Goal: Task Accomplishment & Management: Manage account settings

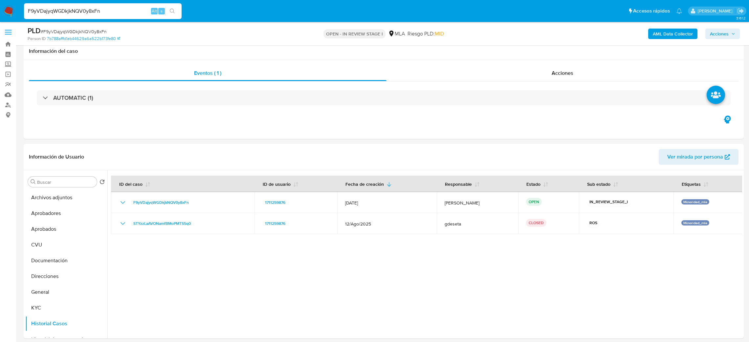
select select "10"
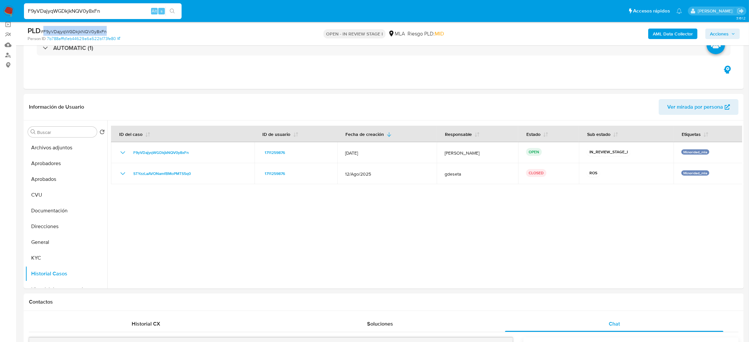
scroll to position [44, 0]
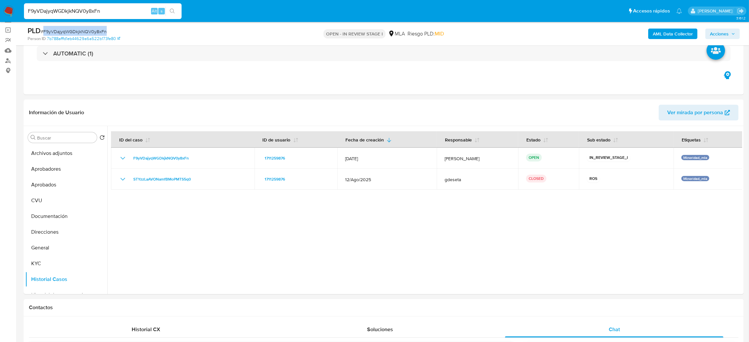
click at [11, 11] on img at bounding box center [8, 11] width 11 height 11
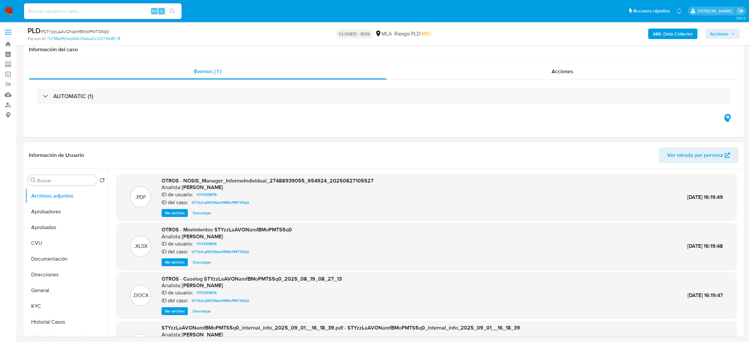
select select "10"
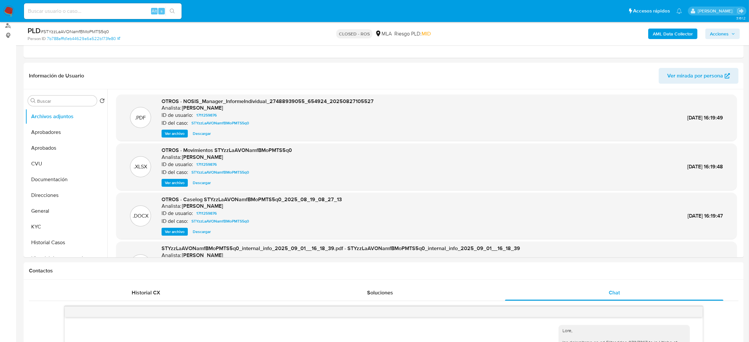
scroll to position [234, 0]
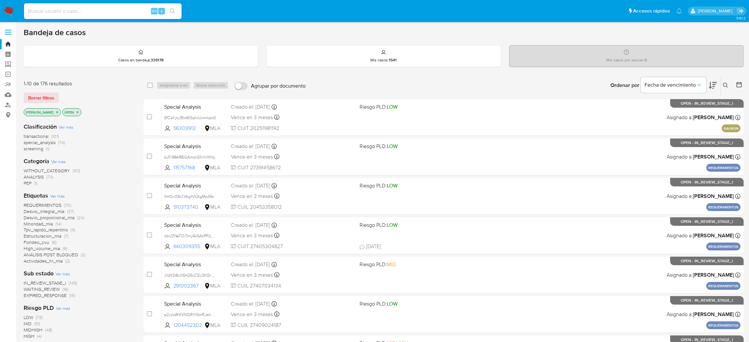
click at [118, 11] on input at bounding box center [103, 11] width 158 height 9
paste input "yvHAEWPBZcezmv173Qb2Jk55"
type input "yvHAEWPBZcezmv173Qb2Jk55"
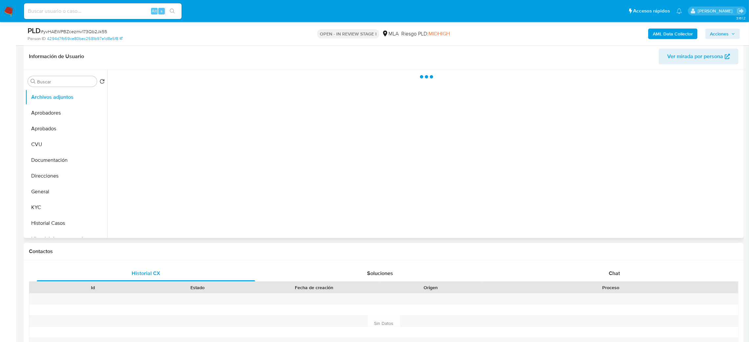
select select "10"
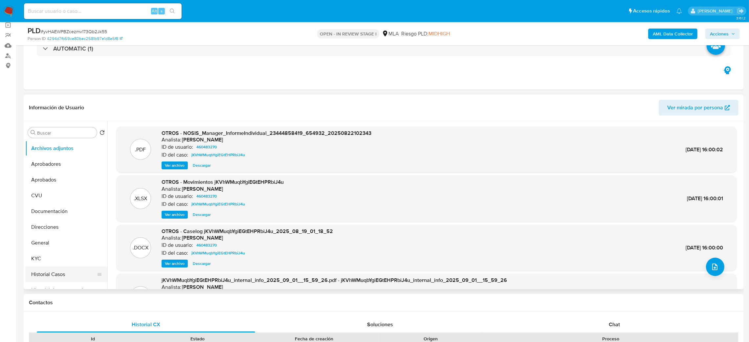
click at [45, 272] on button "Historial Casos" at bounding box center [63, 275] width 77 height 16
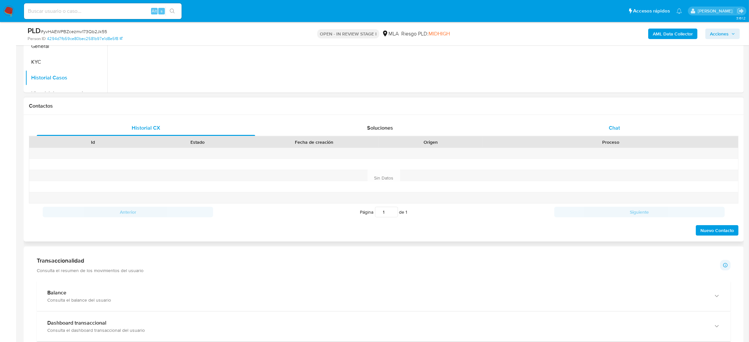
click at [618, 127] on span "Chat" at bounding box center [614, 128] width 11 height 8
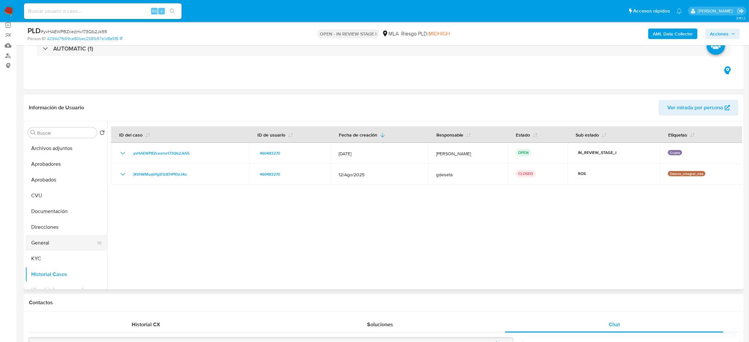
click at [47, 243] on button "General" at bounding box center [63, 243] width 77 height 16
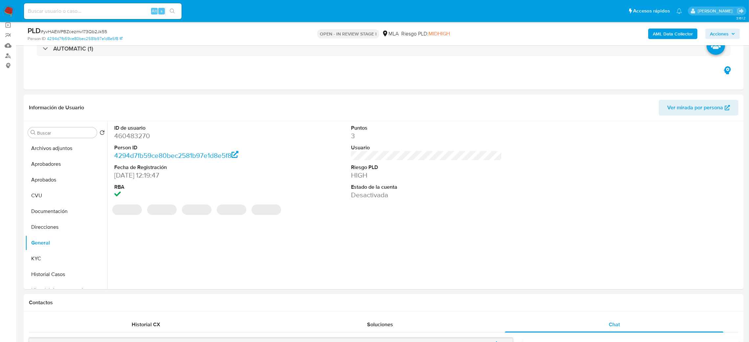
click at [128, 137] on dd "460483270" at bounding box center [189, 135] width 151 height 9
copy dd "460483270"
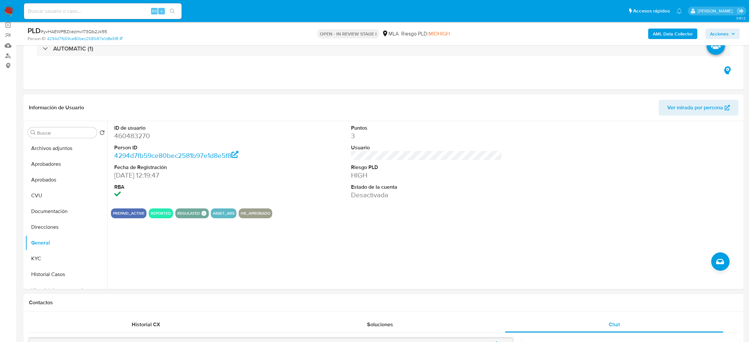
click at [84, 27] on div "PLD # yvHAEWPBZcezmv173Qb2Jk55" at bounding box center [145, 31] width 235 height 10
copy span "yvHAEWPBZcezmv173Qb2Jk55"
click at [137, 137] on dd "460483270" at bounding box center [189, 135] width 151 height 9
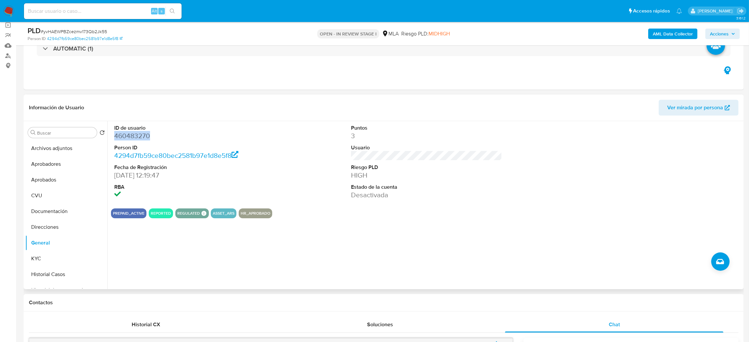
copy dd "460483270"
click at [84, 34] on span "# yvHAEWPBZcezmv173Qb2Jk55" at bounding box center [74, 31] width 66 height 7
click at [85, 34] on span "# yvHAEWPBZcezmv173Qb2Jk55" at bounding box center [74, 31] width 66 height 7
copy span "yvHAEWPBZcezmv173Qb2Jk55"
click at [72, 259] on button "KYC" at bounding box center [63, 259] width 77 height 16
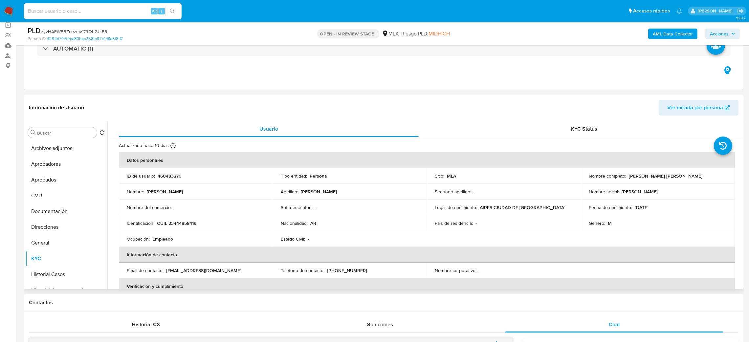
click at [178, 226] on p "CUIL 23444858419" at bounding box center [176, 223] width 39 height 6
copy p "23444858419"
click at [217, 199] on td "Nombre : Martin Nahuel" at bounding box center [196, 192] width 154 height 16
drag, startPoint x: 174, startPoint y: 225, endPoint x: 193, endPoint y: 224, distance: 19.4
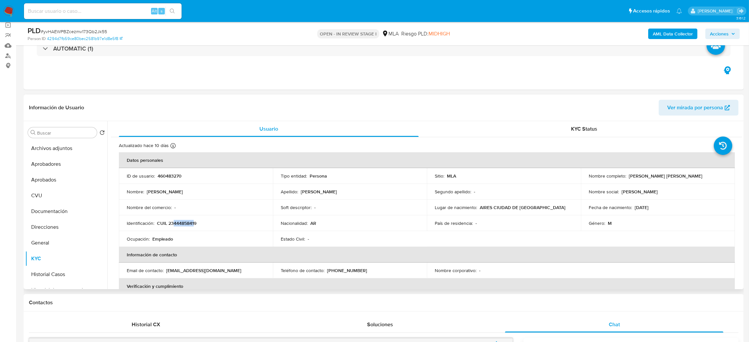
click at [193, 224] on p "CUIL 23444858419" at bounding box center [176, 223] width 39 height 6
copy p "44485841"
click at [203, 237] on div "Ocupación : Empleado" at bounding box center [196, 239] width 138 height 6
click at [186, 225] on p "CUIL 23444858419" at bounding box center [176, 223] width 39 height 6
click at [186, 224] on p "CUIL 23444858419" at bounding box center [176, 223] width 39 height 6
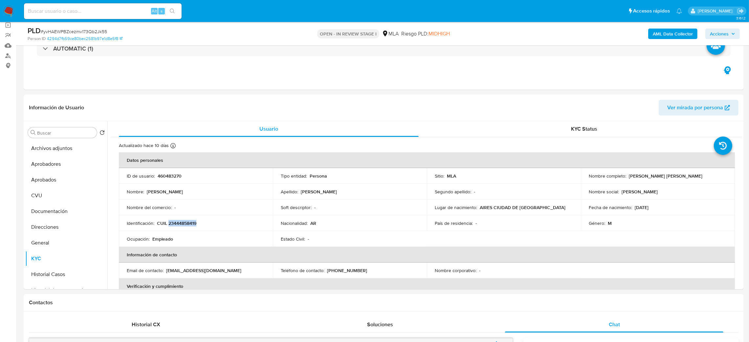
copy p "23444858419"
drag, startPoint x: 627, startPoint y: 174, endPoint x: 694, endPoint y: 176, distance: 67.0
click at [694, 176] on div "Nombre completo : Martin Nahuel Villani" at bounding box center [658, 176] width 138 height 6
copy p "Martin Nahuel Villani"
click at [39, 153] on button "Archivos adjuntos" at bounding box center [63, 149] width 77 height 16
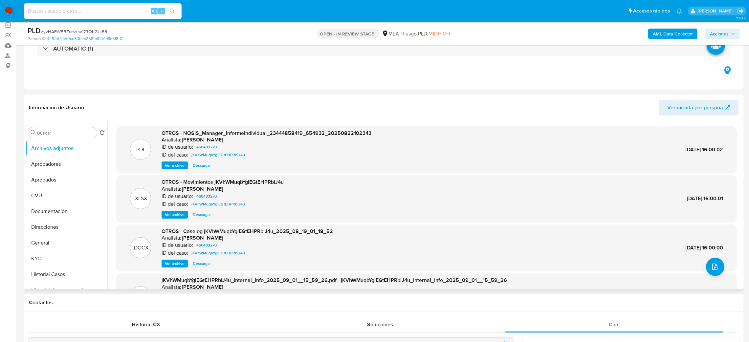
click at [165, 265] on span "Ver archivo" at bounding box center [175, 264] width 20 height 7
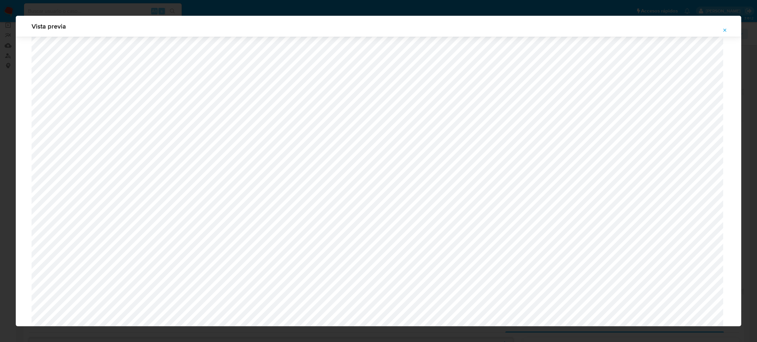
scroll to position [430, 0]
click at [726, 30] on icon "Attachment preview" at bounding box center [724, 30] width 5 height 5
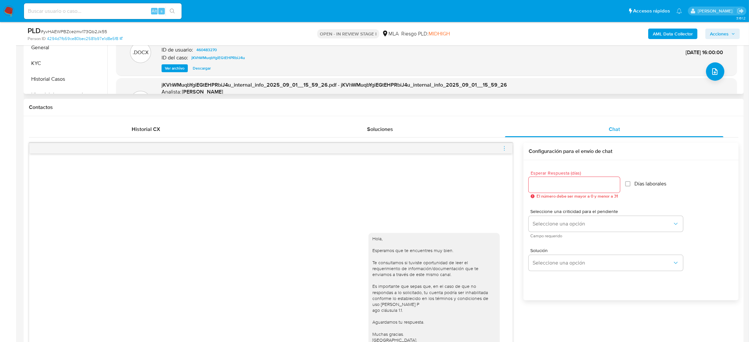
scroll to position [246, 0]
click at [507, 147] on icon "menu-action" at bounding box center [505, 147] width 6 height 6
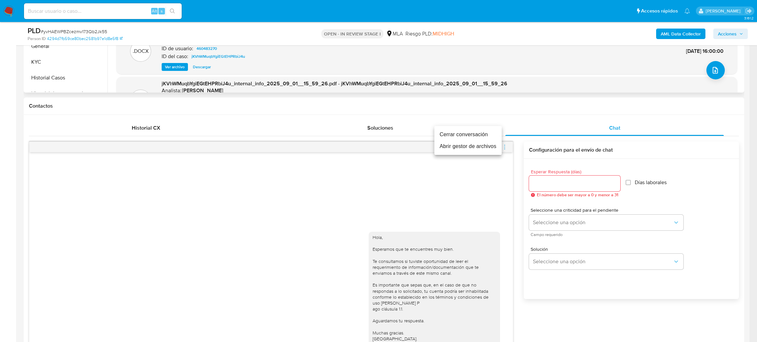
click at [479, 136] on li "Cerrar conversación" at bounding box center [467, 135] width 67 height 12
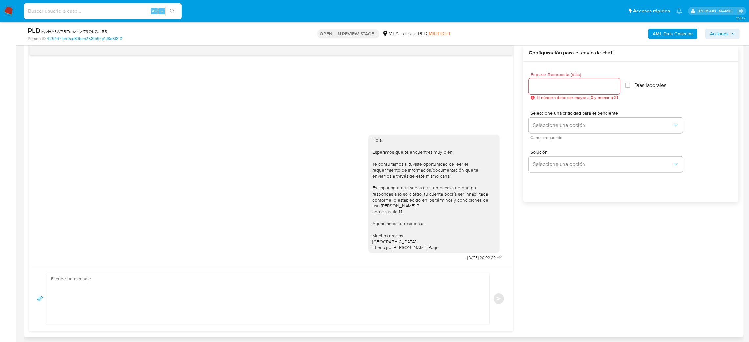
scroll to position [345, 0]
drag, startPoint x: 456, startPoint y: 258, endPoint x: 480, endPoint y: 256, distance: 23.7
click at [480, 256] on div "Hola, Esperamos que te encuentres muy bien. Te consultamos si tuviste oportunid…" at bounding box center [437, 194] width 136 height 133
copy span "22/09/2025"
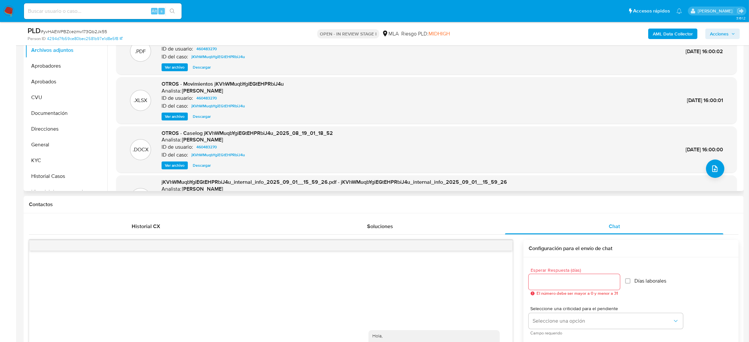
scroll to position [99, 0]
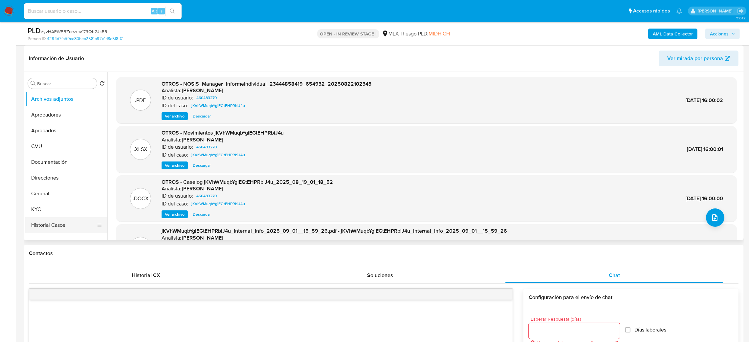
click at [54, 223] on button "Historial Casos" at bounding box center [63, 225] width 77 height 16
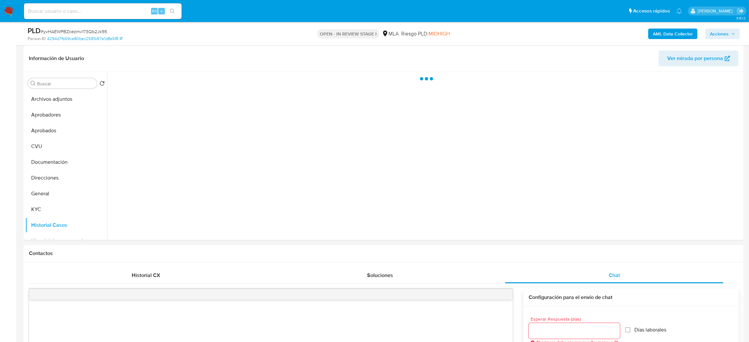
scroll to position [49, 0]
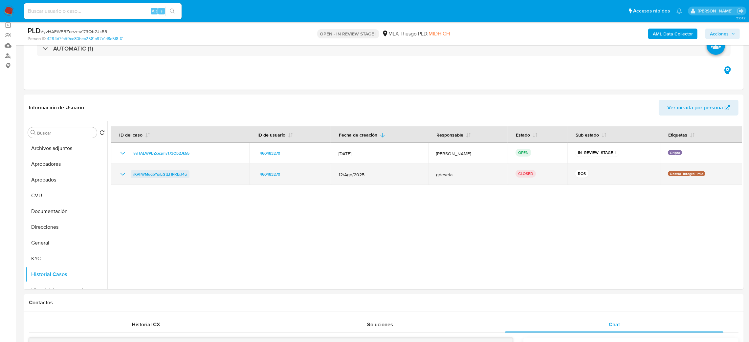
click at [174, 173] on span "jKVhWMuqbYgiEGtEHPRbiJ4u" at bounding box center [160, 174] width 54 height 8
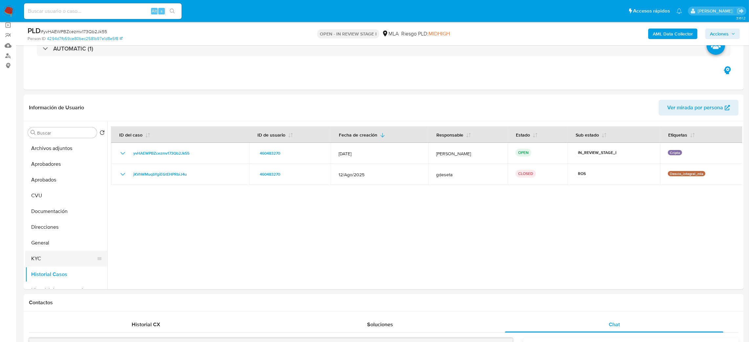
click at [53, 254] on button "KYC" at bounding box center [63, 259] width 77 height 16
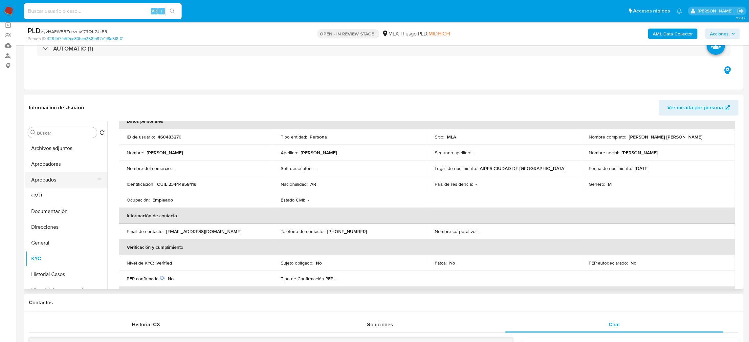
scroll to position [0, 0]
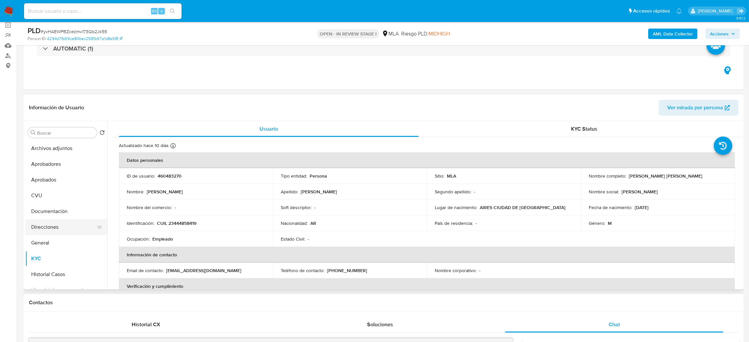
click at [47, 226] on button "Direcciones" at bounding box center [63, 227] width 77 height 16
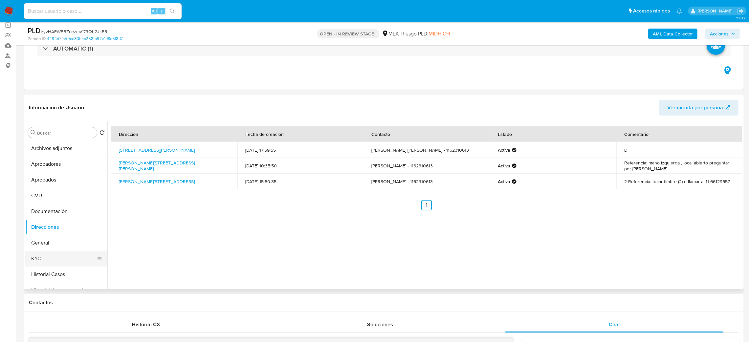
click at [47, 254] on button "KYC" at bounding box center [63, 259] width 77 height 16
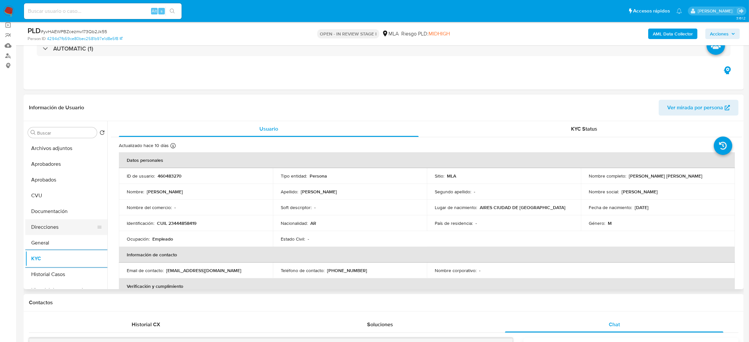
click at [58, 227] on button "Direcciones" at bounding box center [63, 227] width 77 height 16
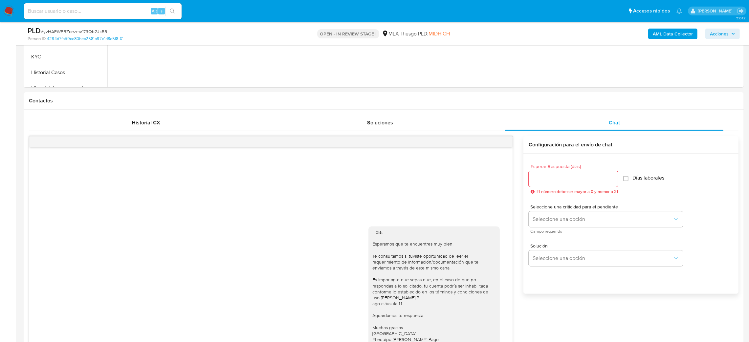
scroll to position [147, 0]
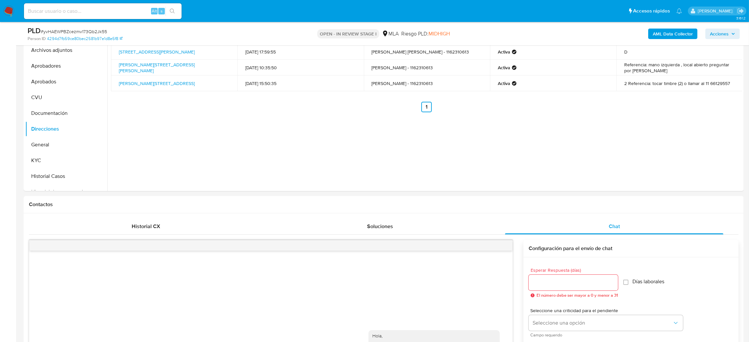
click at [123, 12] on input at bounding box center [103, 11] width 158 height 9
paste input "8l2tcEXRYYfNZwB3QSeHXoPx"
type input "8l2tcEXRYYfNZwB3QSeHXoPx"
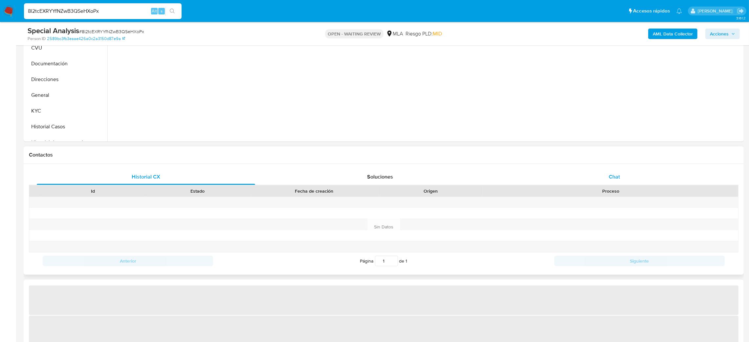
click at [627, 179] on div "Chat" at bounding box center [614, 177] width 218 height 16
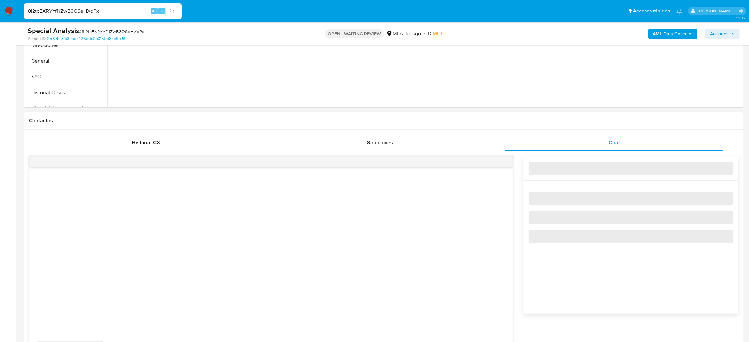
select select "10"
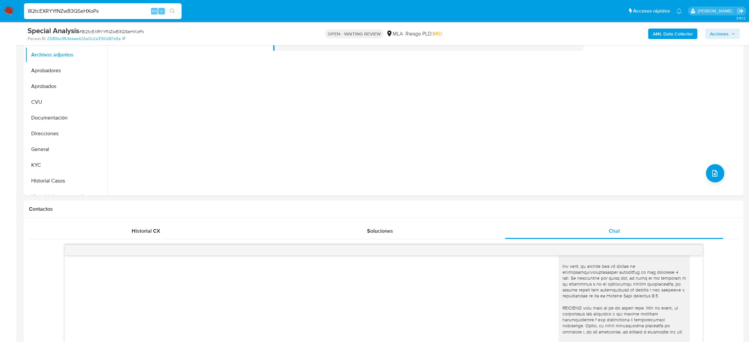
scroll to position [99, 0]
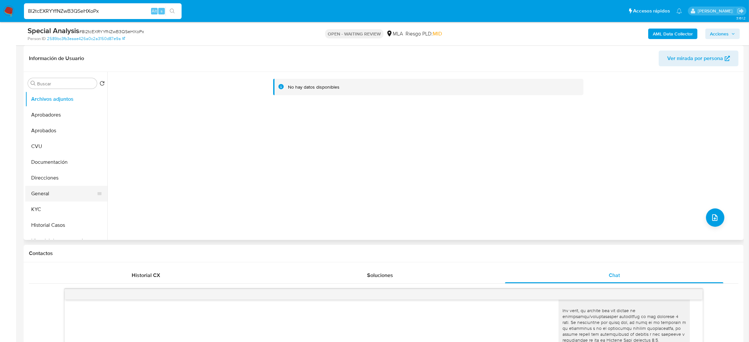
click at [52, 199] on button "General" at bounding box center [63, 194] width 77 height 16
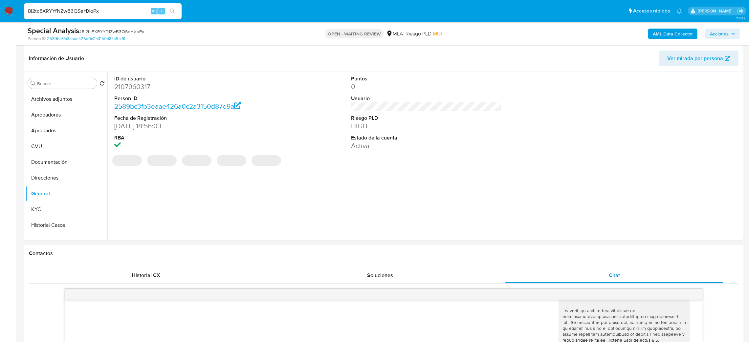
click at [137, 85] on dd "2107960317" at bounding box center [189, 86] width 151 height 9
copy dd "2107960317"
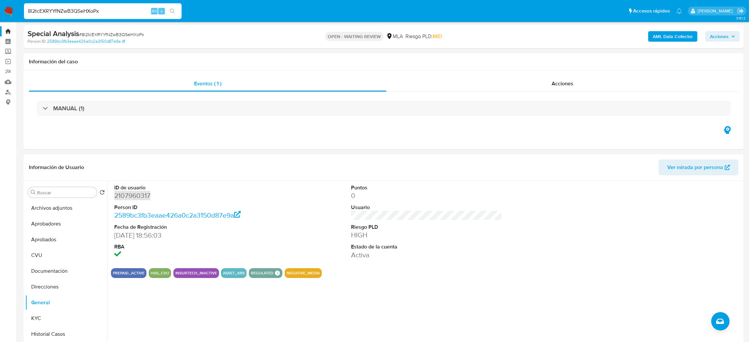
scroll to position [0, 0]
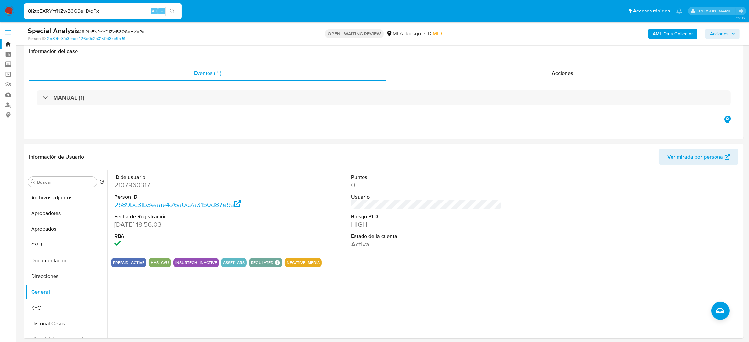
scroll to position [49, 0]
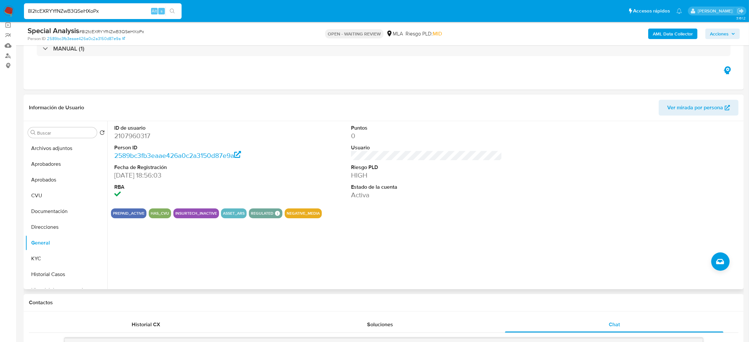
click at [137, 135] on dd "2107960317" at bounding box center [189, 135] width 151 height 9
click at [111, 30] on span "# 8l2tcEXRYYfNZwB3QSeHXoPx" at bounding box center [111, 31] width 65 height 7
drag, startPoint x: 111, startPoint y: 30, endPoint x: 84, endPoint y: 27, distance: 26.4
click at [111, 30] on span "# 8l2tcEXRYYfNZwB3QSeHXoPx" at bounding box center [111, 31] width 65 height 7
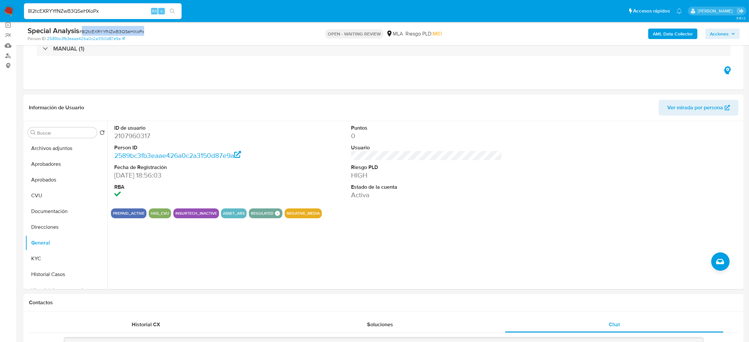
click at [10, 11] on img at bounding box center [8, 11] width 11 height 11
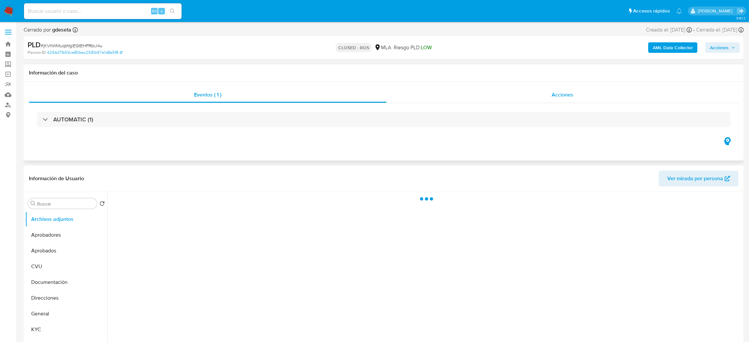
click at [575, 95] on div "Acciones" at bounding box center [563, 95] width 352 height 16
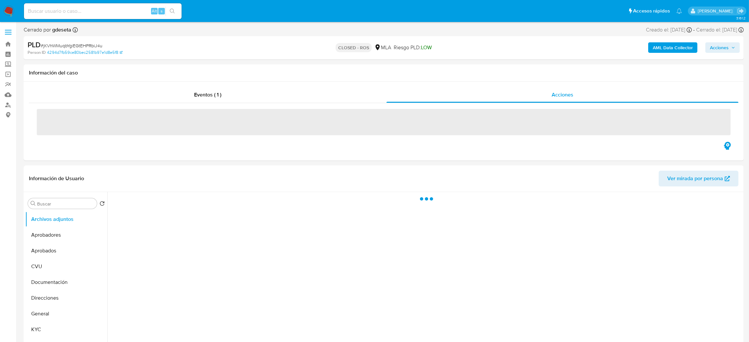
select select "10"
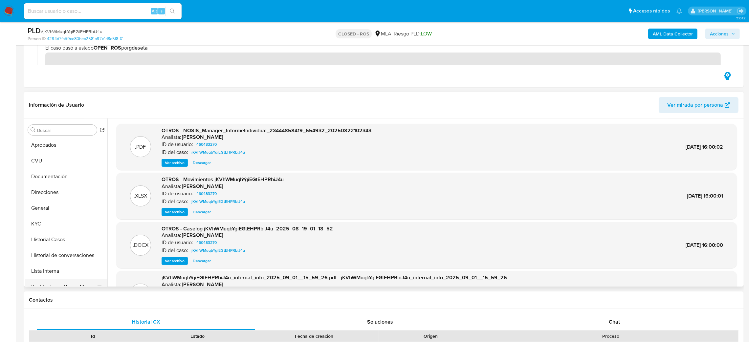
scroll to position [49, 0]
click at [60, 267] on button "Restricciones Nuevo Mundo" at bounding box center [63, 270] width 77 height 16
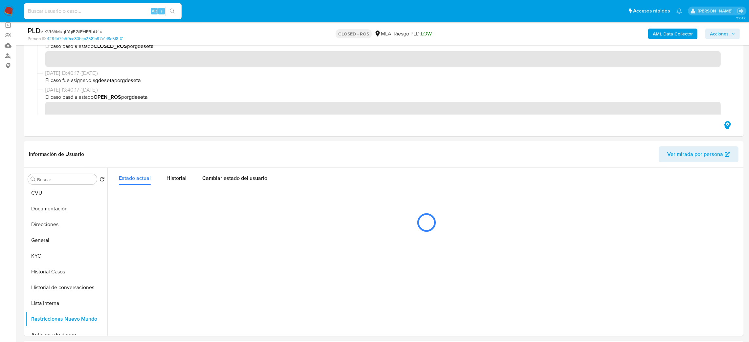
scroll to position [99, 0]
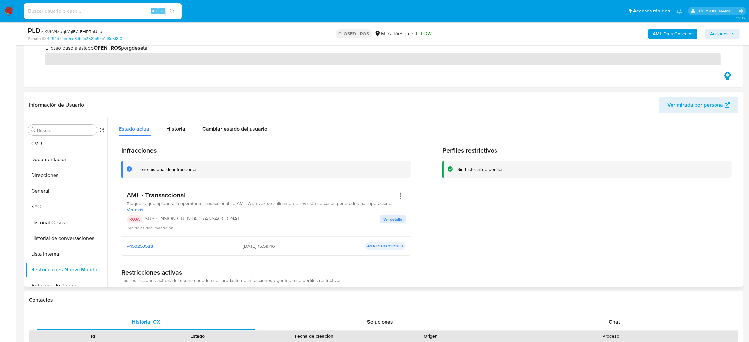
drag, startPoint x: 235, startPoint y: 246, endPoint x: 260, endPoint y: 247, distance: 24.7
click at [260, 247] on div "#453253528 01/09/2025 - 15:59:40 46 RESTRICCIONES" at bounding box center [266, 246] width 279 height 8
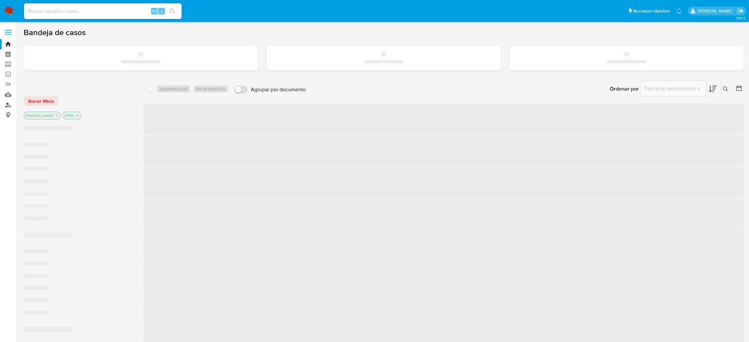
click at [5, 103] on link "Buscador de personas" at bounding box center [39, 105] width 78 height 10
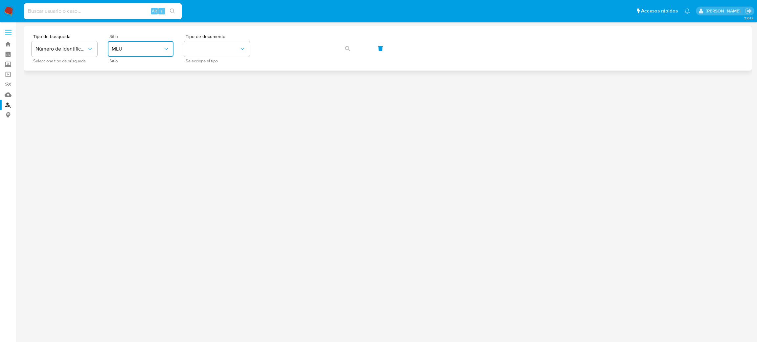
click at [164, 51] on icon "site_id" at bounding box center [166, 49] width 7 height 7
click at [152, 79] on div "MLA" at bounding box center [139, 83] width 54 height 16
click at [214, 44] on button "identificationType" at bounding box center [217, 49] width 66 height 16
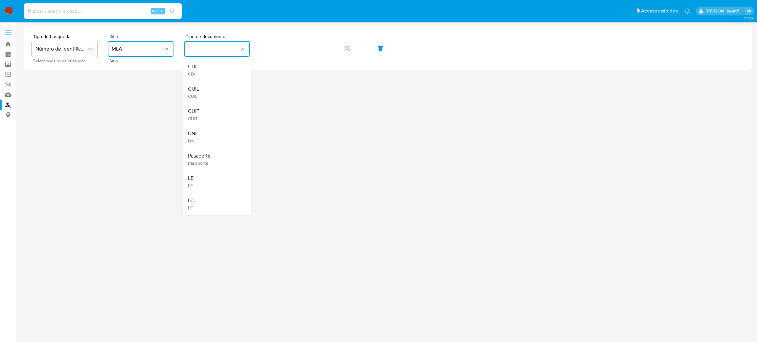
click at [213, 114] on div "CUIT CUIT" at bounding box center [215, 114] width 54 height 22
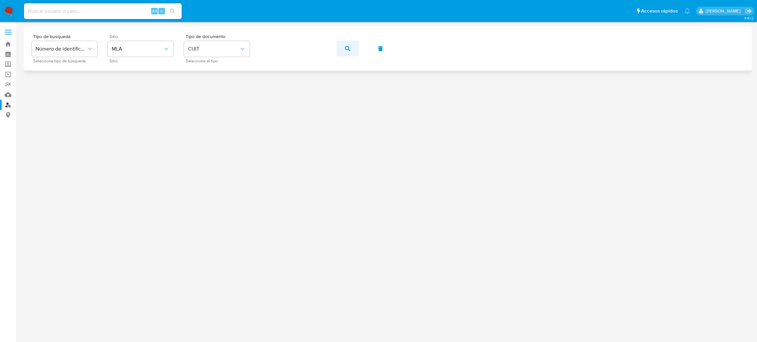
click at [349, 46] on icon "button" at bounding box center [347, 48] width 5 height 5
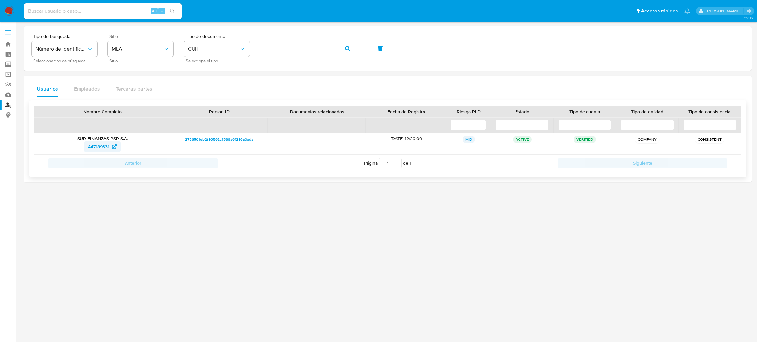
click at [103, 148] on span "447189331" at bounding box center [98, 147] width 21 height 11
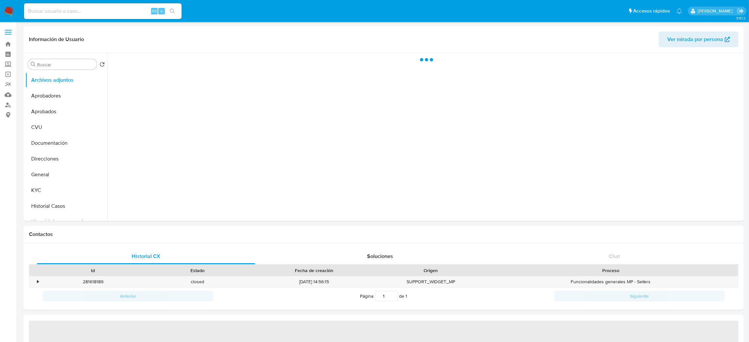
select select "10"
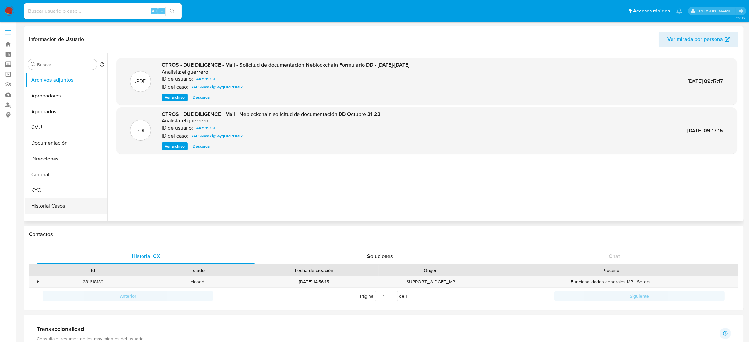
click at [48, 200] on button "Historial Casos" at bounding box center [63, 206] width 77 height 16
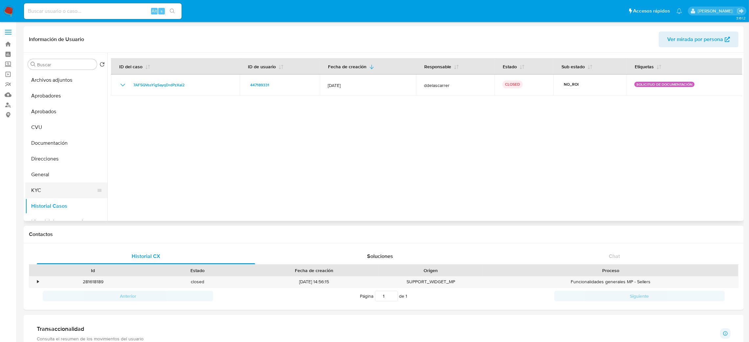
scroll to position [49, 0]
click at [60, 204] on button "Restricciones Nuevo Mundo" at bounding box center [63, 204] width 77 height 16
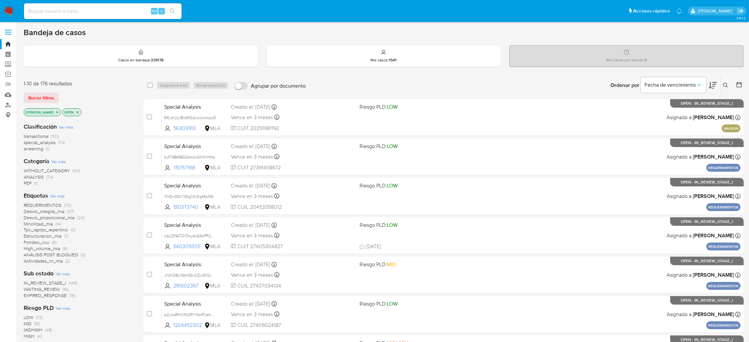
click at [728, 89] on div "Ingrese ID de usuario o caso Buscar Borrar filtros" at bounding box center [726, 85] width 11 height 20
click at [726, 85] on icon at bounding box center [725, 85] width 5 height 5
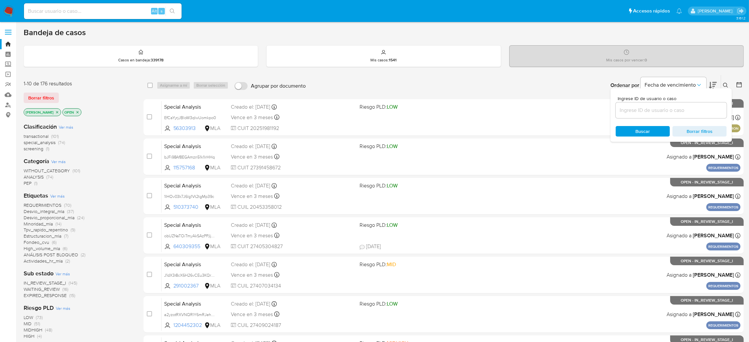
click at [646, 112] on input at bounding box center [671, 110] width 111 height 9
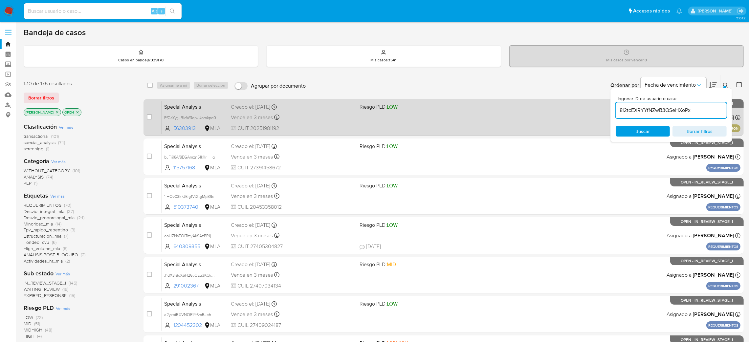
type input "8l2tcEXRYYfNZwB3QSeHXoPx"
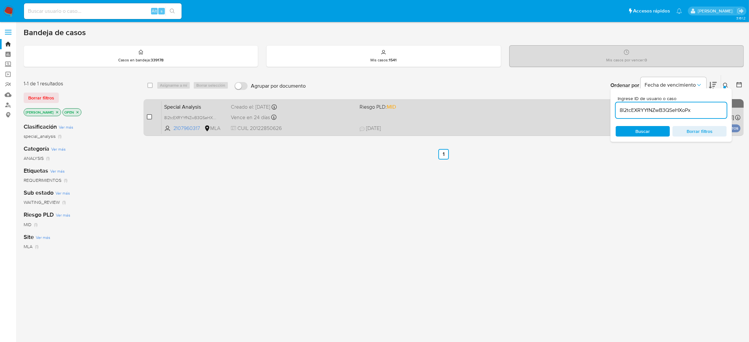
click at [148, 114] on input "checkbox" at bounding box center [149, 116] width 5 height 5
checkbox input "true"
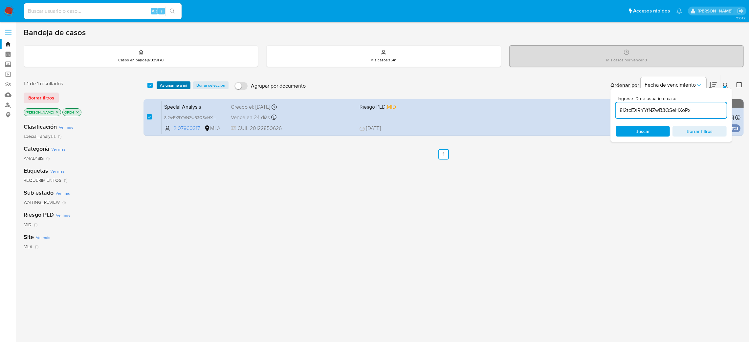
click at [181, 84] on span "Asignarme a mí" at bounding box center [173, 85] width 27 height 7
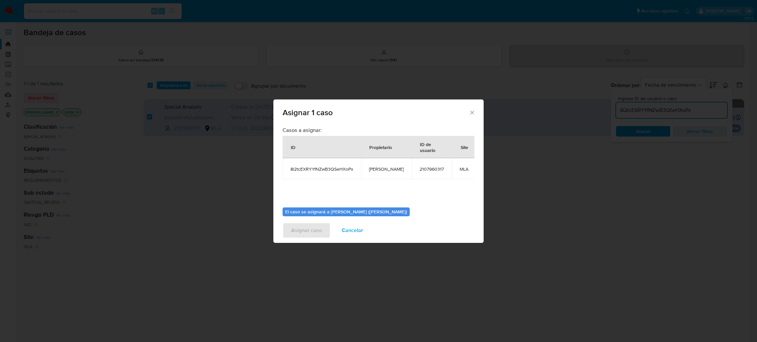
click at [379, 175] on td "[PERSON_NAME]" at bounding box center [386, 168] width 51 height 21
click at [379, 170] on span "[PERSON_NAME]" at bounding box center [386, 169] width 35 height 6
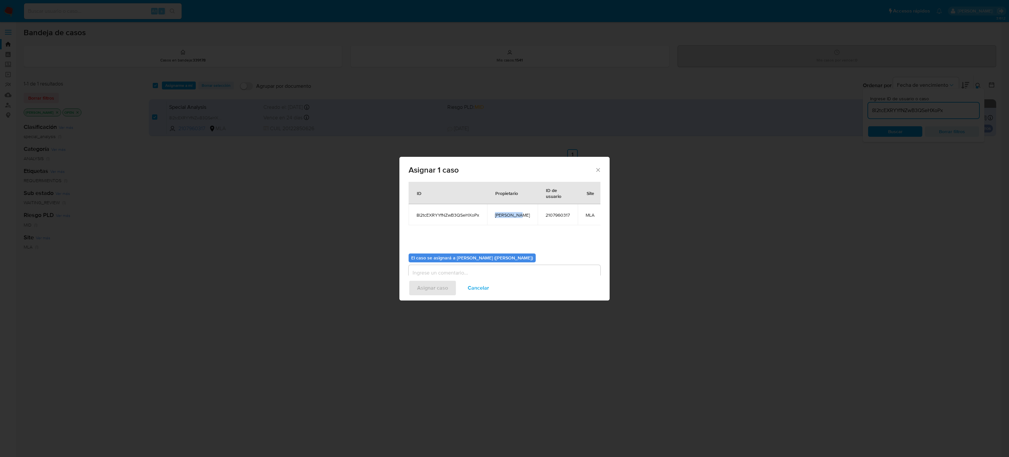
scroll to position [43, 0]
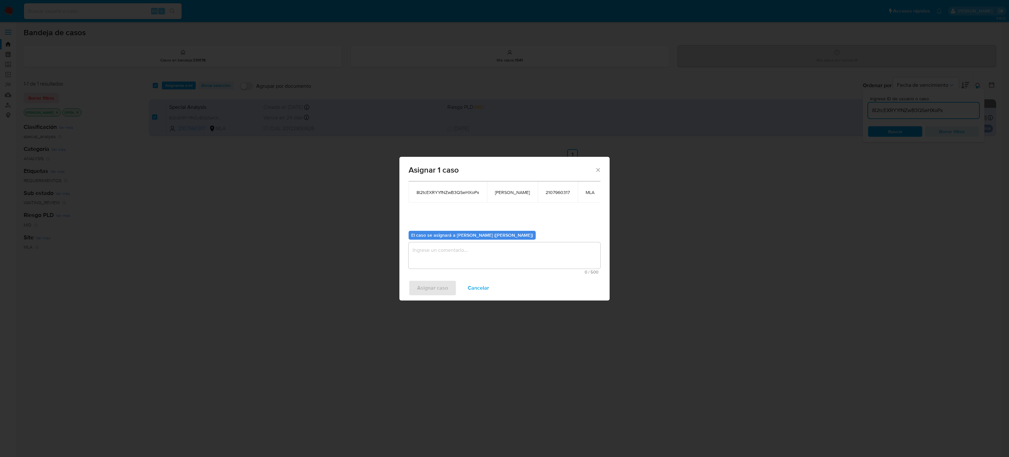
click at [445, 253] on textarea "assign-modal" at bounding box center [505, 255] width 192 height 26
paste textarea "[PERSON_NAME]"
type textarea "[PERSON_NAME]"
click at [433, 286] on span "Asignar caso" at bounding box center [432, 288] width 31 height 14
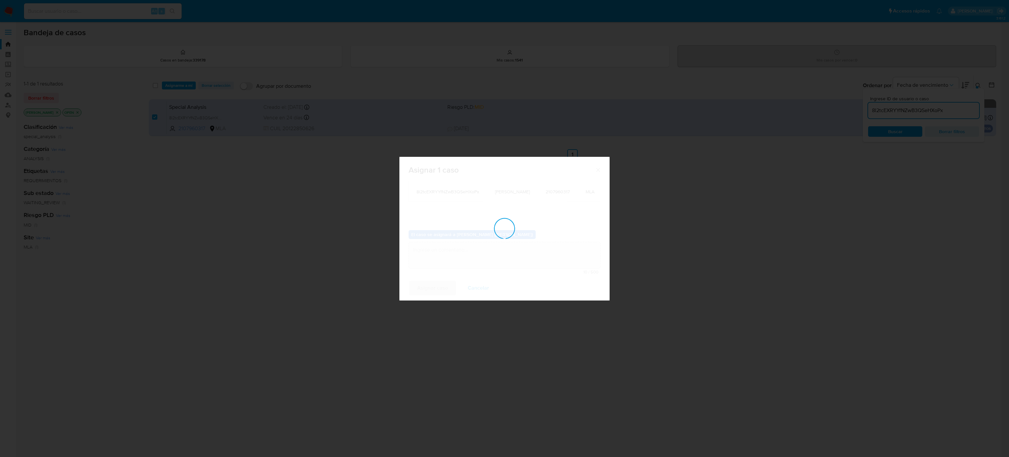
checkbox input "false"
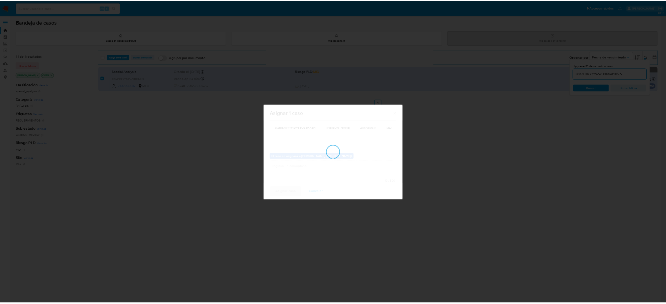
scroll to position [40, 0]
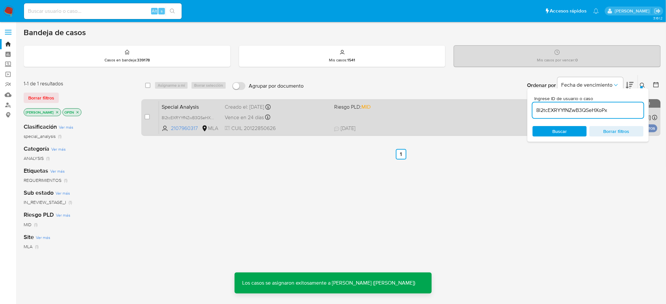
click at [206, 109] on span "Special Analysis" at bounding box center [191, 106] width 58 height 9
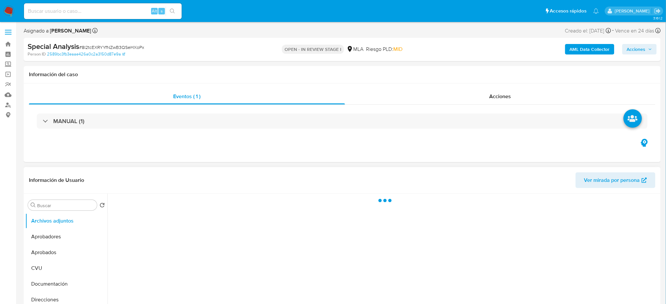
select select "10"
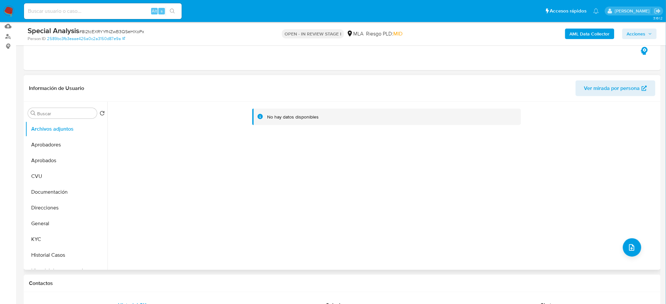
scroll to position [175, 0]
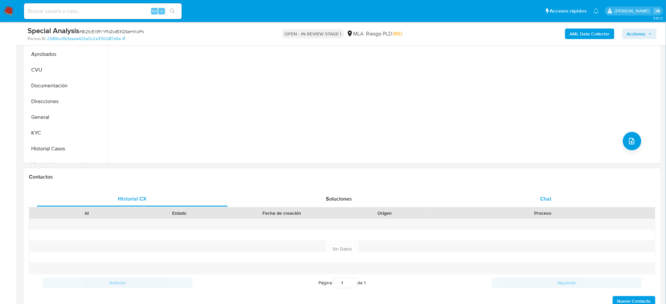
click at [548, 194] on div "Chat" at bounding box center [545, 199] width 191 height 16
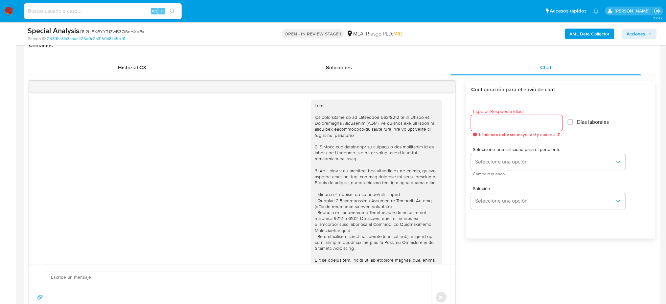
scroll to position [274, 0]
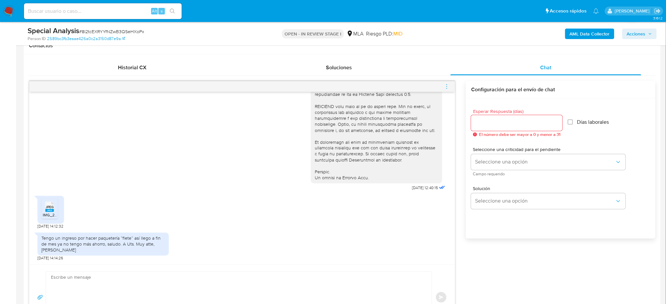
click at [96, 29] on span "# 8l2tcEXRYYfNZwB3QSeHXoPx" at bounding box center [111, 31] width 65 height 7
copy span "8l2tcEXRYYfNZwB3QSeHXoPx"
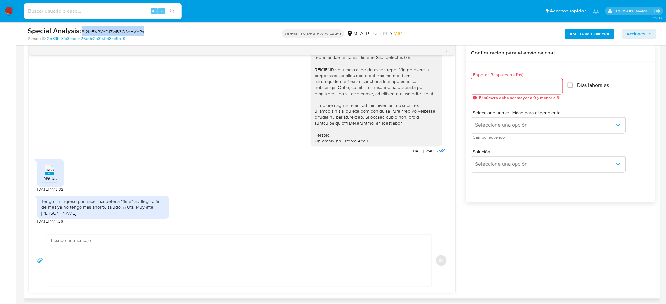
scroll to position [394, 0]
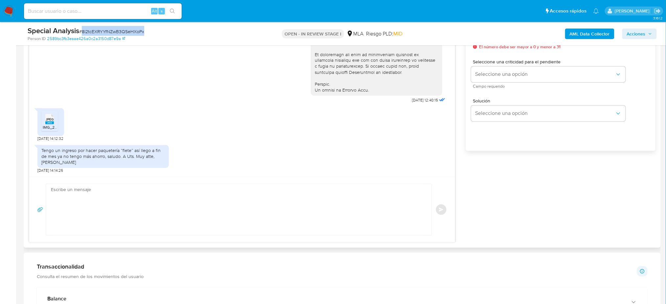
click at [77, 200] on textarea at bounding box center [237, 209] width 373 height 51
paste textarea "Hola, Muchas gracias por la respuesta. Analizamos tu caso y notamos que la info…"
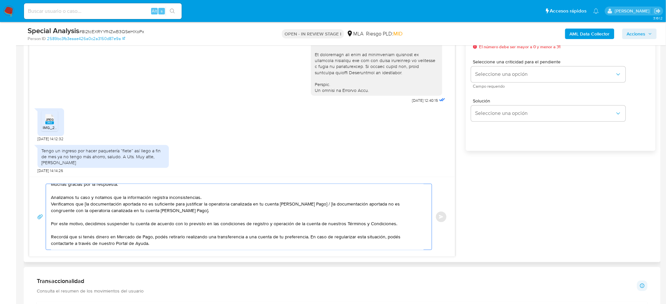
scroll to position [0, 0]
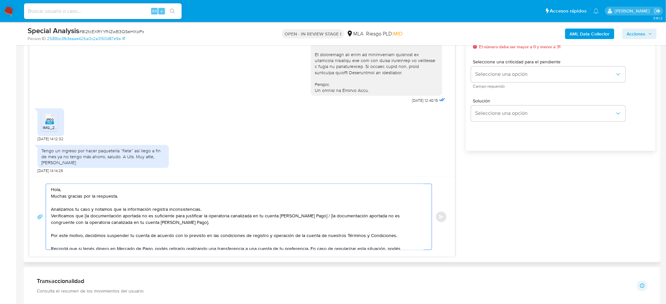
drag, startPoint x: 175, startPoint y: 223, endPoint x: 314, endPoint y: 216, distance: 139.1
click at [314, 216] on textarea "Hola, Muchas gracias por la respuesta. Analizamos tu caso y notamos que la info…" at bounding box center [237, 217] width 373 height 66
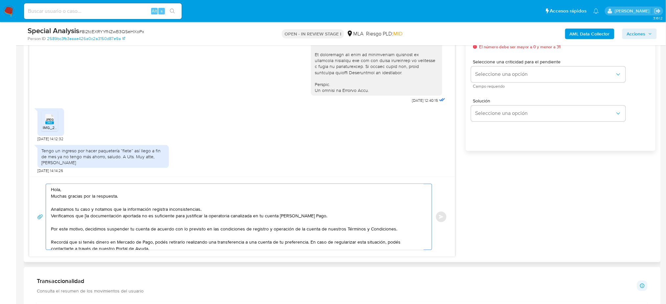
click at [85, 218] on textarea "Hola, Muchas gracias por la respuesta. Analizamos tu caso y notamos que la info…" at bounding box center [237, 217] width 373 height 66
type textarea "Hola, Muchas gracias por la respuesta. Analizamos tu caso y notamos que la info…"
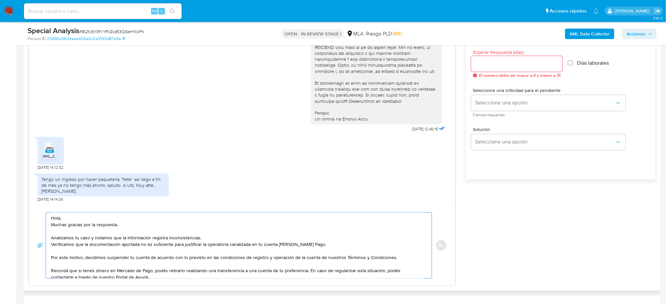
scroll to position [350, 0]
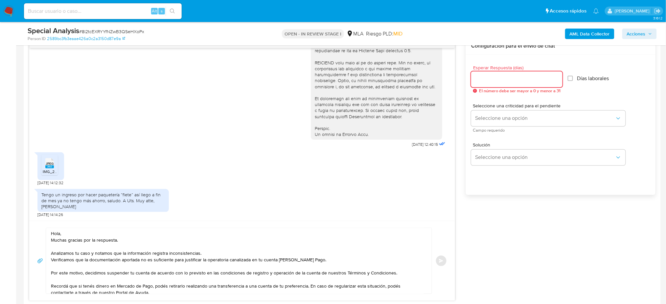
click at [508, 83] on input "Esperar Respuesta (días)" at bounding box center [516, 79] width 91 height 9
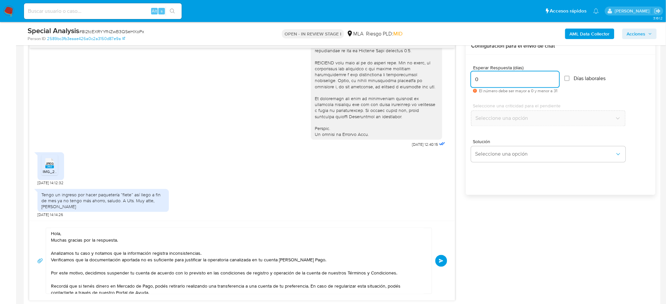
type input "0"
click at [437, 262] on button "Enviar" at bounding box center [441, 261] width 12 height 12
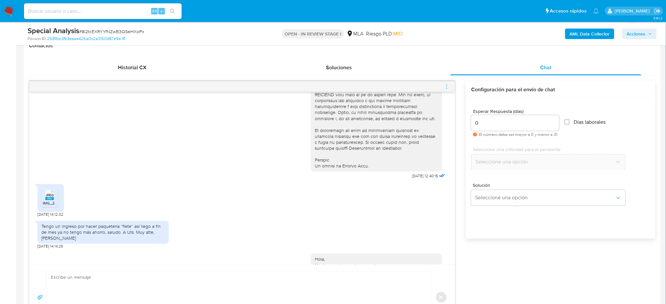
scroll to position [412, 0]
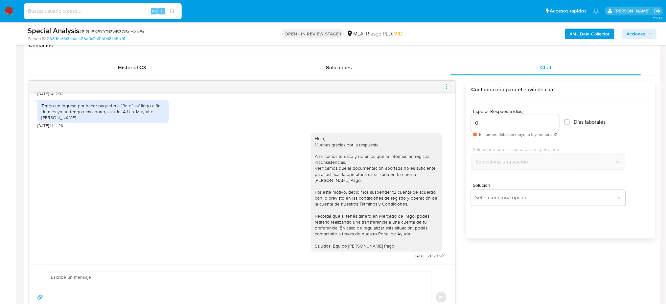
click at [447, 87] on icon "menu-action" at bounding box center [446, 86] width 1 height 1
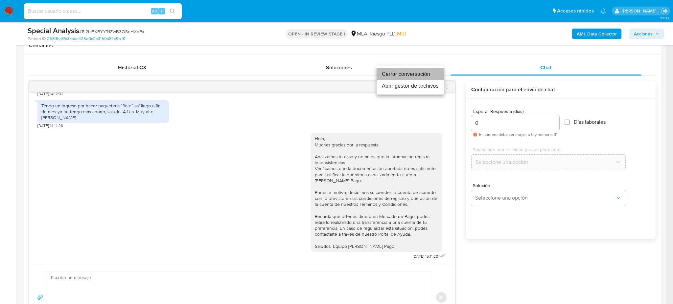
click at [411, 73] on li "Cerrar conversación" at bounding box center [409, 74] width 67 height 12
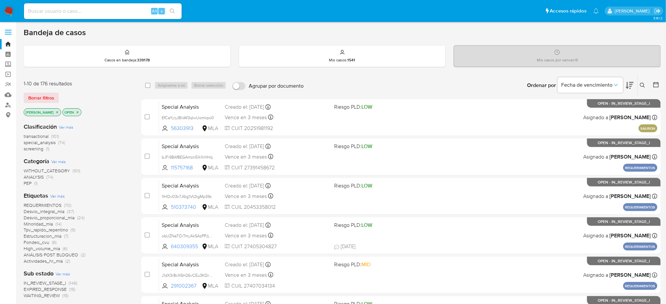
click at [644, 86] on icon at bounding box center [642, 85] width 5 height 5
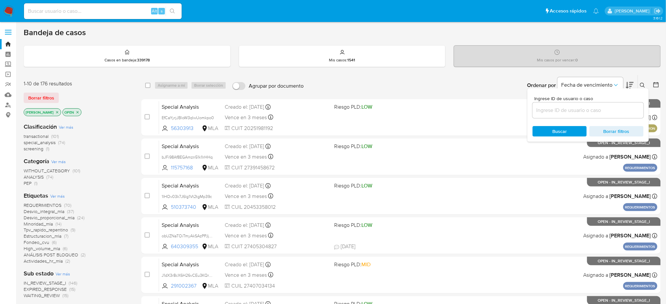
click at [571, 108] on input at bounding box center [588, 110] width 111 height 9
type input "8l2tcEXRYYfNZwB3QSeHXoPx"
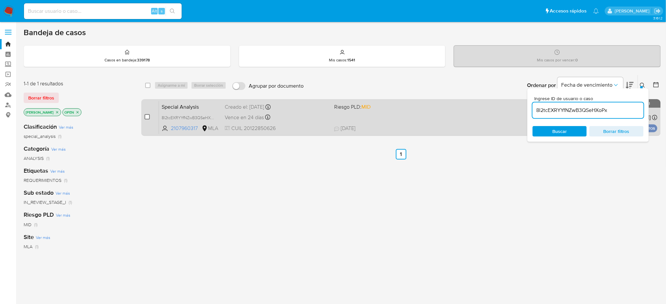
click at [146, 116] on input "checkbox" at bounding box center [147, 116] width 5 height 5
checkbox input "true"
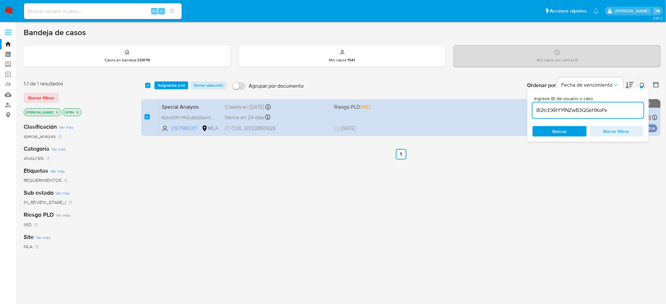
click at [168, 90] on div "select-all-cases-checkbox Asignarme a mí Borrar selección Agrupar por documento…" at bounding box center [400, 85] width 519 height 20
click at [169, 87] on span "Asignarme a mí" at bounding box center [171, 85] width 27 height 7
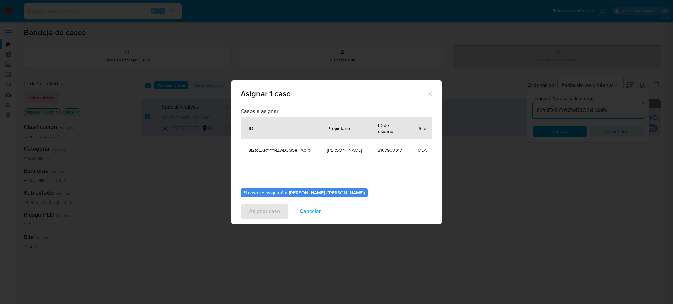
click at [329, 152] on span "[PERSON_NAME]" at bounding box center [344, 150] width 35 height 6
copy span "[PERSON_NAME]"
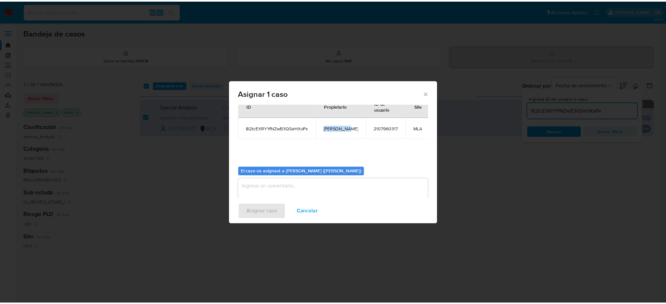
scroll to position [34, 0]
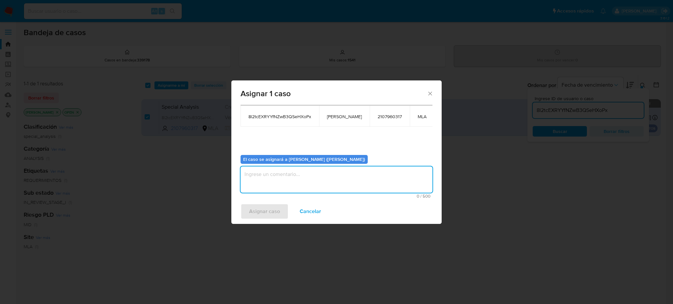
click at [282, 184] on textarea "assign-modal" at bounding box center [336, 180] width 192 height 26
paste textarea "[PERSON_NAME]"
type textarea "[PERSON_NAME]"
click at [265, 210] on span "Asignar caso" at bounding box center [264, 211] width 31 height 14
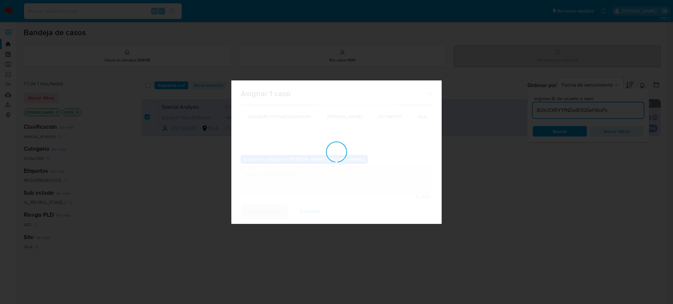
checkbox input "false"
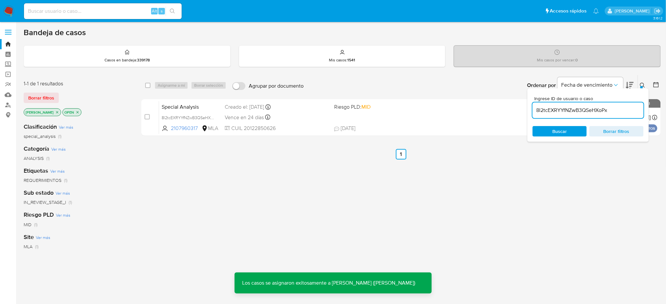
click at [198, 104] on span "Special Analysis" at bounding box center [191, 106] width 58 height 9
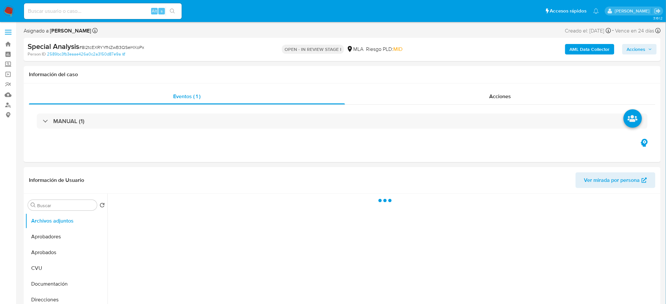
click at [580, 47] on b "AML Data Collector" at bounding box center [590, 49] width 40 height 11
select select "10"
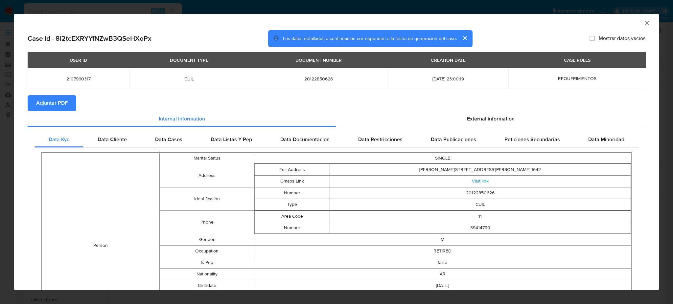
click at [45, 100] on span "Adjuntar PDF" at bounding box center [52, 103] width 32 height 14
click at [644, 23] on icon "Cerrar ventana" at bounding box center [647, 23] width 7 height 7
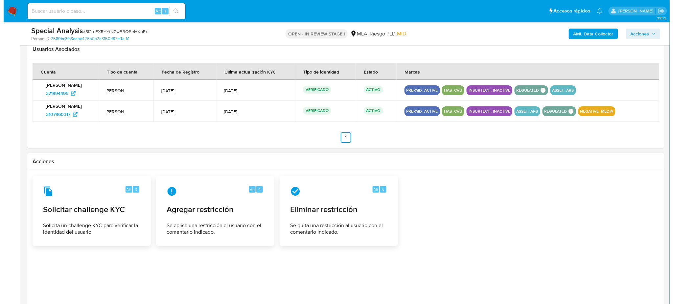
scroll to position [885, 0]
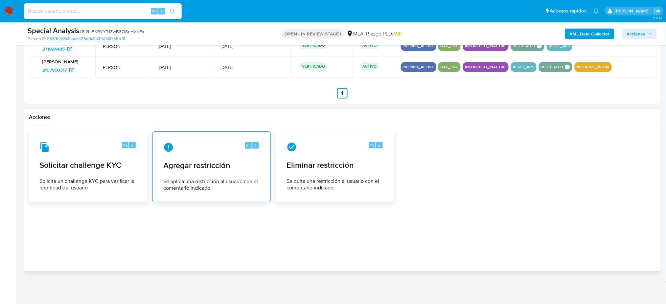
click at [177, 156] on div "Alt 4 Agregar restricción Se aplica una restricción al usuario con el comentari…" at bounding box center [211, 167] width 107 height 60
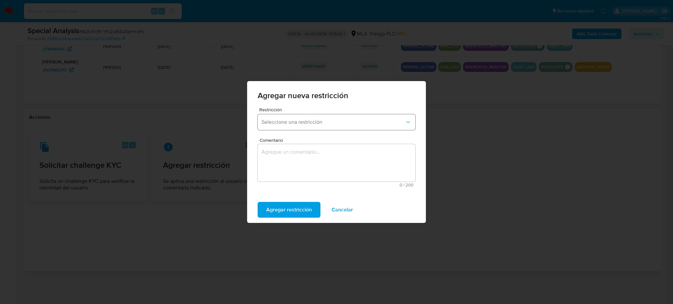
click at [298, 124] on span "Seleccione una restricción" at bounding box center [332, 122] width 143 height 7
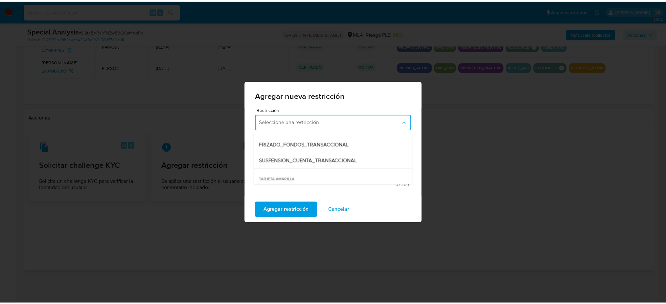
scroll to position [79, 0]
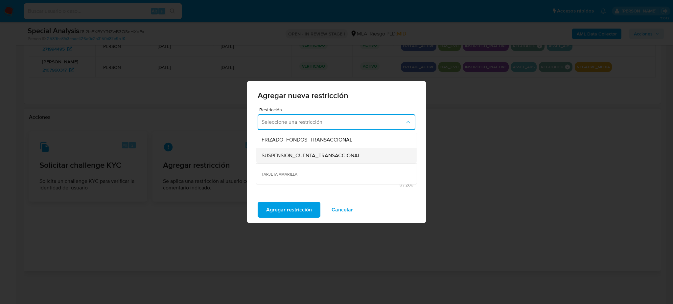
click at [344, 158] on span "SUSPENSION_CUENTA_TRANSACCIONAL" at bounding box center [310, 155] width 99 height 7
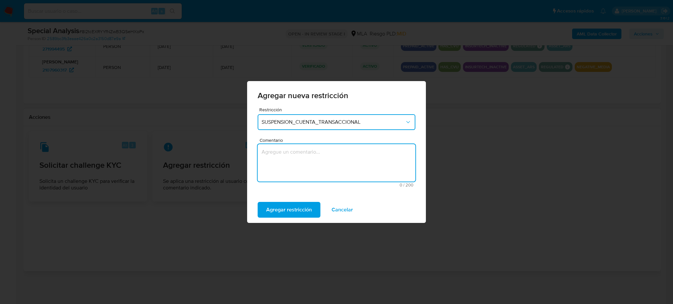
click at [292, 157] on textarea "Comentario" at bounding box center [337, 162] width 158 height 37
type textarea "AML"
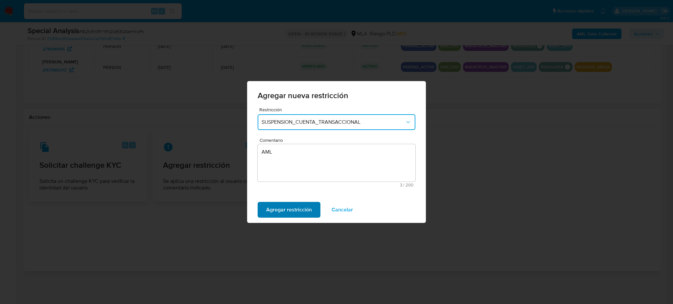
click at [267, 207] on span "Agregar restricción" at bounding box center [289, 210] width 46 height 14
click at [263, 211] on button "Confirmar" at bounding box center [278, 210] width 41 height 16
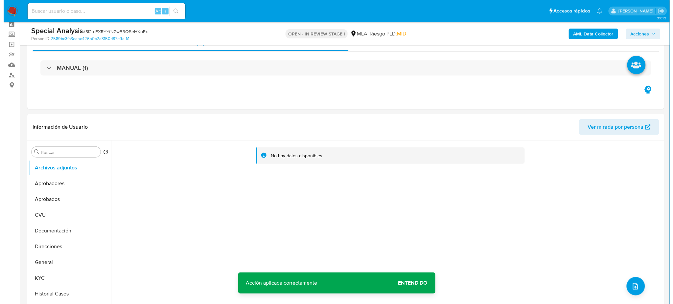
scroll to position [44, 0]
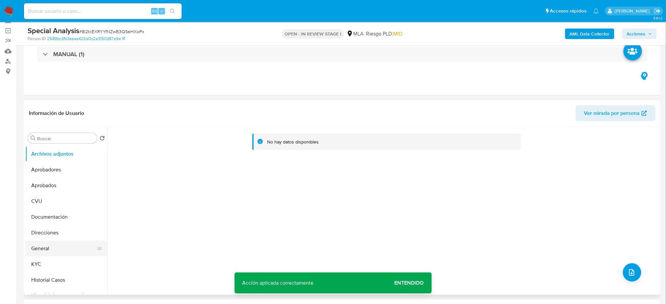
click at [65, 245] on button "General" at bounding box center [63, 249] width 77 height 16
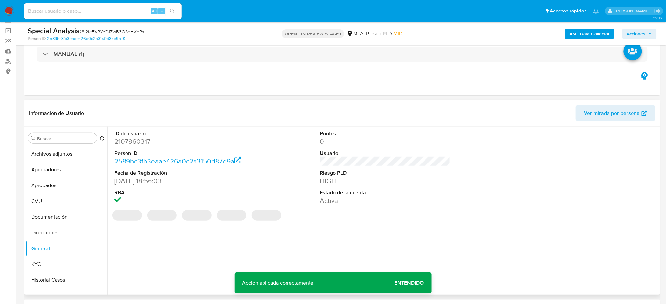
click at [135, 141] on dd "2107960317" at bounding box center [179, 141] width 130 height 9
copy dd "2107960317"
click at [81, 151] on button "Archivos adjuntos" at bounding box center [63, 154] width 77 height 16
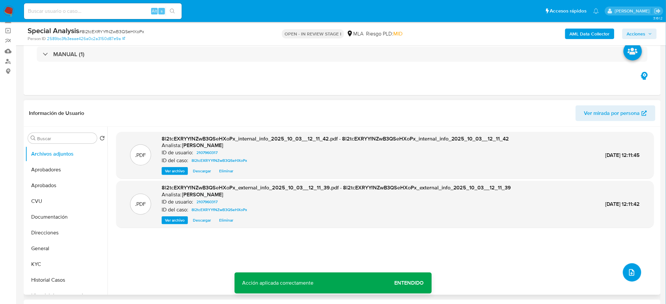
click at [630, 272] on icon "upload-file" at bounding box center [632, 273] width 8 height 8
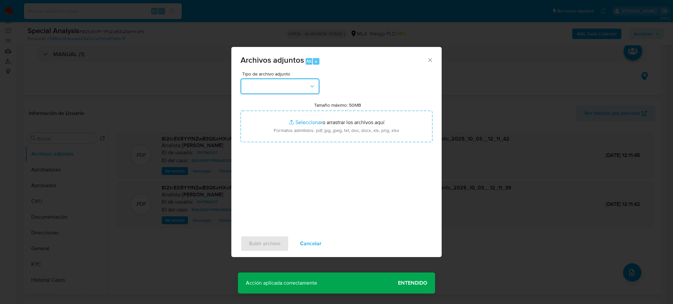
drag, startPoint x: 277, startPoint y: 94, endPoint x: 287, endPoint y: 92, distance: 10.1
click at [281, 84] on button "button" at bounding box center [279, 87] width 79 height 16
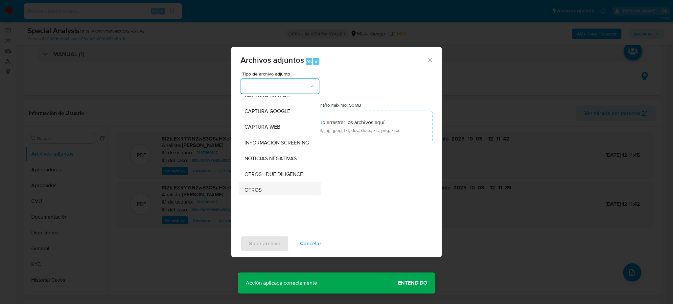
scroll to position [87, 0]
click at [269, 151] on div "OTROS" at bounding box center [277, 143] width 67 height 16
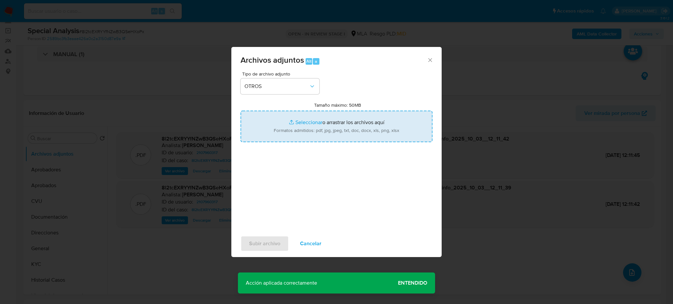
click at [302, 124] on input "Tamaño máximo: 50MB Seleccionar archivos" at bounding box center [336, 127] width 192 height 32
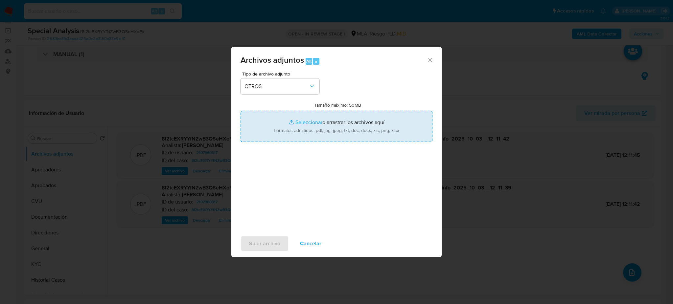
type input "C:\fakepath\Caselog 8l2tcEXRYYfNZwB3QSeHXoPx_2025_09_18_14_56_44.docx"
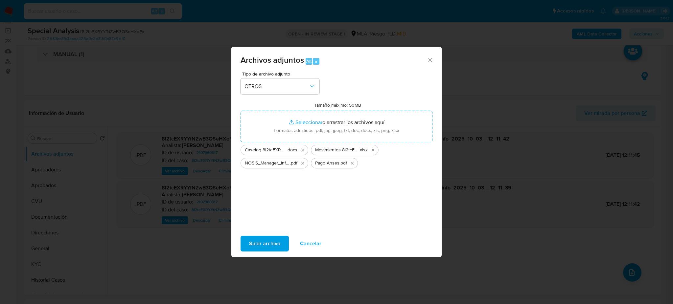
click at [266, 239] on span "Subir archivo" at bounding box center [264, 244] width 31 height 14
click at [301, 246] on span "Cancelar" at bounding box center [310, 244] width 21 height 14
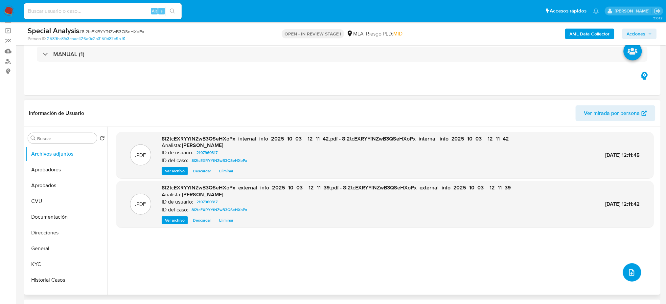
click at [623, 272] on button "upload-file" at bounding box center [632, 272] width 18 height 18
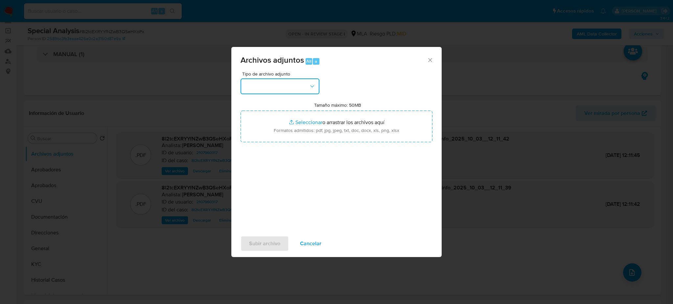
click at [272, 79] on button "button" at bounding box center [279, 87] width 79 height 16
click at [264, 148] on div "OTROS" at bounding box center [277, 143] width 67 height 16
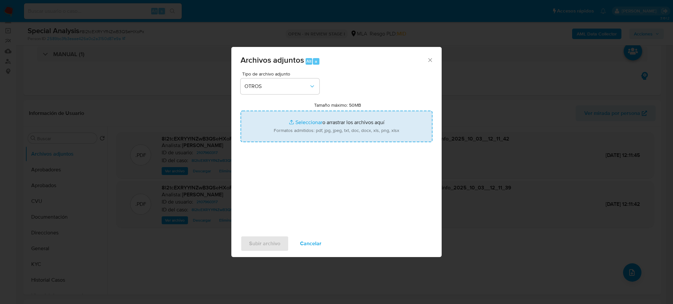
click at [303, 123] on input "Tamaño máximo: 50MB Seleccionar archivos" at bounding box center [336, 127] width 192 height 32
type input "C:\fakepath\Caselog 8l2tcEXRYYfNZwB3QSeHXoPx_2025_09_18_14_56_44.docx"
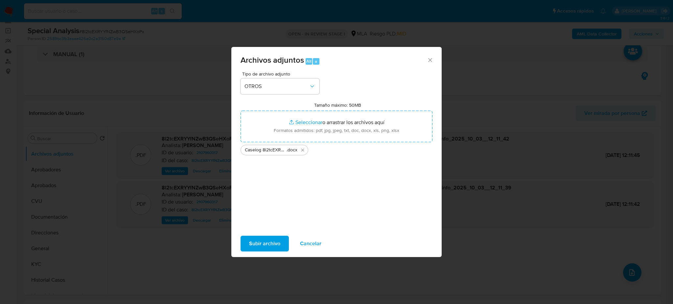
drag, startPoint x: 303, startPoint y: 123, endPoint x: 251, endPoint y: 242, distance: 129.5
click at [251, 242] on span "Subir archivo" at bounding box center [264, 244] width 31 height 14
click at [508, 242] on div "Archivos adjuntos Alt a Tipo de archivo adjunto OTROS Tamaño máximo: 50MB Selec…" at bounding box center [336, 152] width 673 height 304
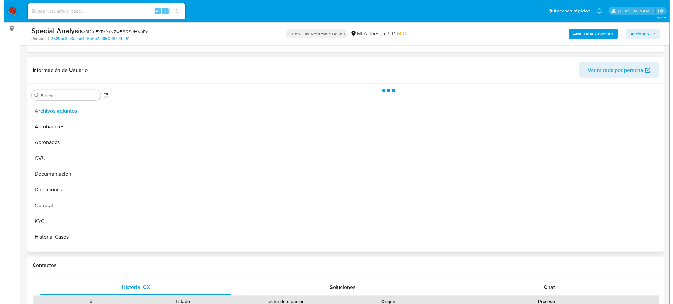
scroll to position [87, 0]
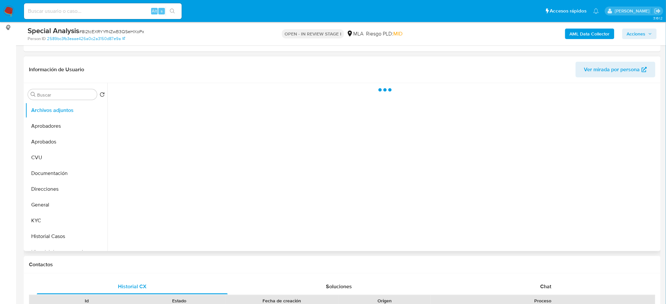
select select "10"
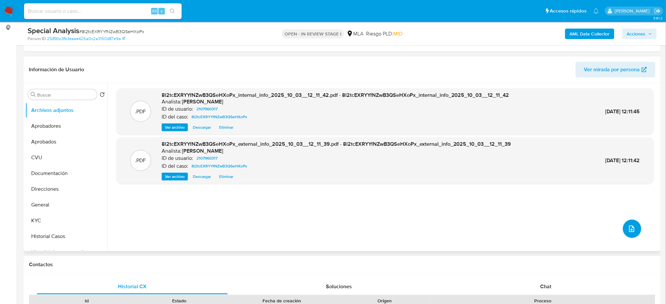
click at [631, 231] on icon "upload-file" at bounding box center [632, 229] width 8 height 8
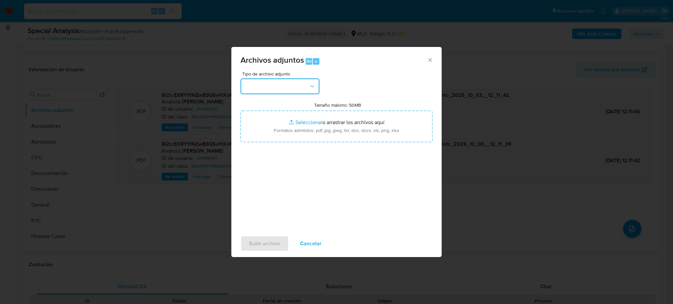
click at [296, 90] on button "button" at bounding box center [279, 87] width 79 height 16
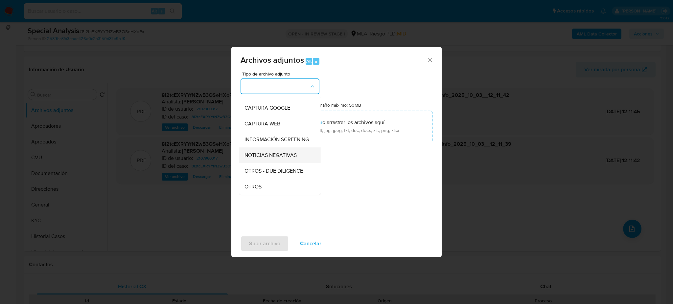
scroll to position [44, 0]
click at [266, 192] on div "OTROS" at bounding box center [277, 187] width 67 height 16
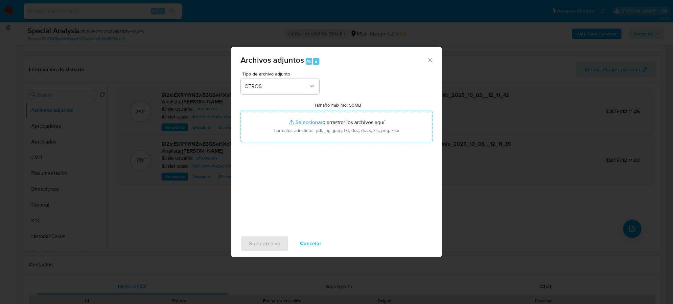
click at [298, 145] on div "Tipo de archivo adjunto OTROS Tamaño máximo: 50MB Seleccionar archivos Seleccio…" at bounding box center [336, 149] width 192 height 155
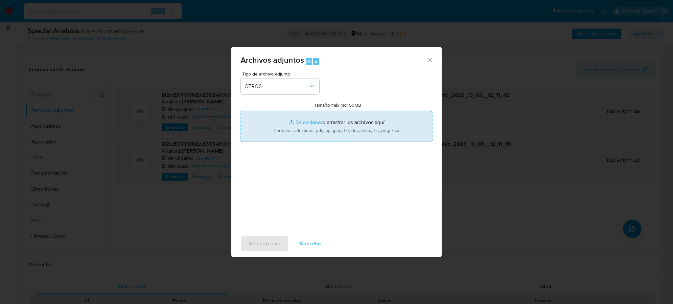
click at [303, 128] on input "Tamaño máximo: 50MB Seleccionar archivos" at bounding box center [336, 127] width 192 height 32
type input "C:\fakepath\Caselog 8l2tcEXRYYfNZwB3QSeHXoPx_2025_09_18_14_56_44.docx"
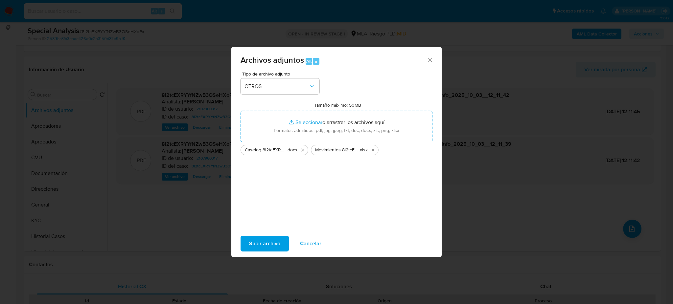
click at [270, 244] on span "Subir archivo" at bounding box center [264, 244] width 31 height 14
click at [375, 150] on icon "Eliminar Movimientos 8l2tcEXRYYfNZwB3QSeHXoPx.xlsx" at bounding box center [372, 149] width 5 height 5
click at [271, 247] on span "Subir archivo" at bounding box center [264, 244] width 31 height 14
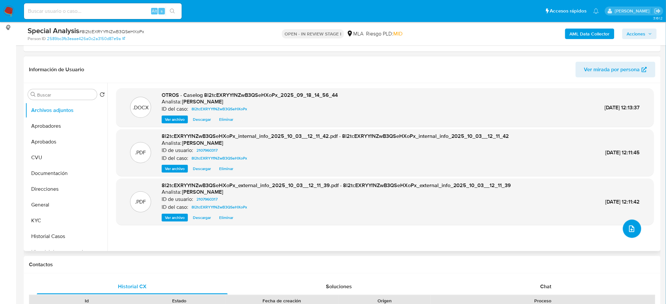
click at [623, 228] on button "upload-file" at bounding box center [632, 229] width 18 height 18
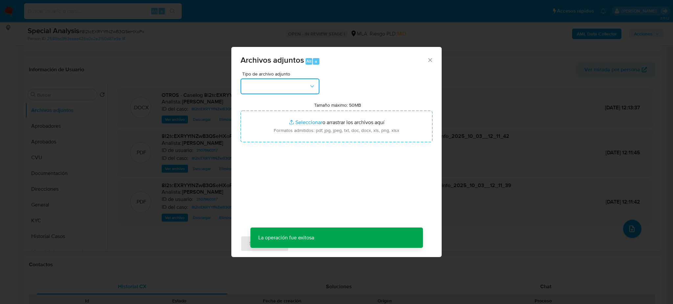
click at [270, 89] on button "button" at bounding box center [279, 87] width 79 height 16
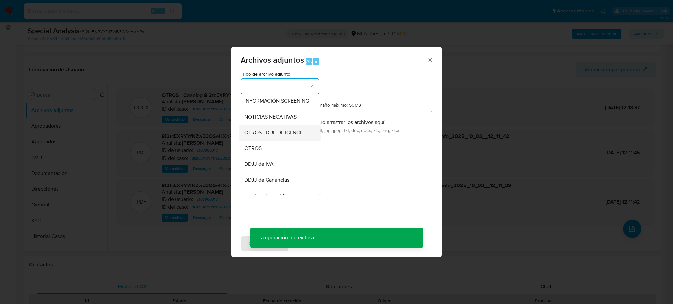
scroll to position [87, 0]
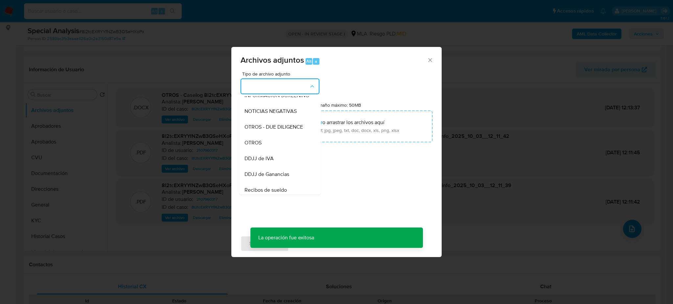
click at [264, 151] on div "OTROS" at bounding box center [277, 143] width 67 height 16
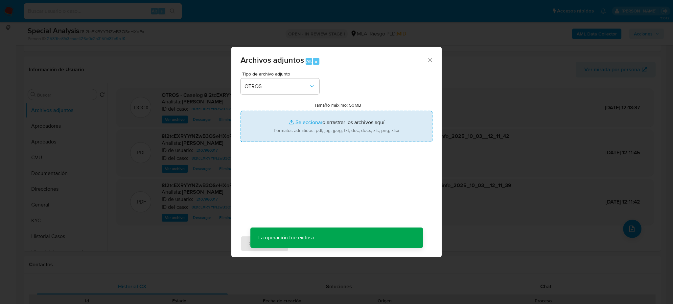
click at [285, 130] on input "Tamaño máximo: 50MB Seleccionar archivos" at bounding box center [336, 127] width 192 height 32
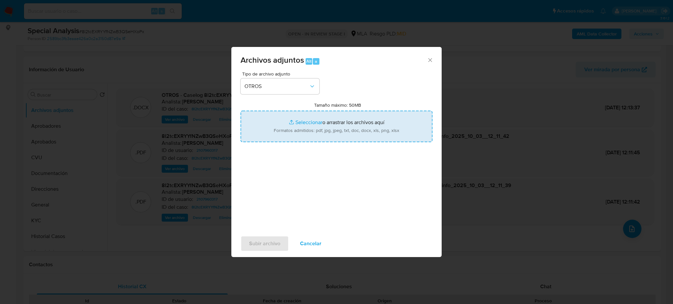
type input "C:\fakepath\Movimientos 8l2tcEXRYYfNZwB3QSeHXoPx.xlsx"
click at [272, 238] on span "Subir archivo" at bounding box center [264, 244] width 31 height 14
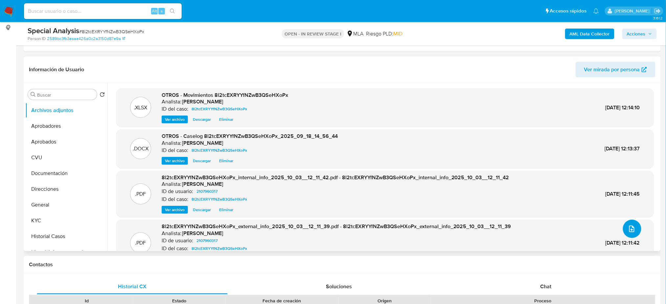
click at [629, 229] on icon "upload-file" at bounding box center [631, 229] width 5 height 7
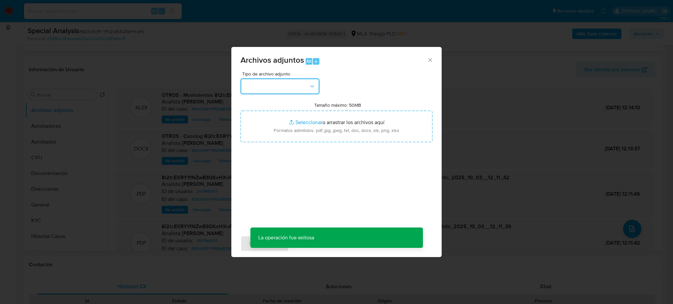
click at [277, 83] on button "button" at bounding box center [279, 87] width 79 height 16
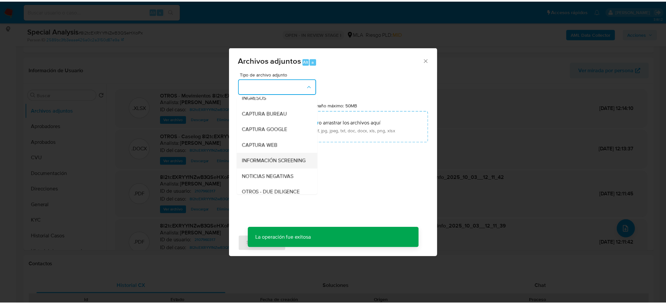
scroll to position [44, 0]
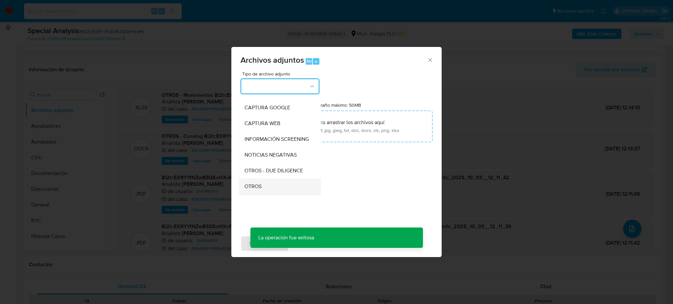
click at [263, 191] on div "OTROS" at bounding box center [277, 187] width 67 height 16
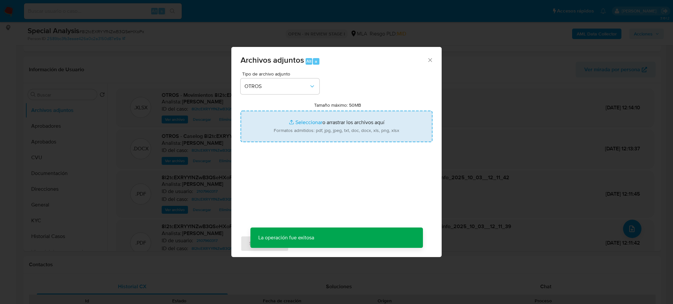
click at [306, 137] on input "Tamaño máximo: 50MB Seleccionar archivos" at bounding box center [336, 127] width 192 height 32
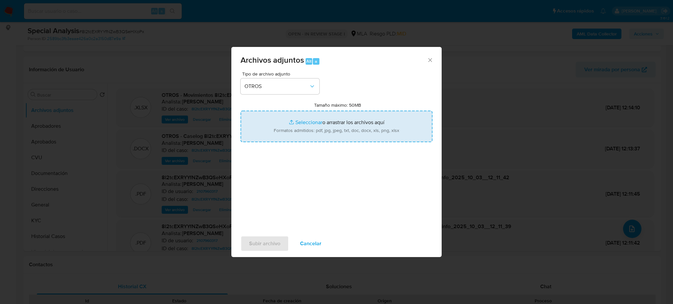
type input "C:\fakepath\NOSIS_Manager_InformeIndividual_20122850626_654924_20250925124357.p…"
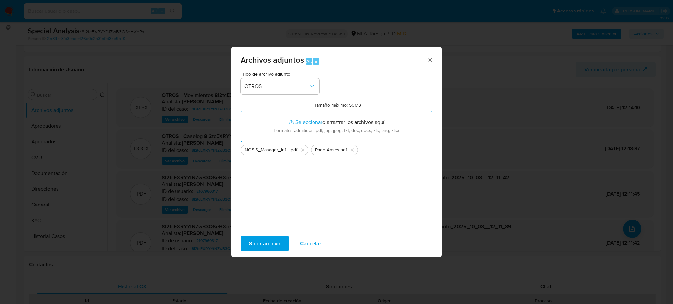
click at [263, 247] on span "Subir archivo" at bounding box center [264, 244] width 31 height 14
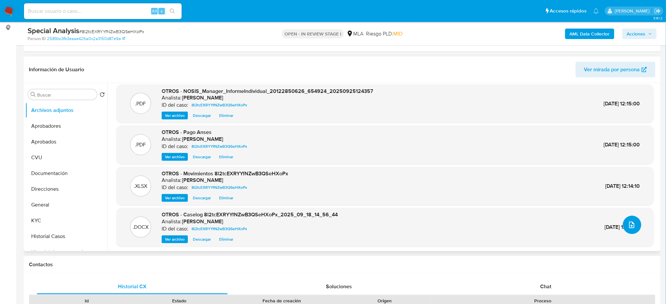
scroll to position [5, 0]
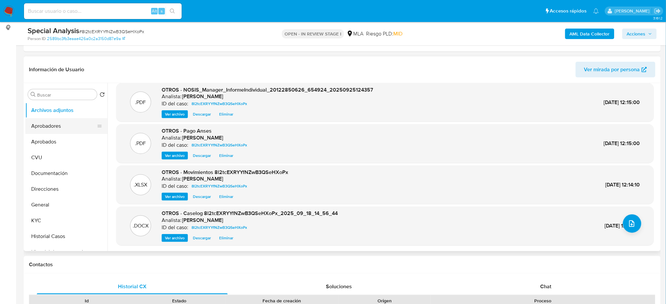
click at [50, 126] on button "Aprobadores" at bounding box center [63, 126] width 77 height 16
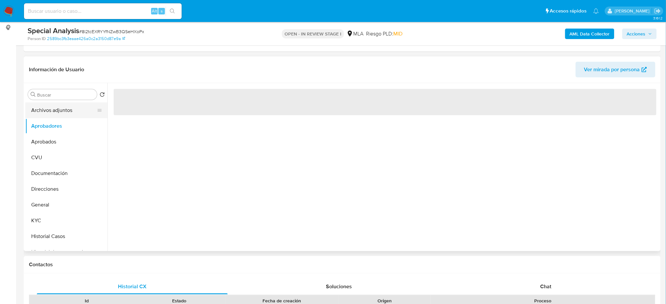
scroll to position [0, 0]
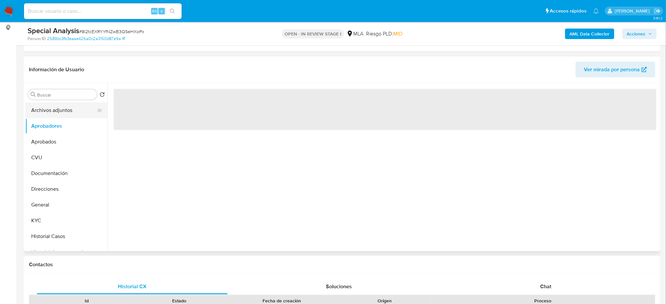
click at [52, 112] on button "Archivos adjuntos" at bounding box center [63, 110] width 77 height 16
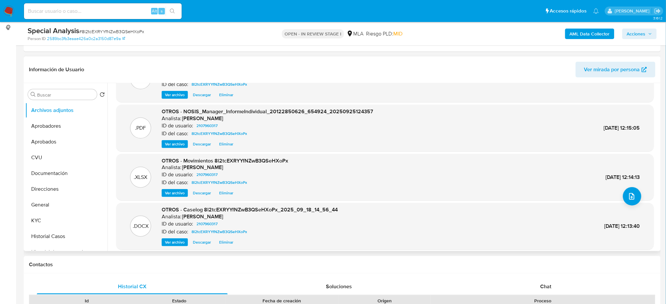
scroll to position [55, 0]
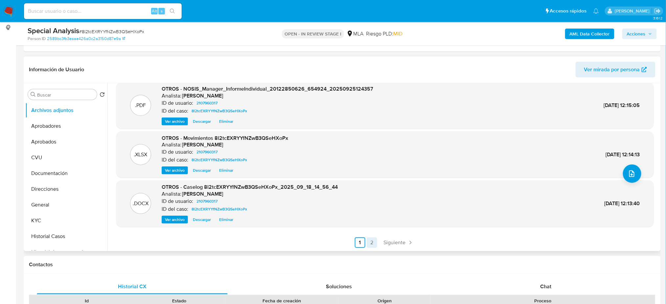
click at [371, 244] on link "2" at bounding box center [372, 243] width 11 height 11
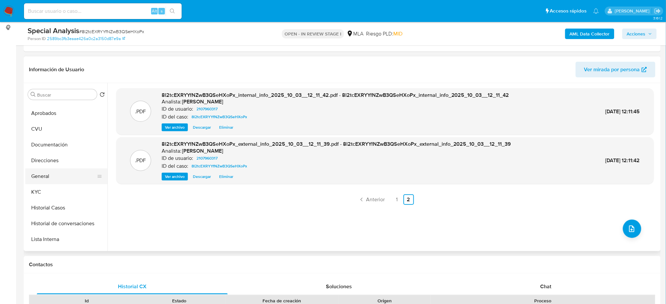
scroll to position [44, 0]
click at [62, 237] on button "Restricciones Nuevo Mundo" at bounding box center [63, 240] width 77 height 16
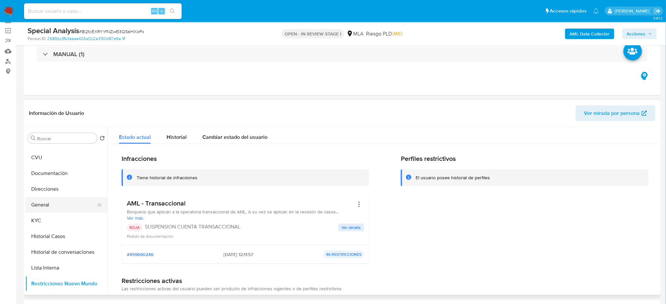
click at [39, 204] on button "General" at bounding box center [63, 205] width 77 height 16
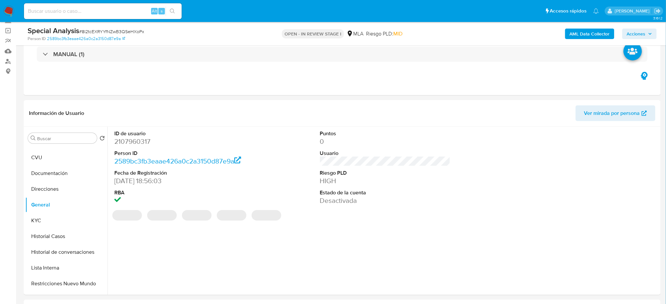
click at [128, 143] on dd "2107960317" at bounding box center [179, 141] width 130 height 9
copy dd "2107960317"
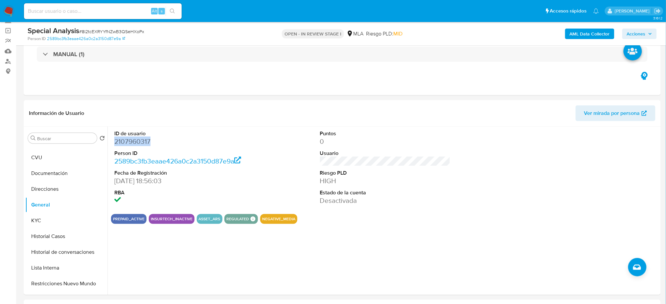
click at [652, 30] on span "Acciones" at bounding box center [639, 33] width 25 height 9
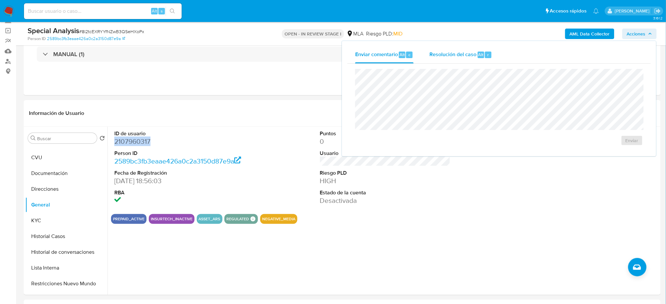
click at [460, 57] on span "Resolución del caso" at bounding box center [452, 55] width 47 height 8
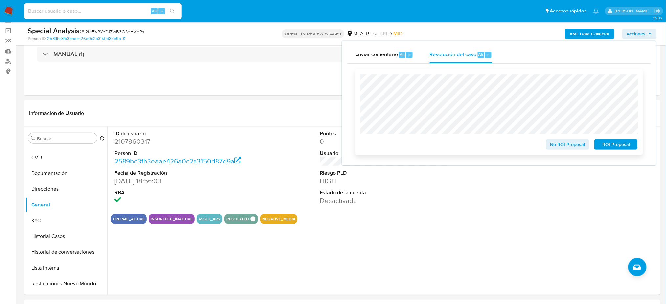
click at [626, 142] on span "ROI Proposal" at bounding box center [616, 144] width 34 height 9
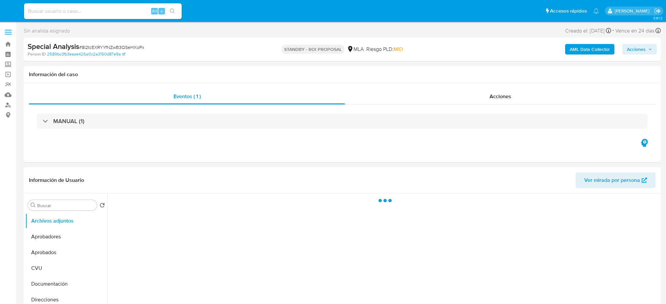
select select "10"
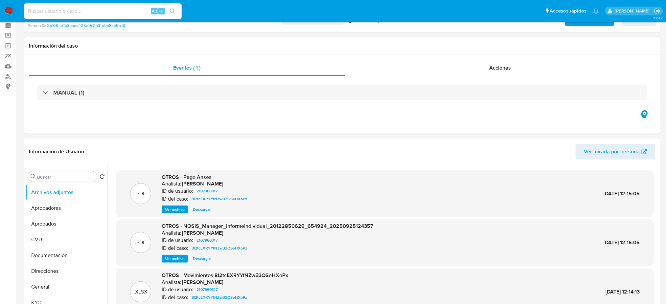
scroll to position [44, 0]
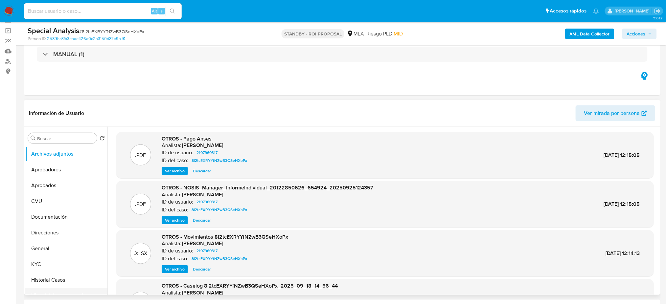
click at [61, 291] on button "Historial de conversaciones" at bounding box center [63, 296] width 77 height 16
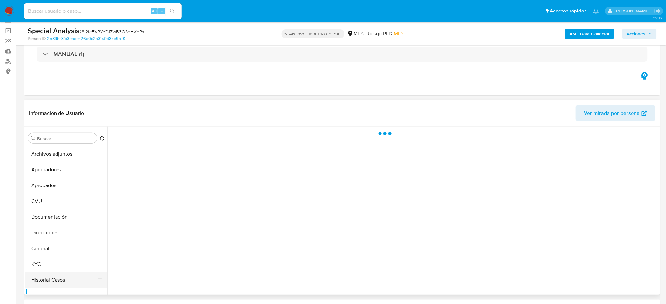
click at [63, 280] on button "Historial Casos" at bounding box center [63, 280] width 77 height 16
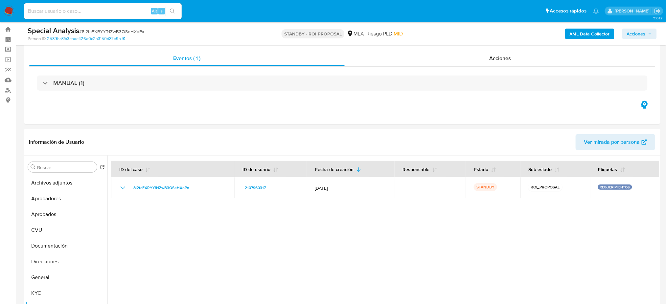
scroll to position [0, 0]
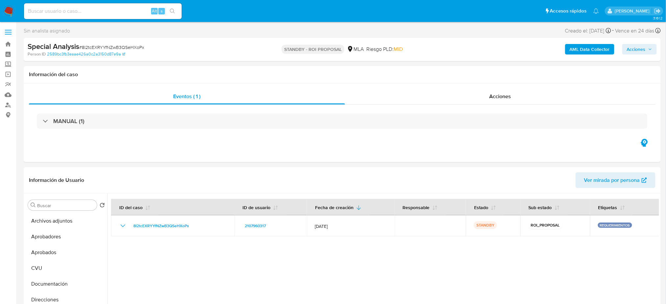
click at [6, 8] on img at bounding box center [8, 11] width 11 height 11
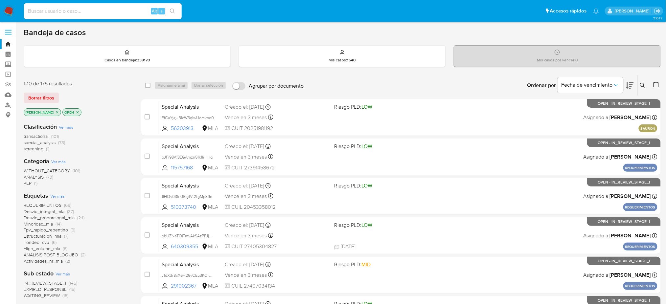
click at [83, 9] on input at bounding box center [103, 11] width 158 height 9
paste input "ek1LpKdeNZaumtoaP1bCasI8"
type input "ek1LpKdeNZaumtoaP1bCasI8"
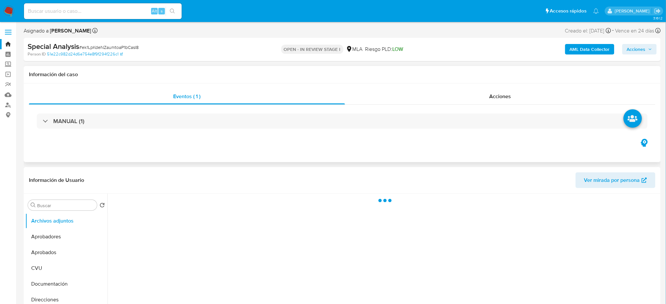
select select "10"
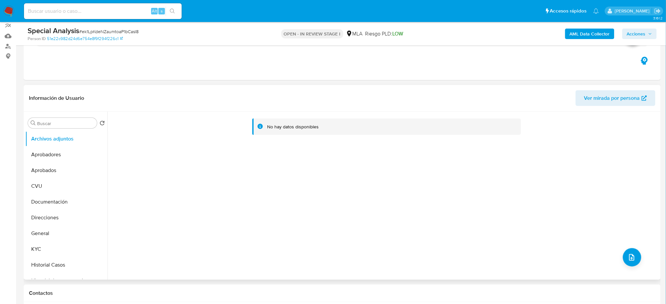
scroll to position [131, 0]
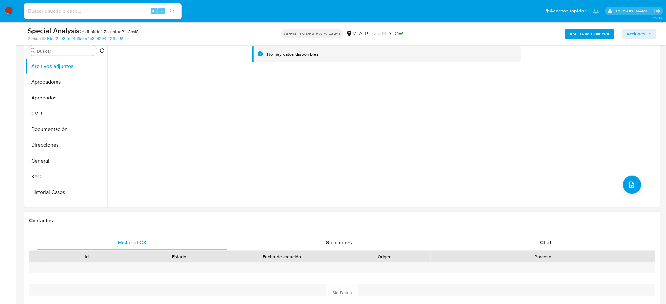
click at [541, 228] on div "Contactos" at bounding box center [342, 220] width 637 height 17
click at [550, 244] on span "Chat" at bounding box center [545, 243] width 11 height 8
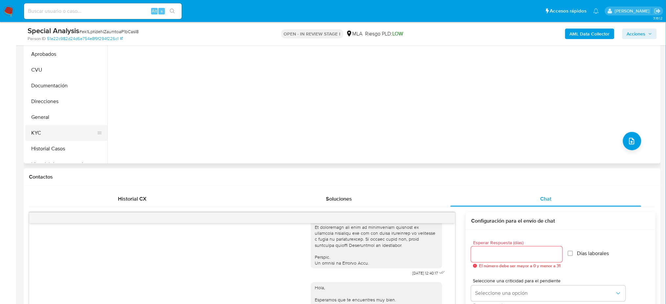
scroll to position [87, 0]
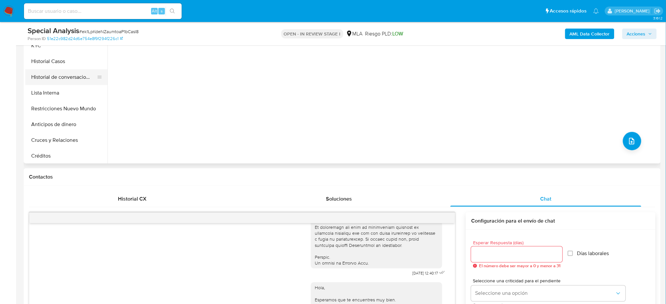
click at [75, 77] on button "Historial de conversaciones" at bounding box center [63, 77] width 77 height 16
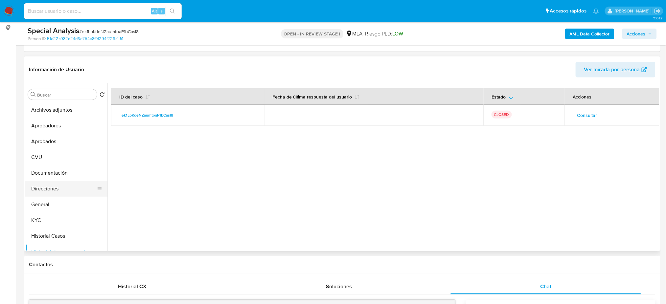
scroll to position [0, 0]
click at [48, 200] on button "General" at bounding box center [63, 205] width 77 height 16
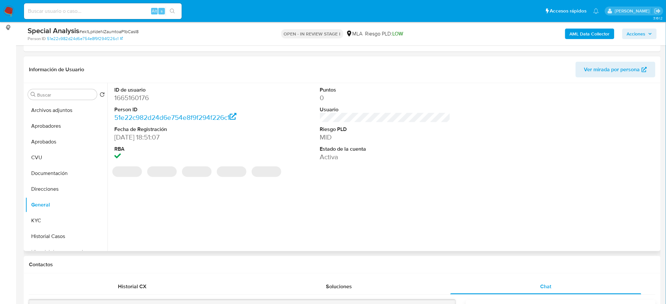
click at [130, 100] on dd "1665160176" at bounding box center [179, 97] width 130 height 9
copy dd "1665160176"
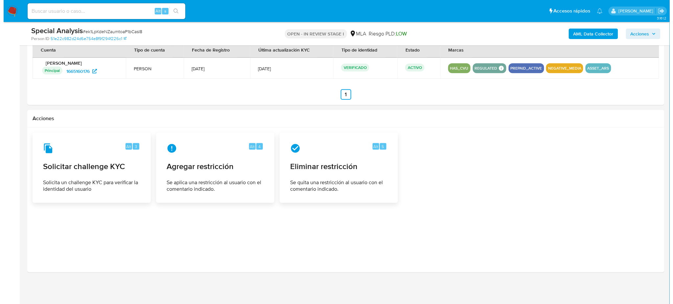
scroll to position [1006, 0]
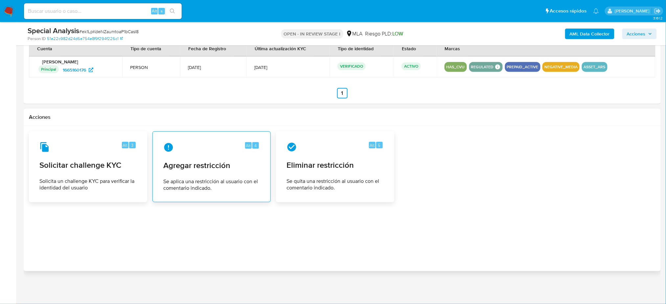
click at [185, 161] on span "Agregar restricción" at bounding box center [211, 166] width 97 height 10
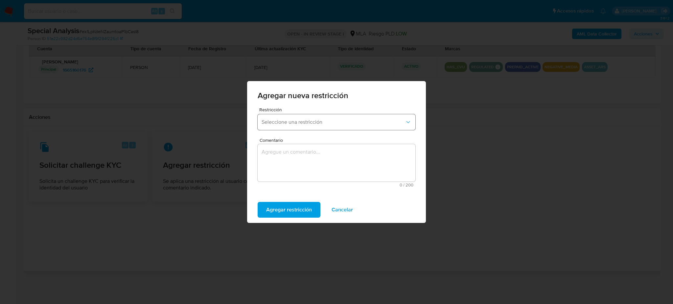
click at [313, 124] on span "Seleccione una restricción" at bounding box center [332, 122] width 143 height 7
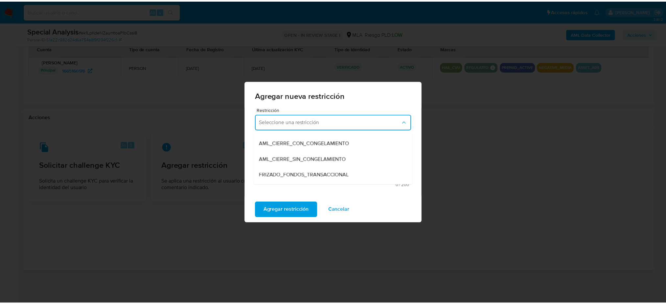
scroll to position [69, 0]
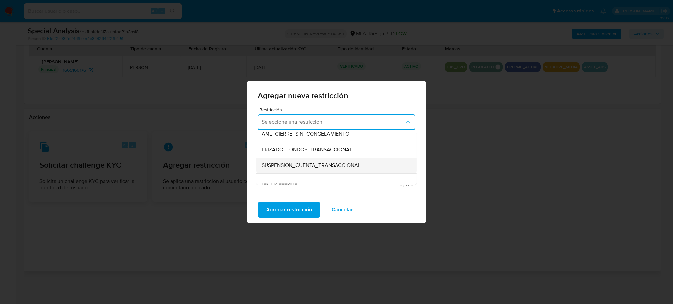
click at [357, 167] on span "SUSPENSION_CUENTA_TRANSACCIONAL" at bounding box center [310, 165] width 99 height 7
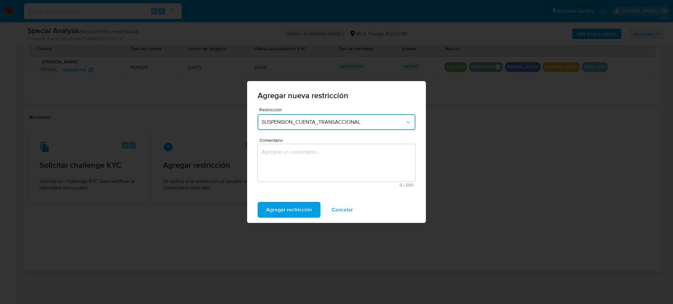
click at [346, 167] on textarea "Comentario" at bounding box center [337, 162] width 158 height 37
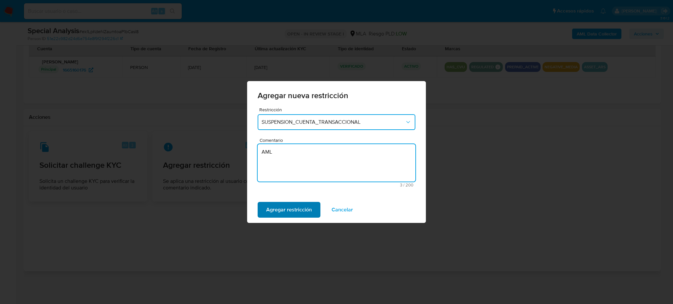
type textarea "AML"
click at [288, 208] on span "Agregar restricción" at bounding box center [289, 210] width 46 height 14
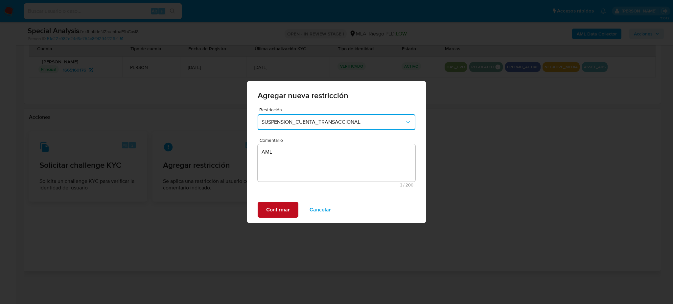
click at [283, 215] on span "Confirmar" at bounding box center [278, 210] width 24 height 14
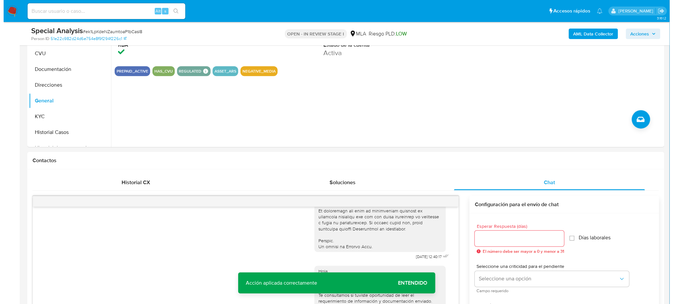
scroll to position [86, 0]
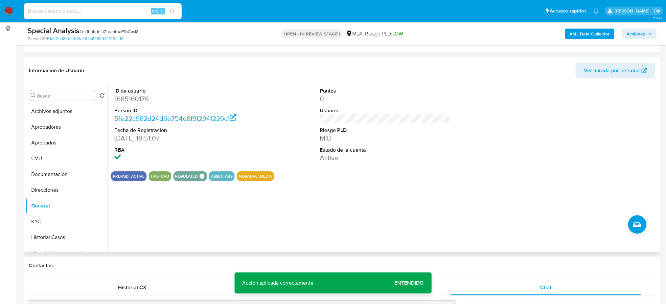
click at [130, 95] on dd "1665160176" at bounding box center [179, 98] width 130 height 9
copy dd "1665160176"
click at [572, 36] on b "AML Data Collector" at bounding box center [590, 34] width 40 height 11
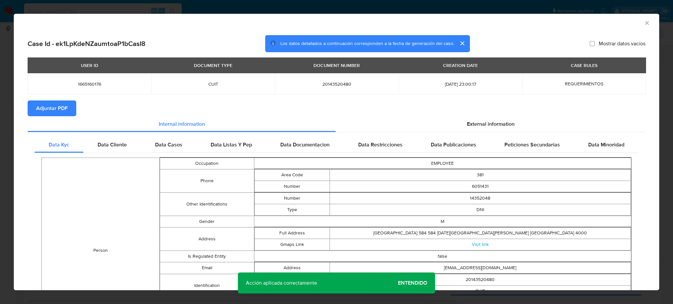
click at [62, 106] on span "Adjuntar PDF" at bounding box center [52, 108] width 32 height 14
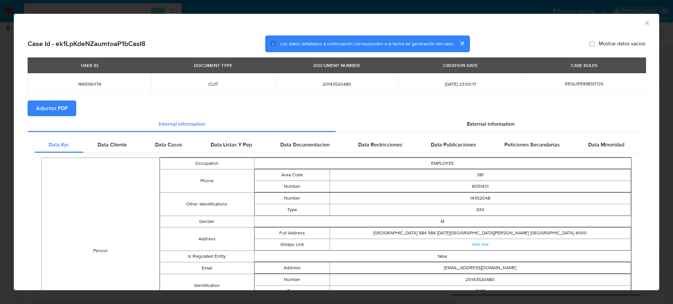
click at [645, 23] on icon "Cerrar ventana" at bounding box center [647, 23] width 4 height 4
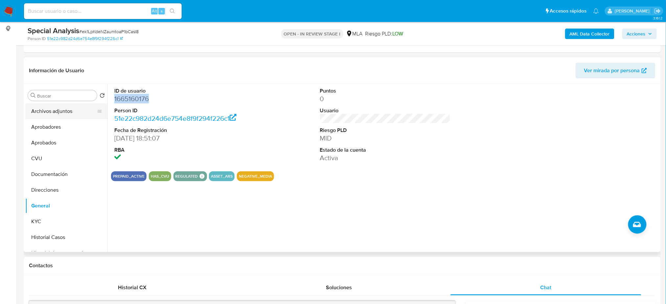
click at [51, 107] on button "Archivos adjuntos" at bounding box center [63, 111] width 77 height 16
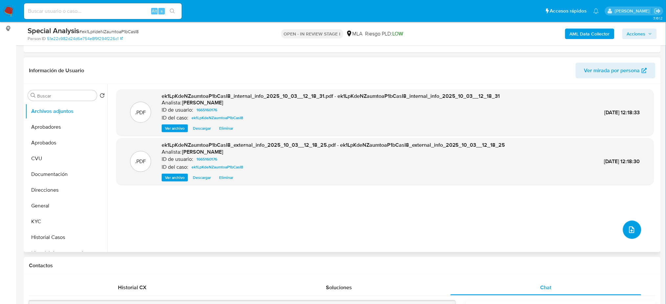
click at [625, 224] on button "upload-file" at bounding box center [632, 230] width 18 height 18
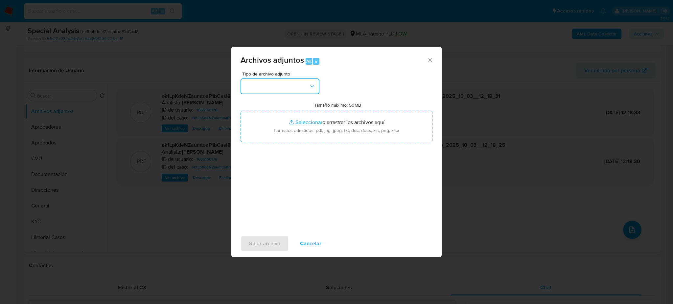
click at [305, 88] on button "button" at bounding box center [279, 87] width 79 height 16
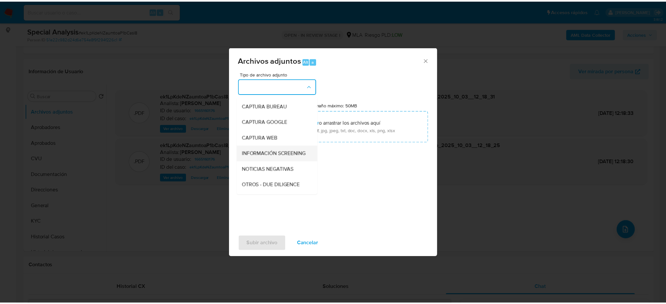
scroll to position [44, 0]
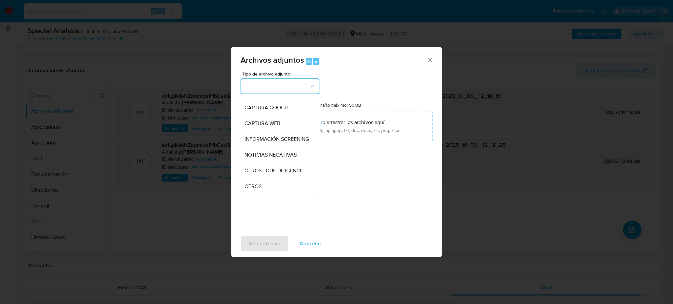
drag, startPoint x: 261, startPoint y: 192, endPoint x: 271, endPoint y: 179, distance: 16.7
click at [261, 192] on div "OTROS" at bounding box center [277, 187] width 67 height 16
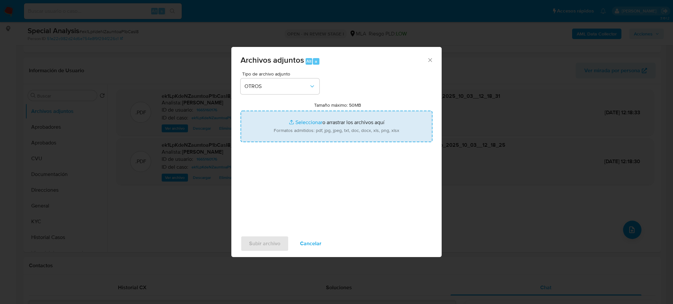
click at [298, 140] on input "Tamaño máximo: 50MB Seleccionar archivos" at bounding box center [336, 127] width 192 height 32
type input "C:\fakepath\Caselog ek1LpKdeNZaumtoaP1bCasI8_2025_09_18_14_56_52.docx"
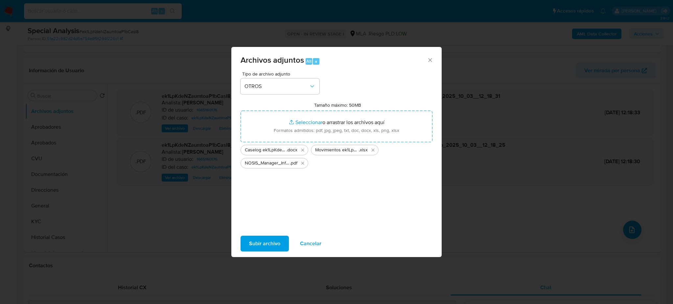
click at [252, 244] on span "Subir archivo" at bounding box center [264, 244] width 31 height 14
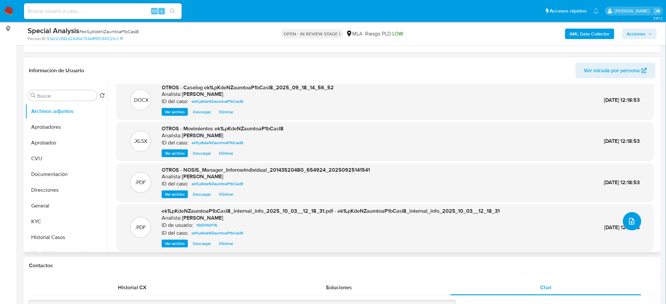
scroll to position [13, 0]
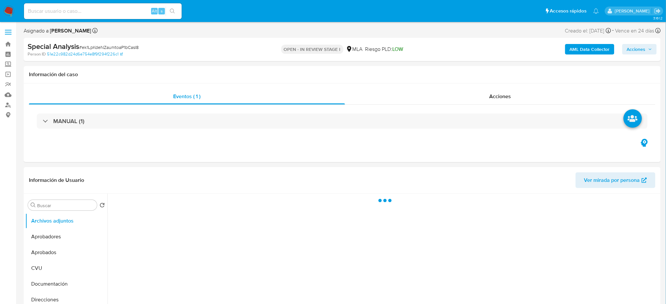
select select "10"
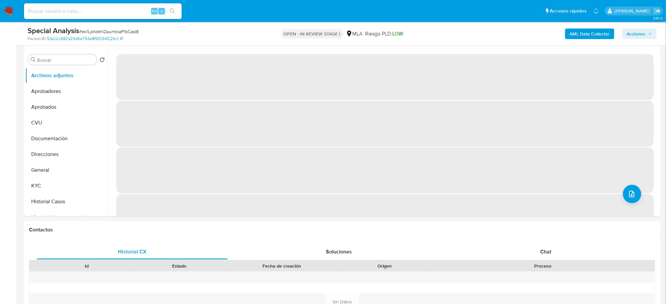
scroll to position [131, 0]
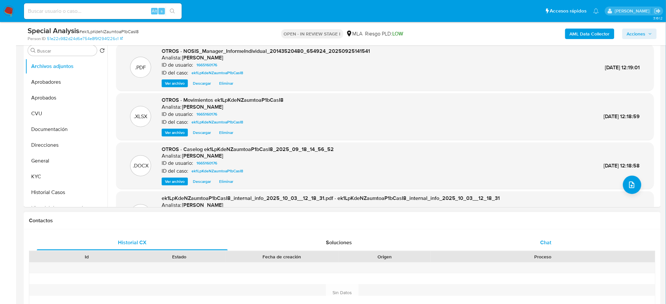
click at [577, 240] on div "Chat" at bounding box center [545, 243] width 191 height 16
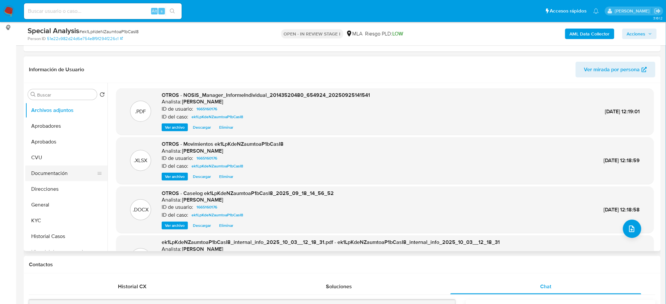
scroll to position [44, 0]
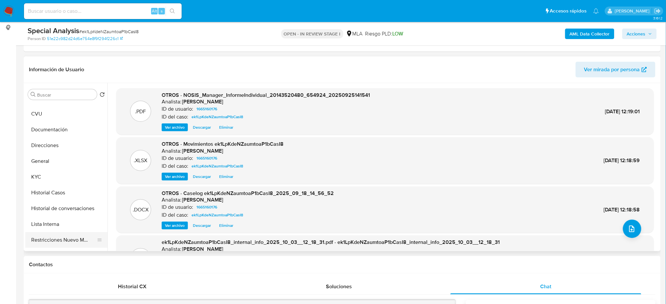
click at [60, 239] on button "Restricciones Nuevo Mundo" at bounding box center [63, 240] width 77 height 16
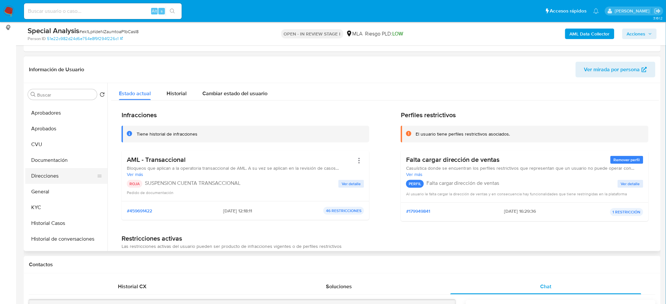
scroll to position [0, 0]
click at [52, 200] on button "General" at bounding box center [63, 205] width 77 height 16
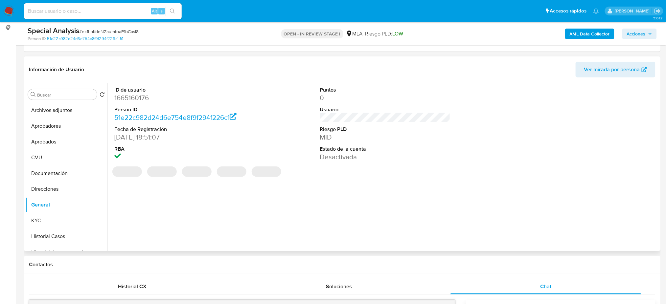
click at [132, 96] on dd "1665160176" at bounding box center [179, 97] width 130 height 9
copy dd "1665160176"
click at [59, 231] on button "Historial Casos" at bounding box center [63, 237] width 77 height 16
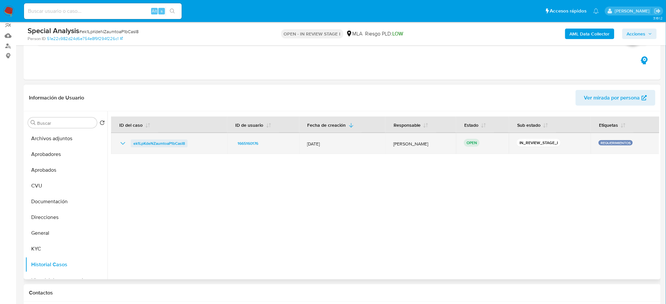
scroll to position [44, 0]
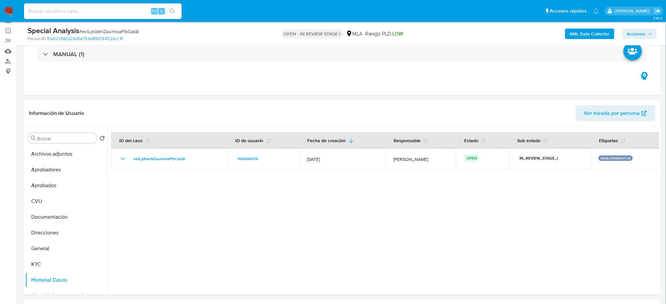
click at [637, 34] on span "Acciones" at bounding box center [636, 34] width 19 height 11
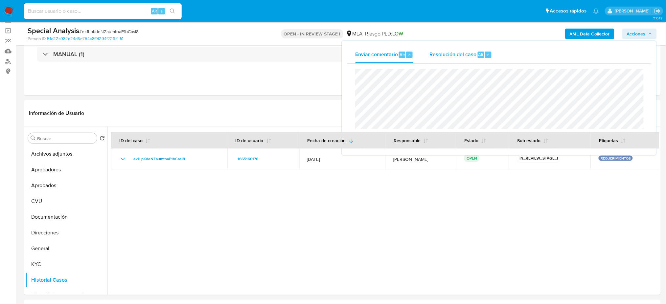
click at [457, 55] on span "Resolución del caso" at bounding box center [452, 55] width 47 height 8
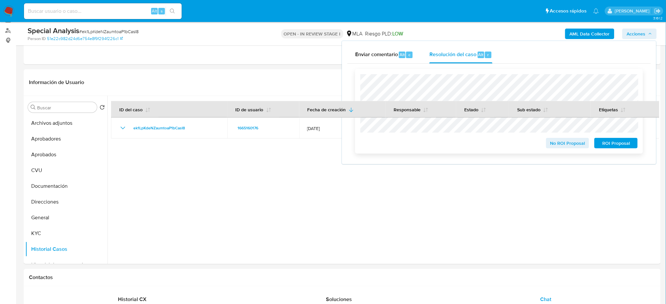
scroll to position [87, 0]
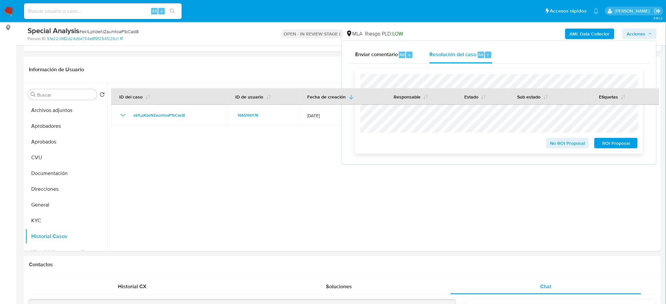
click at [623, 144] on span "ROI Proposal" at bounding box center [616, 143] width 34 height 9
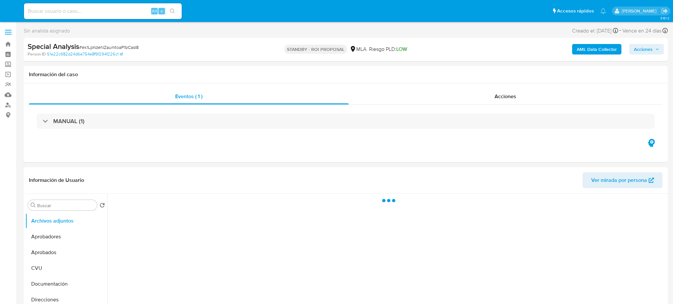
select select "10"
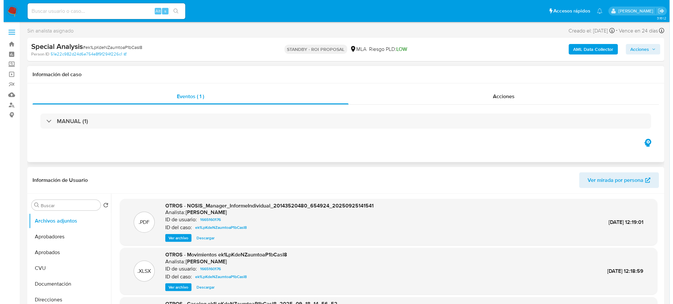
scroll to position [44, 0]
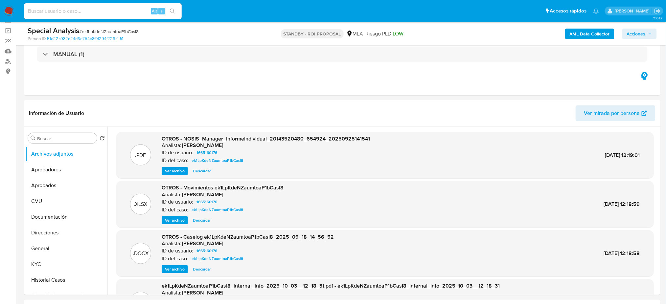
click at [102, 33] on span "# ek1LpKdeNZaumtoaP1bCasI8" at bounding box center [108, 31] width 59 height 7
copy span "ek1LpKdeNZaumtoaP1bCasI8"
click at [174, 273] on span "Ver archivo" at bounding box center [175, 269] width 20 height 7
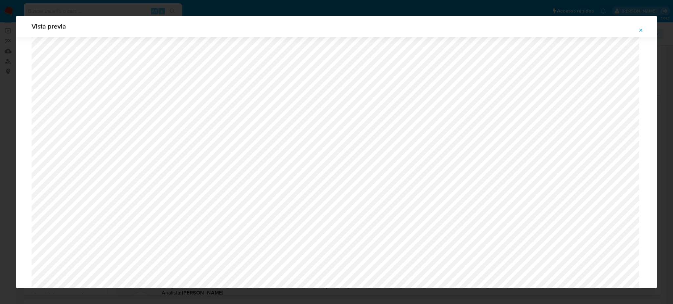
scroll to position [250, 0]
click at [642, 30] on icon "Attachment preview" at bounding box center [640, 30] width 5 height 5
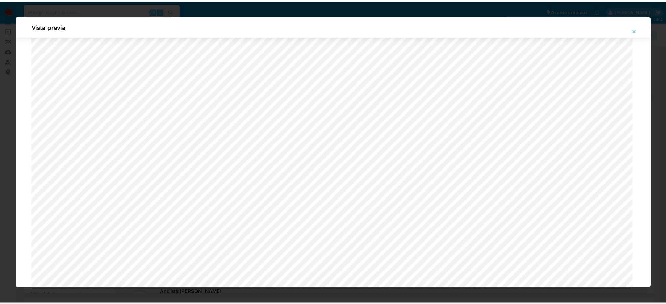
scroll to position [0, 0]
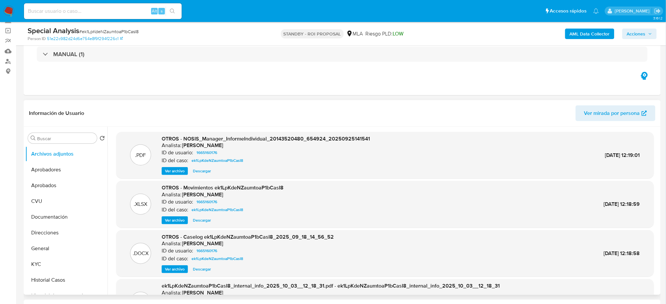
click at [118, 14] on input at bounding box center [103, 11] width 158 height 9
paste input "8l2tcEXRYYfNZwB3QSeHXoPx"
type input "8l2tcEXRYYfNZwB3QSeHXoPx"
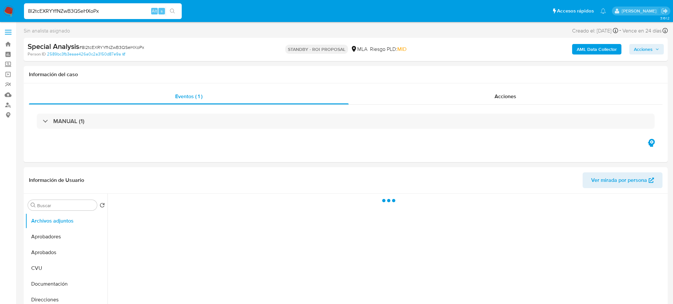
select select "10"
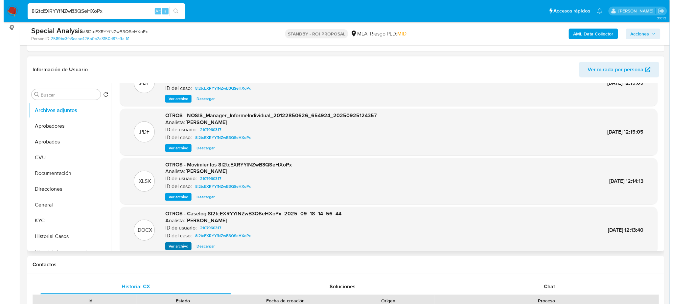
scroll to position [44, 0]
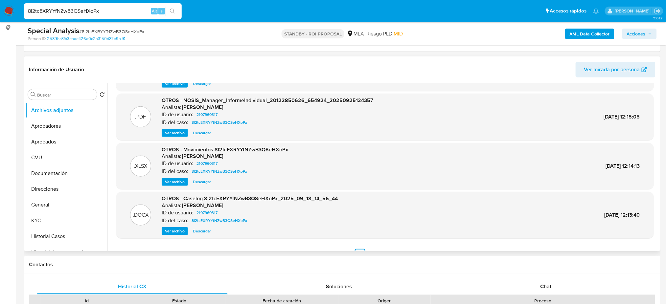
click at [173, 228] on span "Ver archivo" at bounding box center [175, 231] width 20 height 7
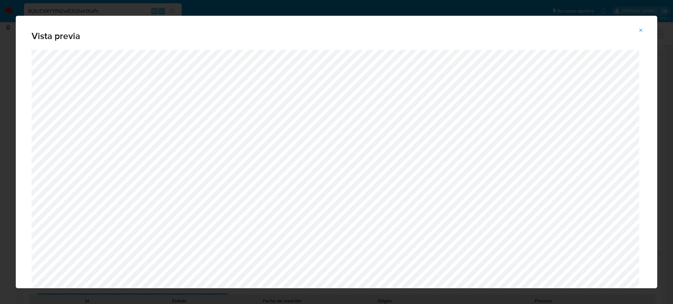
scroll to position [250, 0]
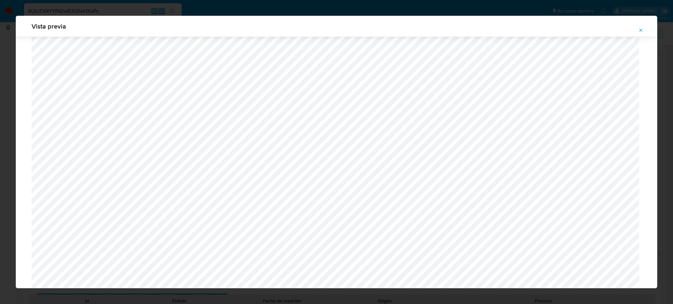
click at [646, 30] on button "Attachment preview" at bounding box center [640, 30] width 14 height 11
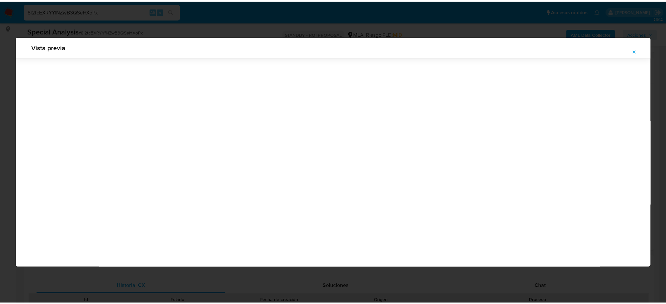
scroll to position [0, 0]
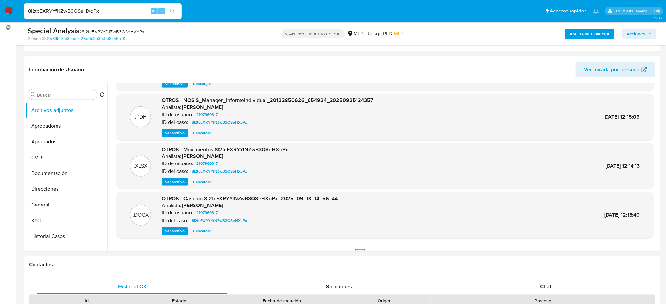
click at [5, 12] on img at bounding box center [8, 11] width 11 height 11
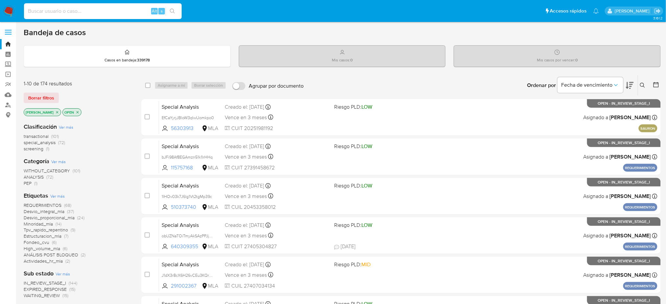
click at [70, 11] on input at bounding box center [103, 11] width 158 height 9
paste input "lFIfky7cCN6YRTcfsd4lLuub"
type input "lFIfky7cCN6YRTcfsd4lLuub"
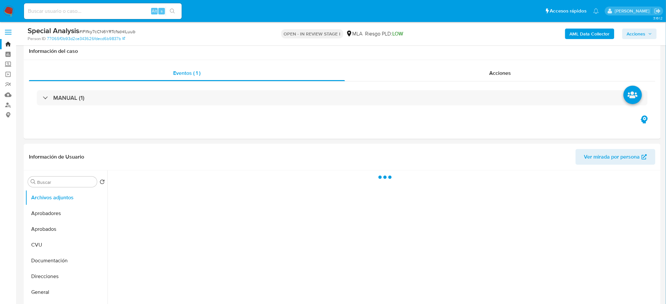
scroll to position [87, 0]
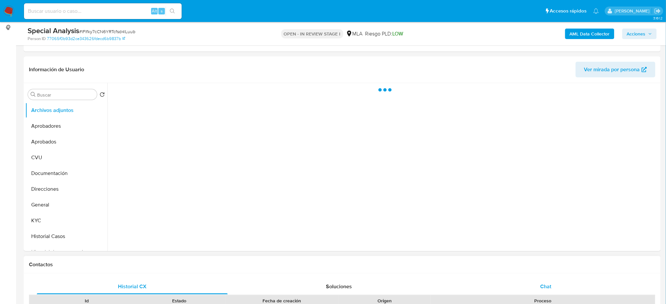
click at [573, 286] on div "Chat" at bounding box center [545, 287] width 191 height 16
select select "10"
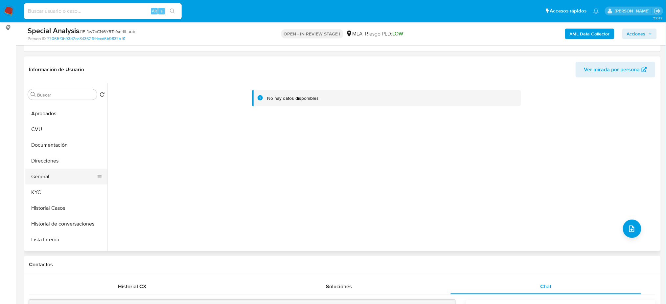
scroll to position [44, 0]
click at [64, 207] on button "Historial de conversaciones" at bounding box center [63, 209] width 77 height 16
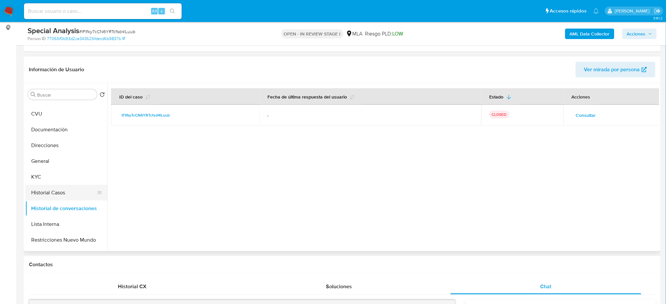
scroll to position [0, 0]
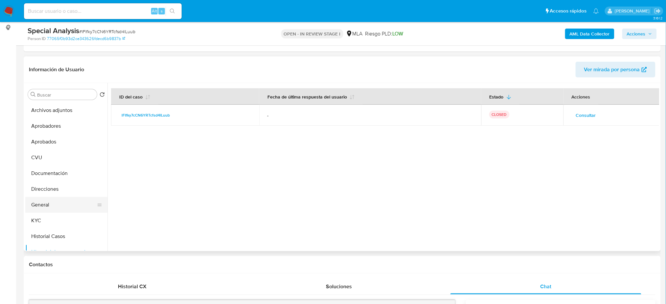
click at [54, 203] on button "General" at bounding box center [63, 205] width 77 height 16
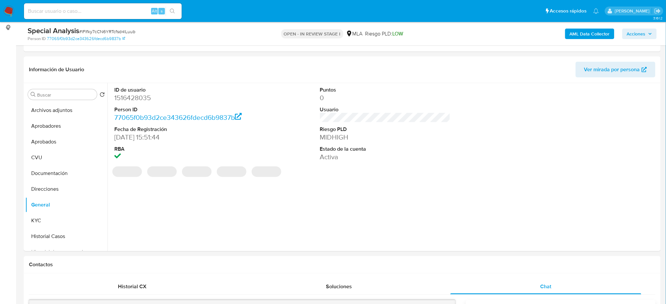
click at [126, 97] on dd "1516428035" at bounding box center [179, 97] width 130 height 9
copy dd "1516428035"
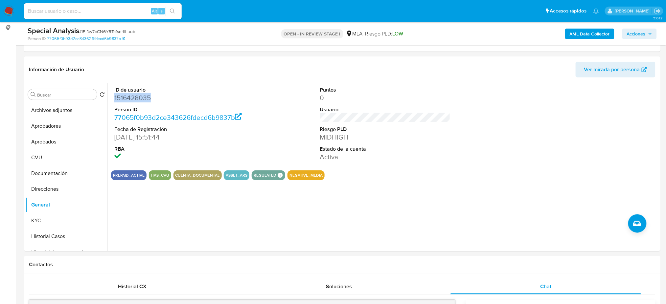
click at [570, 36] on button "AML Data Collector" at bounding box center [589, 34] width 49 height 11
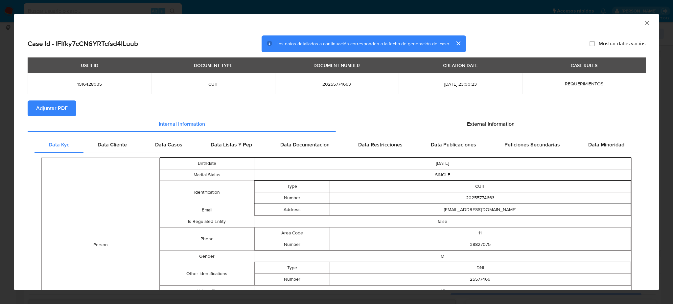
click at [54, 105] on span "Adjuntar PDF" at bounding box center [52, 108] width 32 height 14
click at [644, 24] on icon "Cerrar ventana" at bounding box center [647, 23] width 7 height 7
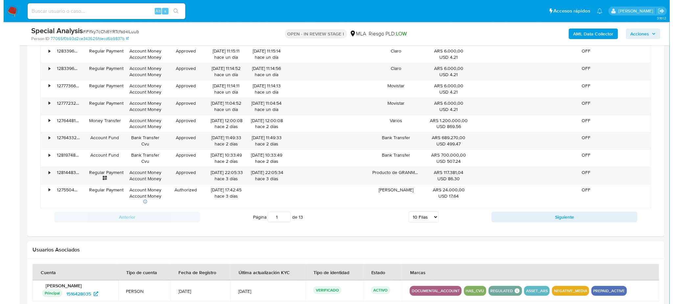
scroll to position [1012, 0]
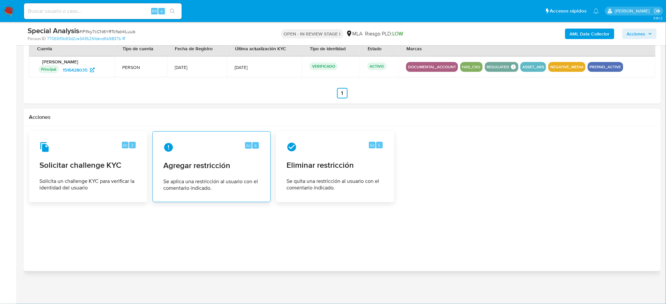
click at [222, 157] on div "Alt 4 Agregar restricción Se aplica una restricción al usuario con el comentari…" at bounding box center [211, 167] width 107 height 60
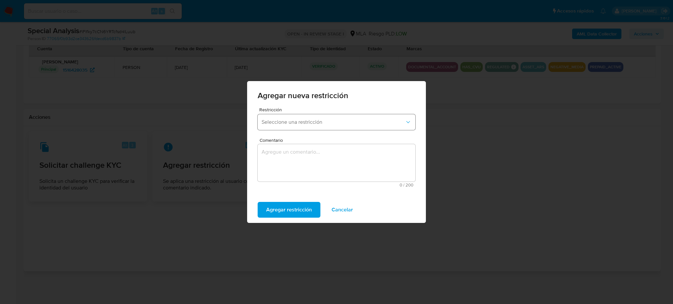
click at [289, 117] on button "Seleccione una restricción" at bounding box center [337, 122] width 158 height 16
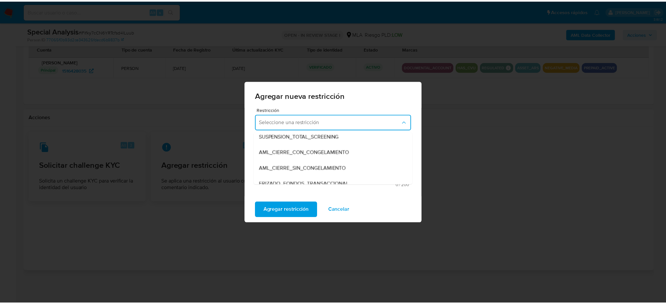
scroll to position [87, 0]
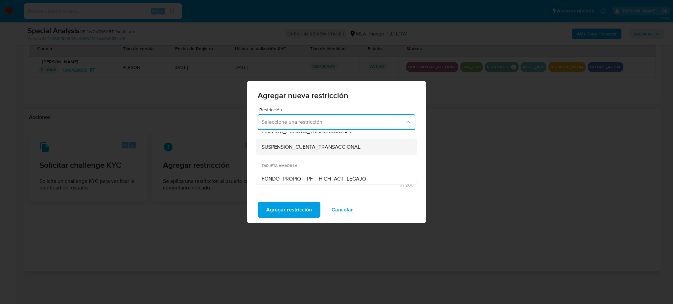
click at [304, 145] on span "SUSPENSION_CUENTA_TRANSACCIONAL" at bounding box center [310, 147] width 99 height 7
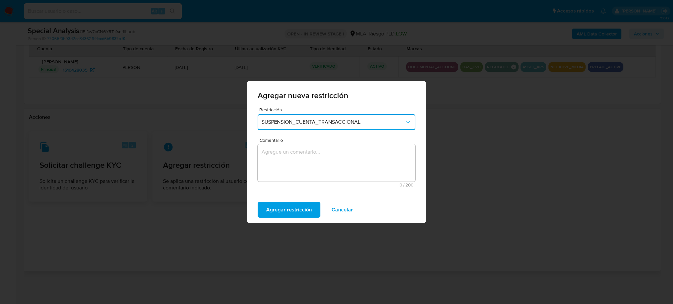
click at [317, 164] on textarea "Comentario" at bounding box center [337, 162] width 158 height 37
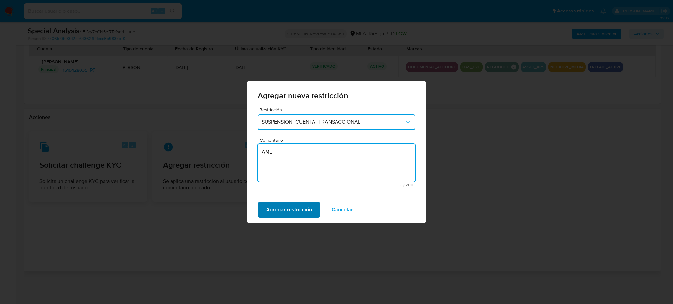
type textarea "AML"
click at [281, 212] on span "Agregar restricción" at bounding box center [289, 210] width 46 height 14
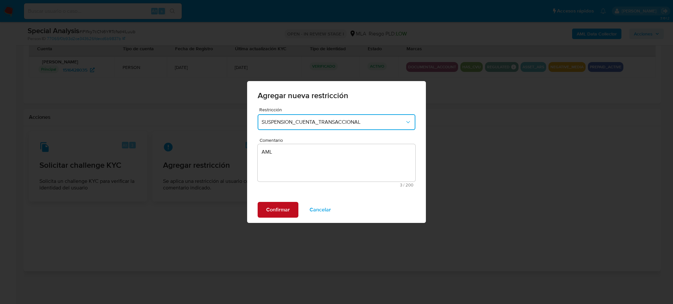
click at [272, 209] on span "Confirmar" at bounding box center [278, 210] width 24 height 14
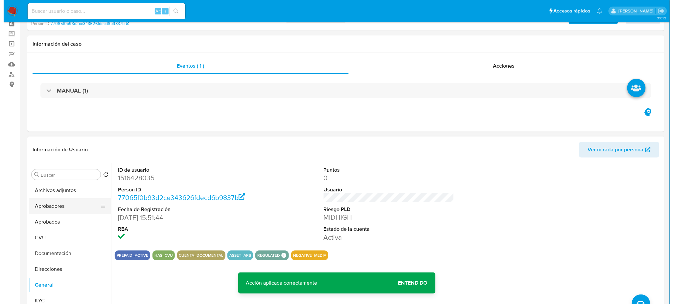
scroll to position [44, 0]
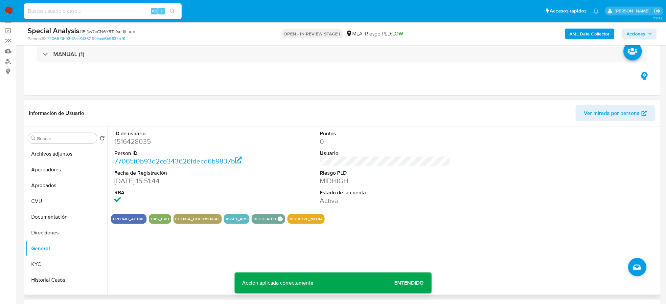
click at [132, 137] on dd "1516428035" at bounding box center [179, 141] width 130 height 9
copy dd "1516428035"
click at [55, 149] on button "Archivos adjuntos" at bounding box center [63, 154] width 77 height 16
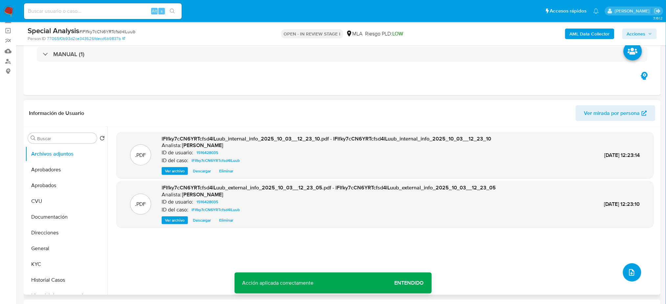
click at [631, 269] on span "upload-file" at bounding box center [631, 273] width 7 height 8
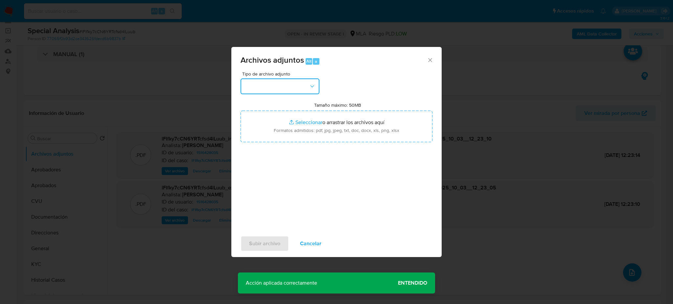
click at [291, 87] on button "button" at bounding box center [279, 87] width 79 height 16
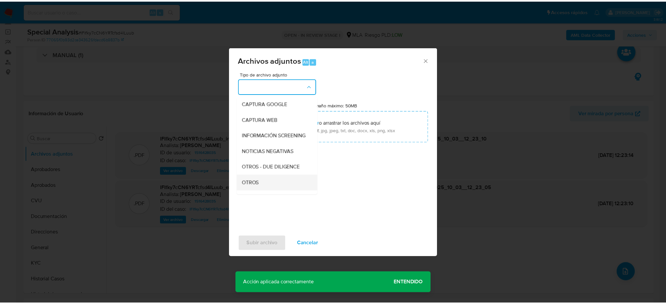
scroll to position [87, 0]
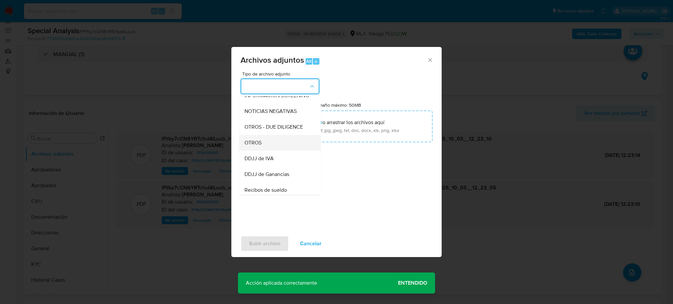
click at [267, 151] on div "OTROS" at bounding box center [277, 143] width 67 height 16
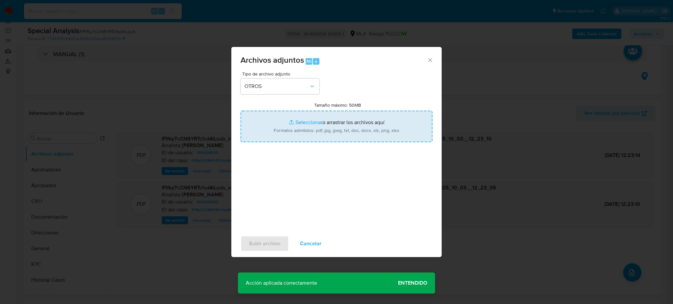
click at [288, 128] on input "Tamaño máximo: 50MB Seleccionar archivos" at bounding box center [336, 127] width 192 height 32
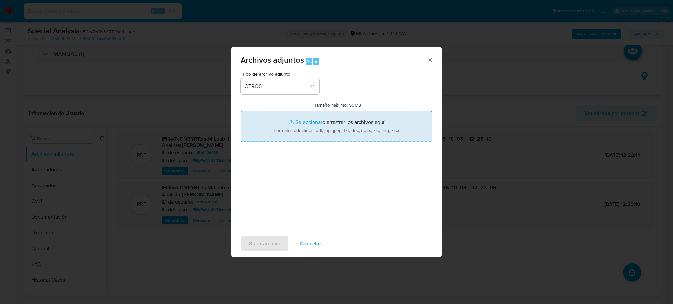
type input "C:\fakepath\Caselog lFIfky7cCN6YRTcfsd4lLuub_2025_09_18_14_56_45.docx"
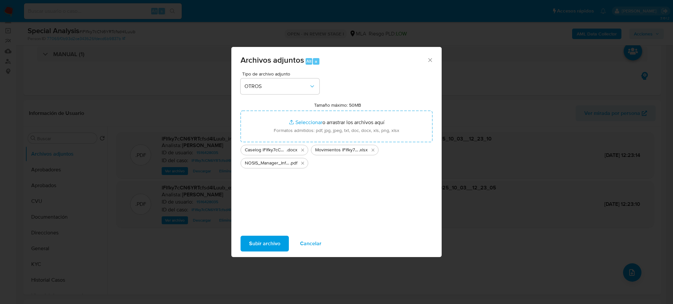
click at [260, 246] on span "Subir archivo" at bounding box center [264, 244] width 31 height 14
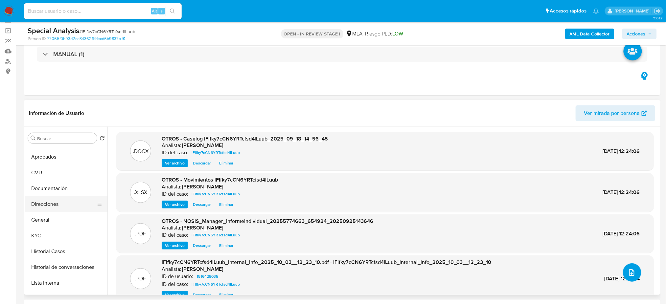
scroll to position [44, 0]
click at [63, 277] on button "Restricciones Nuevo Mundo" at bounding box center [63, 284] width 77 height 16
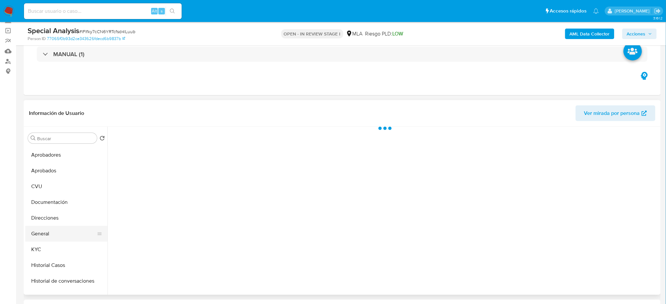
scroll to position [0, 0]
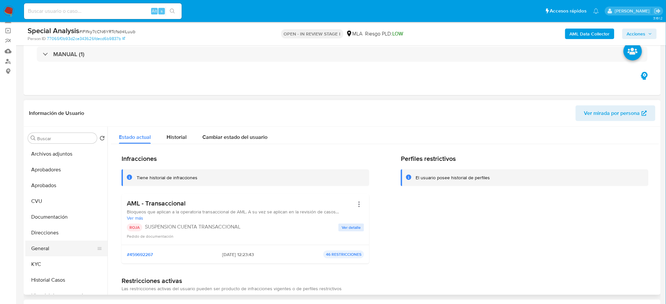
click at [59, 246] on button "General" at bounding box center [63, 249] width 77 height 16
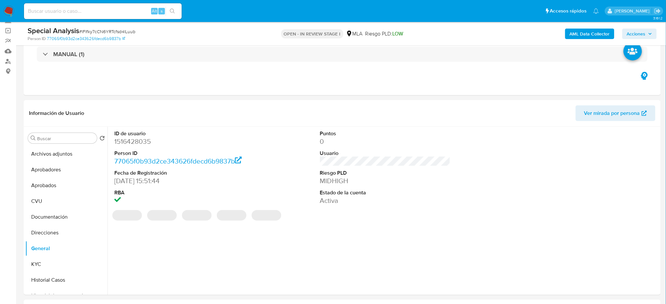
click at [124, 139] on dd "1516428035" at bounding box center [179, 141] width 130 height 9
copy dd "1516428035"
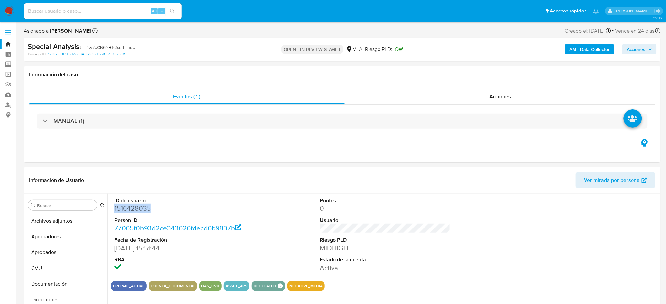
click at [640, 52] on span "Acciones" at bounding box center [636, 49] width 19 height 11
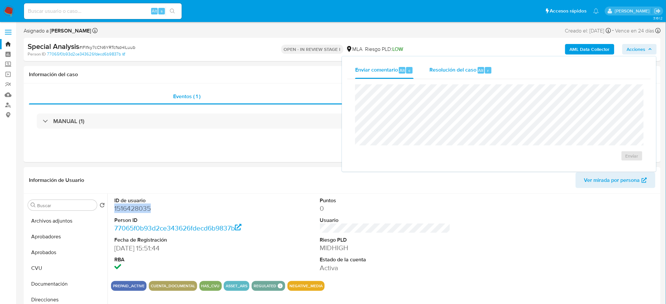
click at [451, 67] on span "Resolución del caso" at bounding box center [452, 70] width 47 height 8
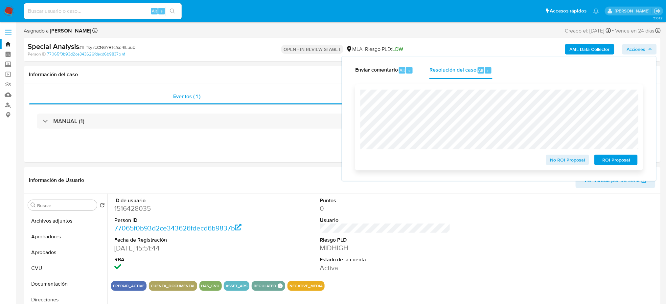
click at [618, 161] on span "ROI Proposal" at bounding box center [616, 159] width 34 height 9
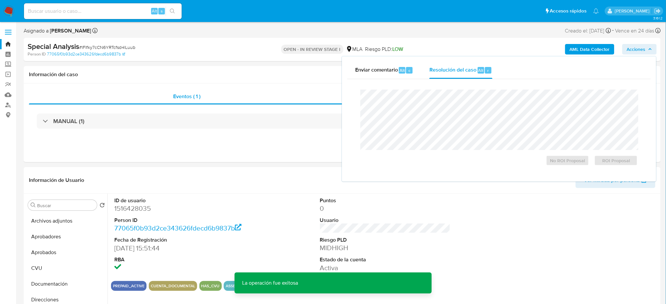
click at [109, 47] on span "# lFIfky7cCN6YRTcfsd4lLuub" at bounding box center [107, 47] width 56 height 7
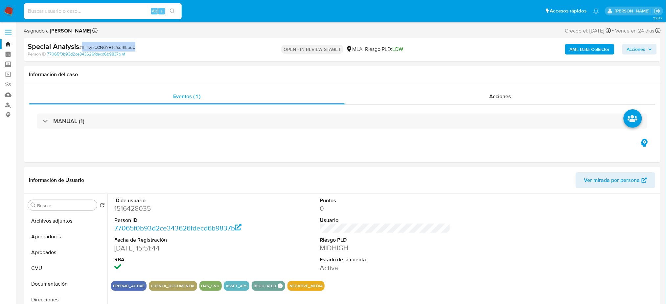
click at [109, 47] on span "# lFIfky7cCN6YRTcfsd4lLuub" at bounding box center [107, 47] width 56 height 7
copy span "lFIfky7cCN6YRTcfsd4lLuub"
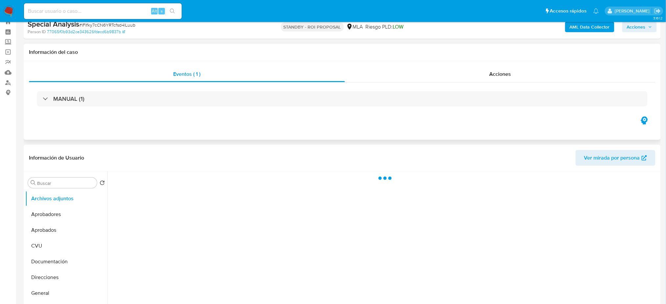
select select "10"
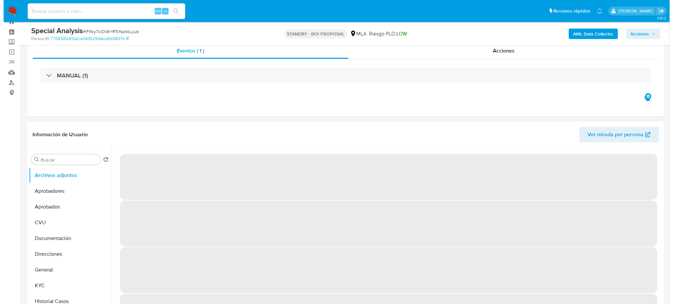
scroll to position [44, 0]
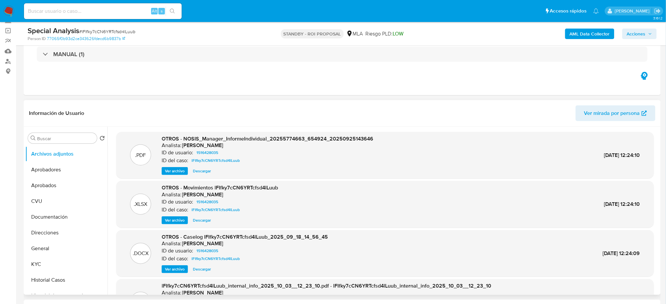
click at [173, 267] on span "Ver archivo" at bounding box center [175, 269] width 20 height 7
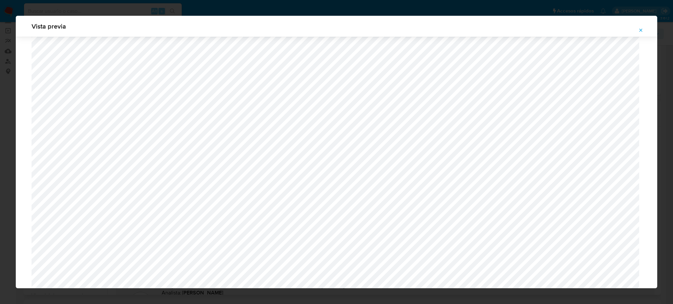
scroll to position [425, 0]
click at [641, 30] on icon "Attachment preview" at bounding box center [640, 30] width 3 height 3
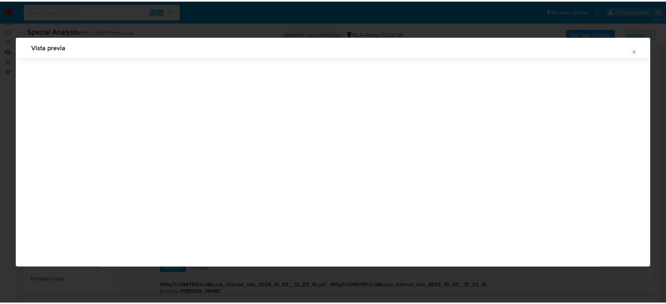
scroll to position [0, 0]
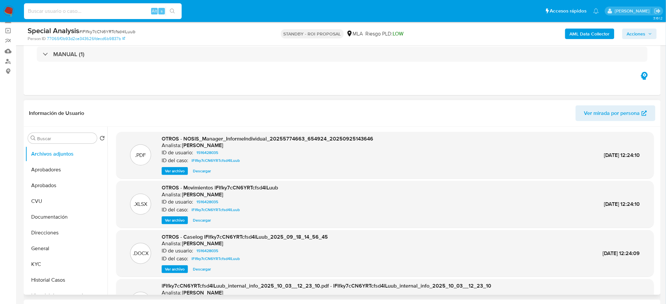
click at [87, 12] on input at bounding box center [103, 11] width 158 height 9
paste input "JZltO3UqJcwZlg7zzljYXn4I"
type input "JZltO3UqJcwZlg7zzljYXn4I"
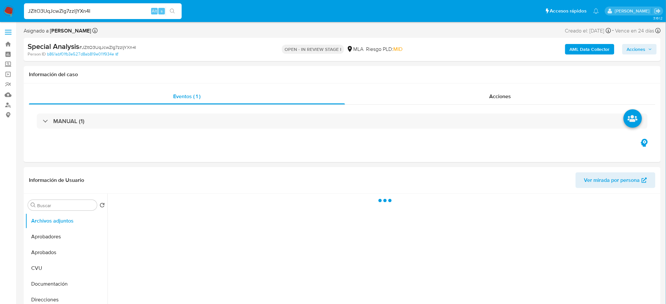
select select "10"
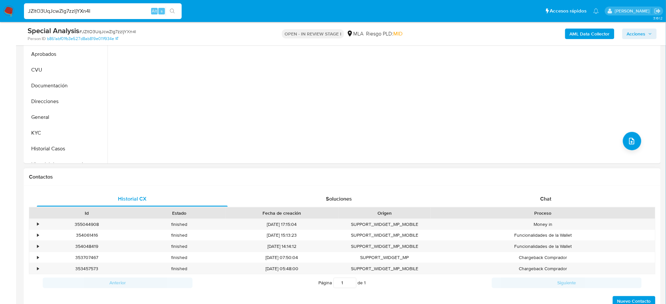
drag, startPoint x: 586, startPoint y: 198, endPoint x: 529, endPoint y: 187, distance: 58.2
click at [585, 198] on div "Chat" at bounding box center [545, 199] width 191 height 16
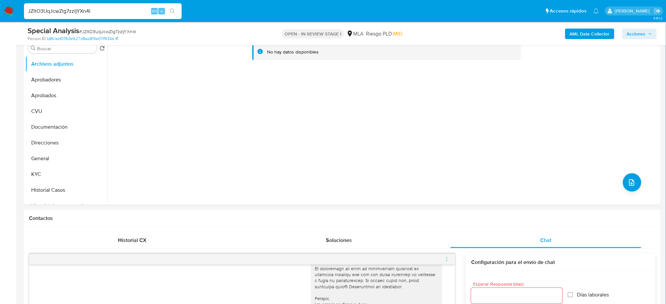
scroll to position [131, 0]
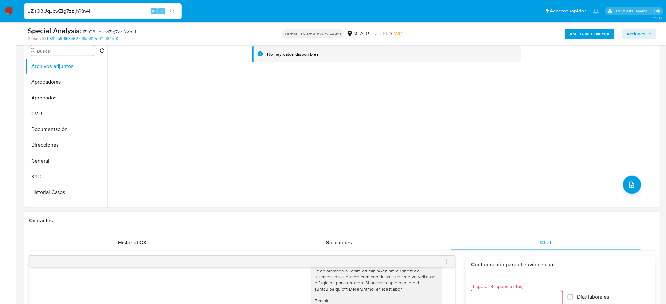
click at [447, 263] on icon "menu-action" at bounding box center [446, 263] width 1 height 1
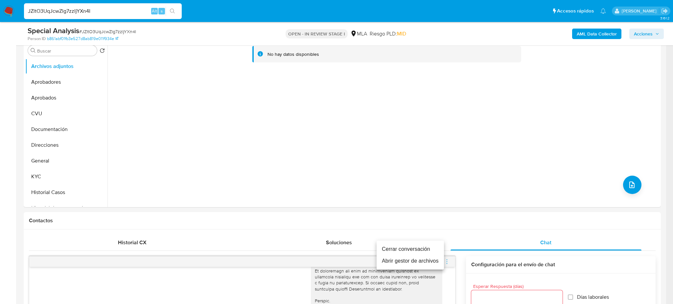
click at [409, 245] on li "Cerrar conversación" at bounding box center [409, 249] width 67 height 12
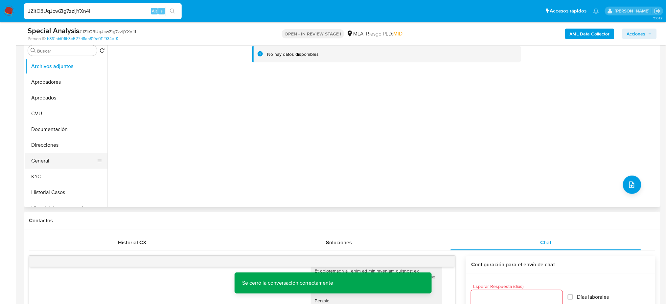
click at [51, 158] on button "General" at bounding box center [63, 161] width 77 height 16
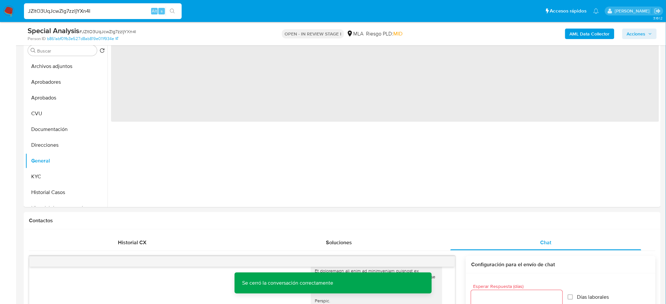
scroll to position [87, 0]
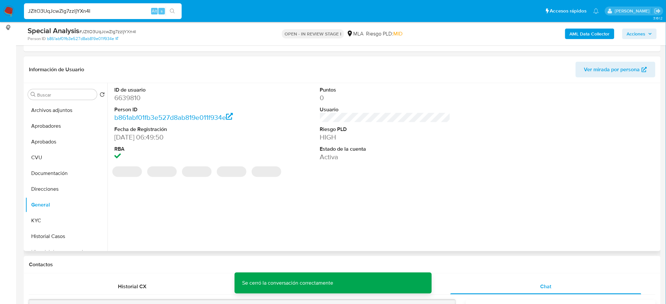
click at [116, 98] on dd "6639810" at bounding box center [179, 97] width 130 height 9
copy dd "6639810"
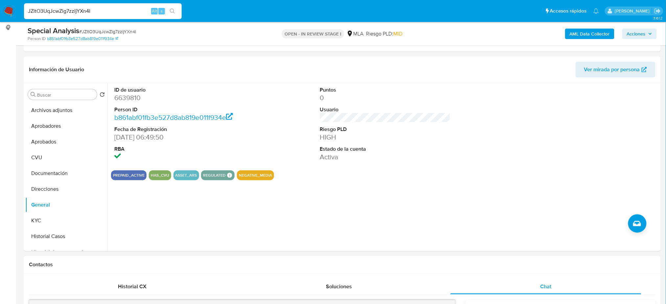
click at [576, 31] on b "AML Data Collector" at bounding box center [590, 34] width 40 height 11
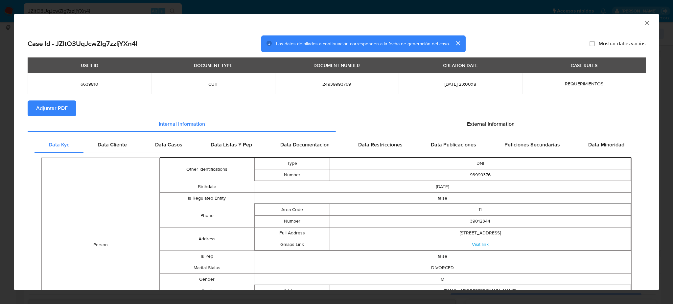
click at [62, 108] on span "Adjuntar PDF" at bounding box center [52, 108] width 32 height 14
click at [644, 20] on icon "Cerrar ventana" at bounding box center [647, 23] width 7 height 7
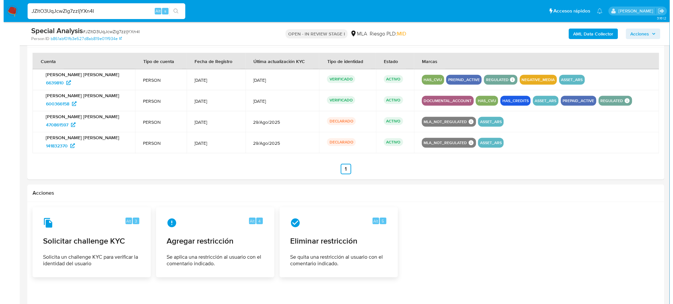
scroll to position [1069, 0]
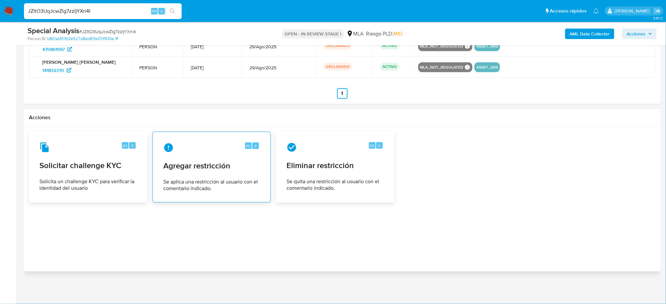
click at [186, 179] on span "Se aplica una restricción al usuario con el comentario indicado." at bounding box center [211, 185] width 97 height 13
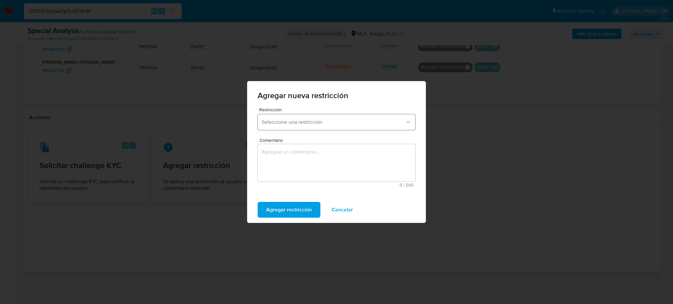
click at [282, 125] on span "Seleccione una restricción" at bounding box center [332, 122] width 143 height 7
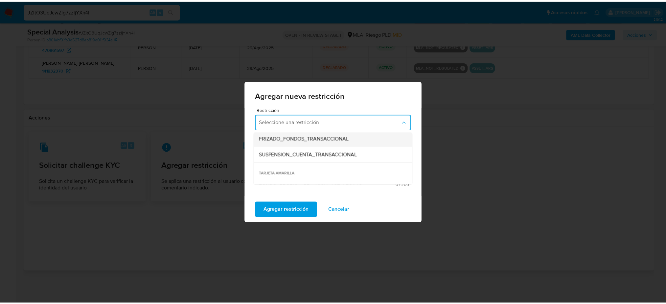
scroll to position [87, 0]
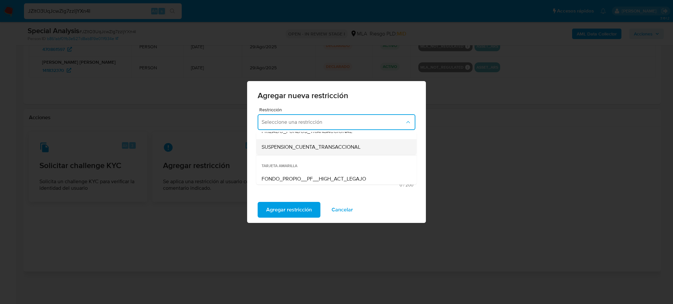
click at [290, 146] on span "SUSPENSION_CUENTA_TRANSACCIONAL" at bounding box center [310, 147] width 99 height 7
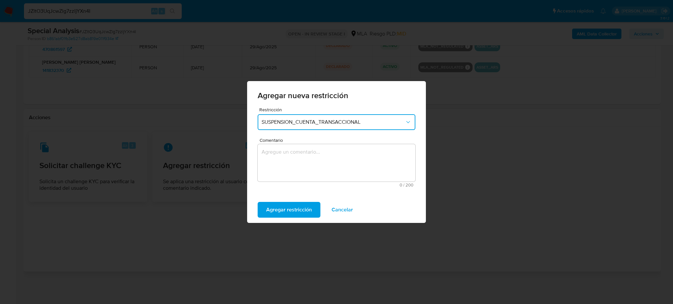
click at [301, 165] on textarea "Comentario" at bounding box center [337, 162] width 158 height 37
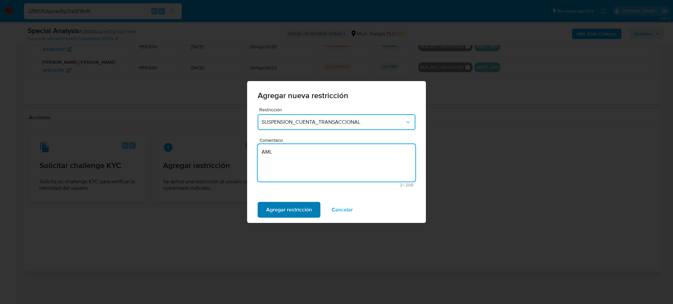
type textarea "AML"
click at [270, 213] on span "Agregar restricción" at bounding box center [289, 210] width 46 height 14
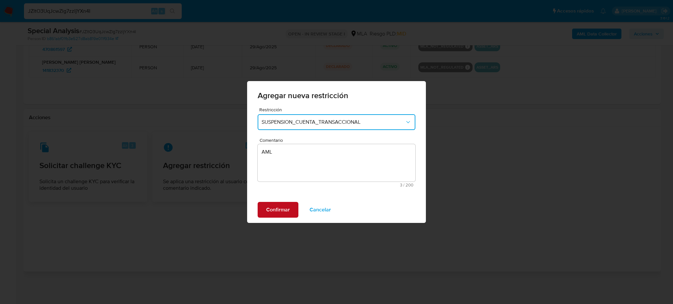
click at [262, 203] on button "Confirmar" at bounding box center [278, 210] width 41 height 16
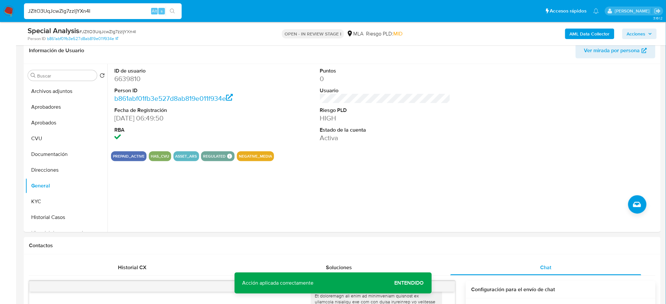
scroll to position [106, 0]
click at [130, 78] on dd "6639810" at bounding box center [179, 79] width 130 height 9
copy dd "6639810"
click at [51, 92] on button "Archivos adjuntos" at bounding box center [63, 92] width 77 height 16
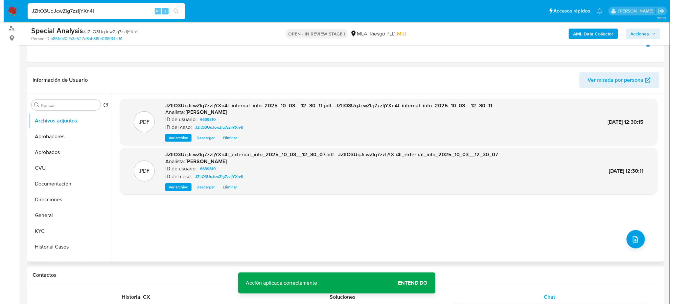
scroll to position [62, 0]
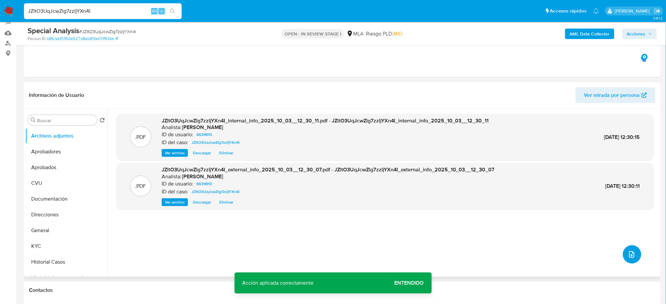
click at [630, 252] on icon "upload-file" at bounding box center [632, 255] width 8 height 8
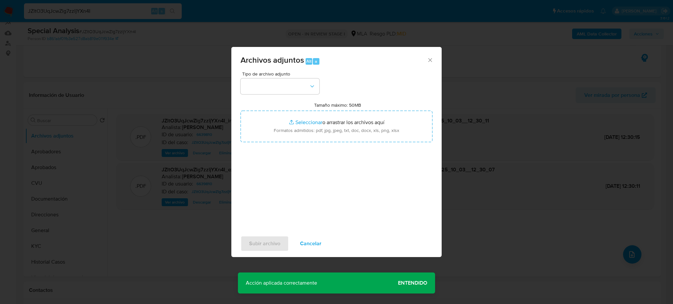
click at [280, 78] on div "Tipo de archivo adjunto" at bounding box center [279, 83] width 79 height 23
click at [286, 89] on button "button" at bounding box center [279, 87] width 79 height 16
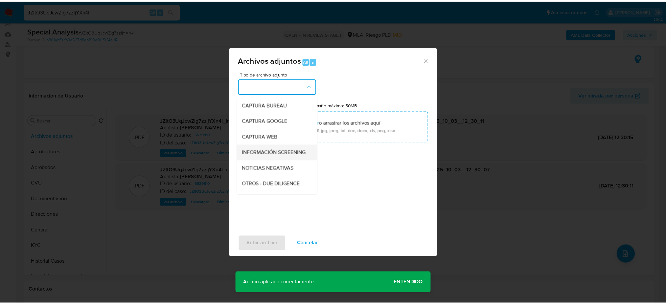
scroll to position [44, 0]
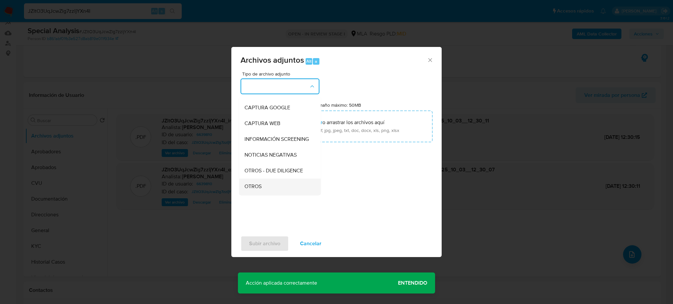
click at [261, 190] on span "OTROS" at bounding box center [252, 186] width 17 height 7
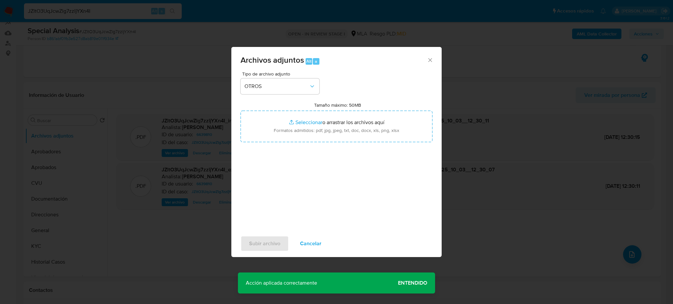
click at [291, 147] on div "Tipo de archivo adjunto OTROS Tamaño máximo: 50MB Seleccionar archivos Seleccio…" at bounding box center [336, 149] width 192 height 155
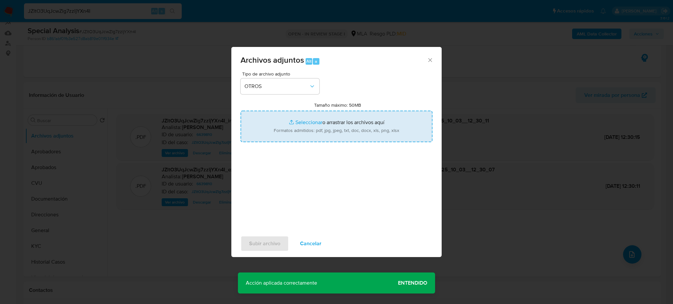
click at [289, 130] on input "Tamaño máximo: 50MB Seleccionar archivos" at bounding box center [336, 127] width 192 height 32
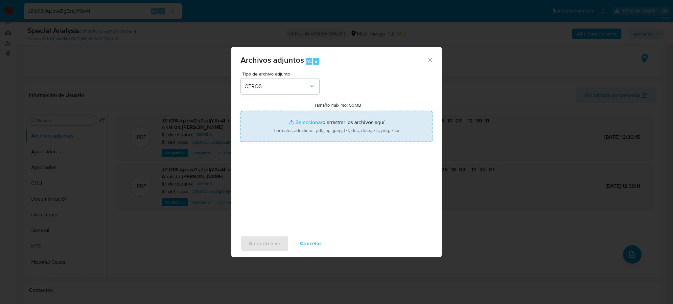
type input "C:\fakepath\Caselog JZltO3UqJcwZlg7zzljYXn4I_2025_09_18_15_06_13.docx"
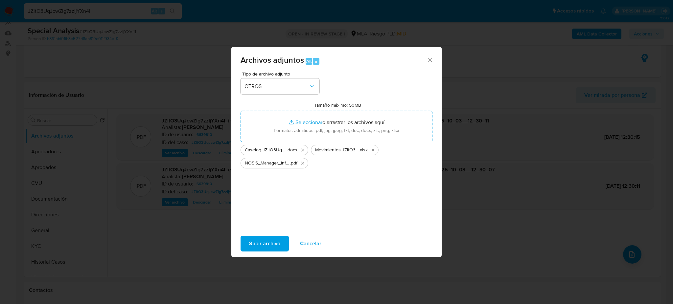
drag, startPoint x: 289, startPoint y: 130, endPoint x: 266, endPoint y: 240, distance: 112.5
click at [266, 240] on span "Subir archivo" at bounding box center [264, 244] width 31 height 14
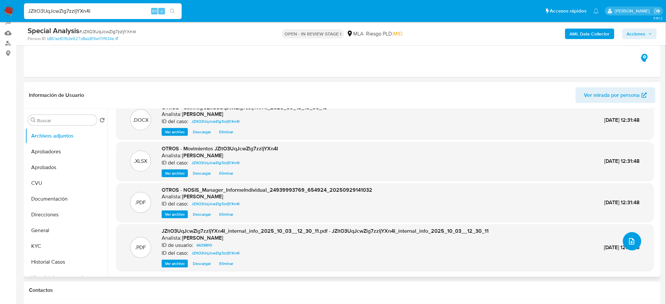
scroll to position [0, 0]
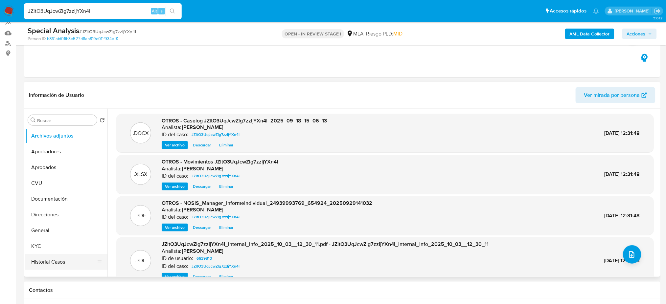
click at [55, 261] on button "Historial Casos" at bounding box center [63, 262] width 77 height 16
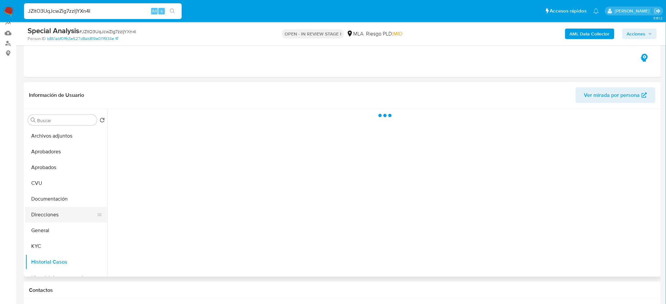
scroll to position [87, 0]
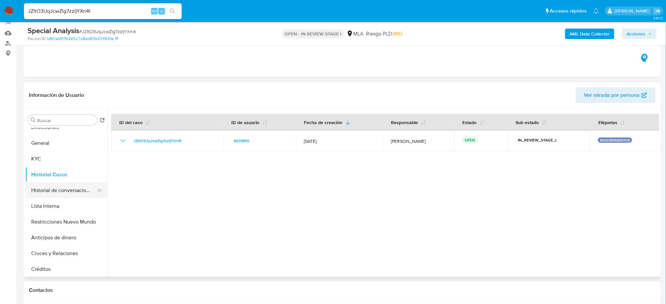
click at [53, 191] on button "Historial de conversaciones" at bounding box center [63, 191] width 77 height 16
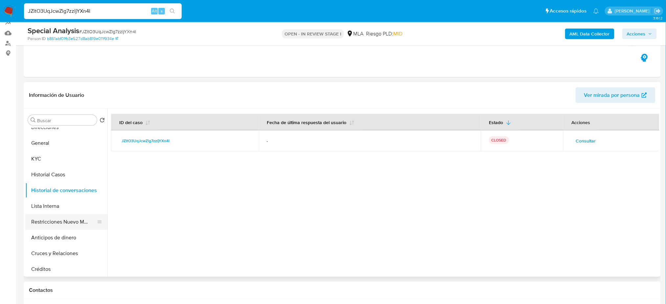
click at [49, 217] on button "Restricciones Nuevo Mundo" at bounding box center [63, 222] width 77 height 16
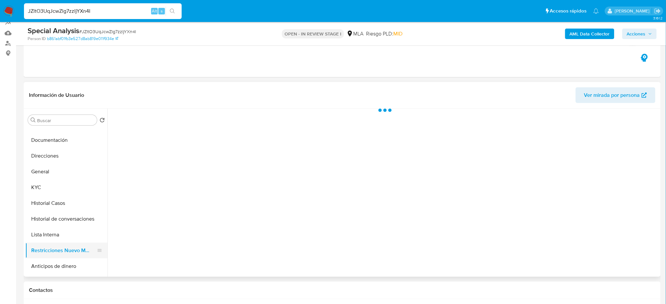
scroll to position [44, 0]
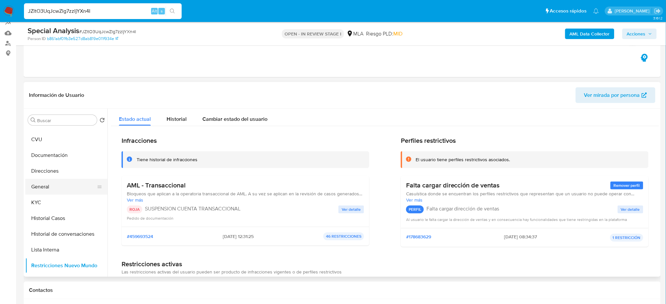
click at [48, 184] on button "General" at bounding box center [63, 187] width 77 height 16
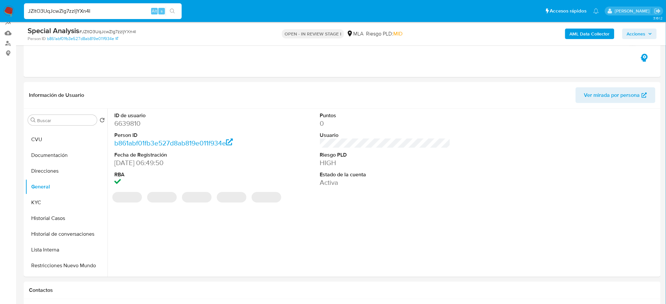
click at [123, 122] on dd "6639810" at bounding box center [179, 123] width 130 height 9
copy dd "6639810"
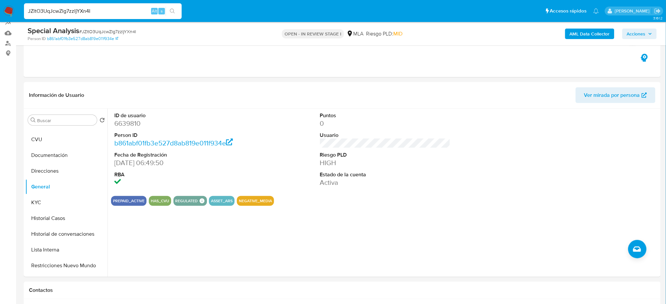
click at [87, 32] on span "# JZltO3UqJcwZlg7zzljYXn4I" at bounding box center [107, 31] width 57 height 7
copy span "JZltO3UqJcwZlg7zzljYXn4I"
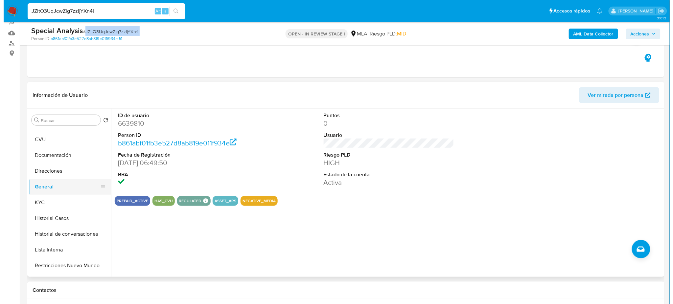
scroll to position [0, 0]
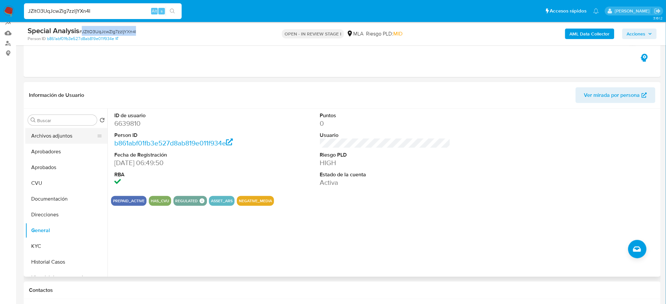
click at [50, 136] on button "Archivos adjuntos" at bounding box center [63, 136] width 77 height 16
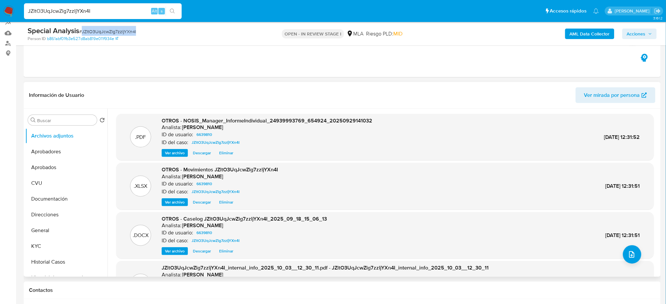
click at [173, 250] on span "Ver archivo" at bounding box center [175, 251] width 20 height 7
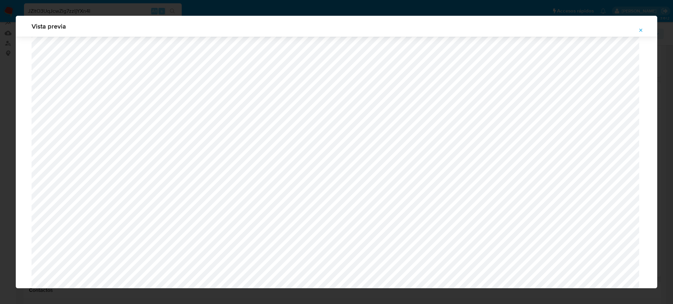
scroll to position [206, 0]
click at [638, 31] on icon "Attachment preview" at bounding box center [640, 30] width 5 height 5
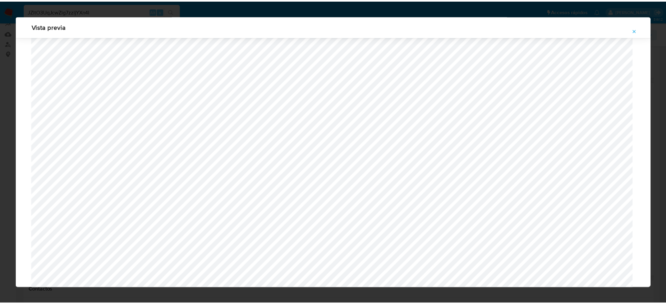
scroll to position [0, 0]
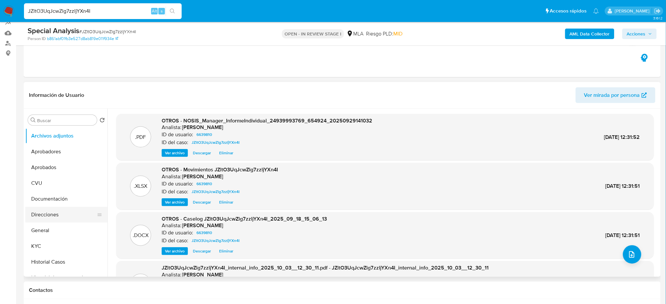
click at [59, 229] on button "General" at bounding box center [66, 231] width 82 height 16
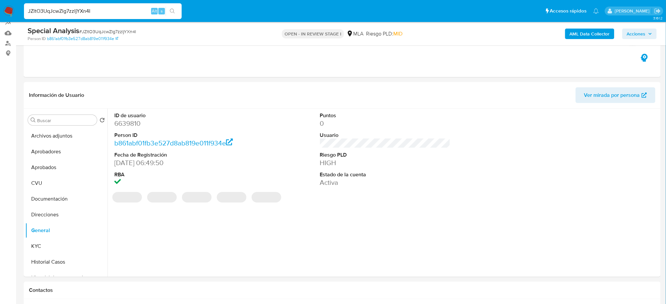
click at [123, 126] on dd "6639810" at bounding box center [179, 123] width 130 height 9
copy dd "6639810"
click at [651, 34] on icon "button" at bounding box center [650, 34] width 3 height 2
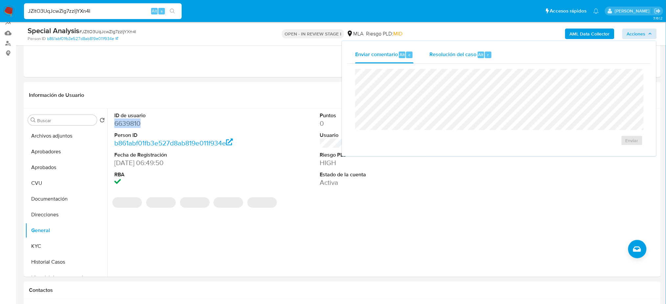
click at [467, 51] on span "Resolución del caso" at bounding box center [452, 55] width 47 height 8
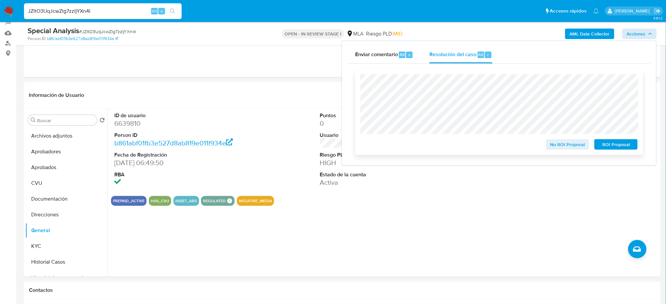
click at [622, 144] on span "ROI Proposal" at bounding box center [616, 144] width 34 height 9
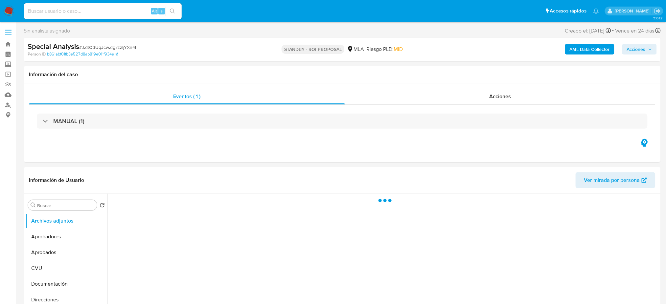
select select "10"
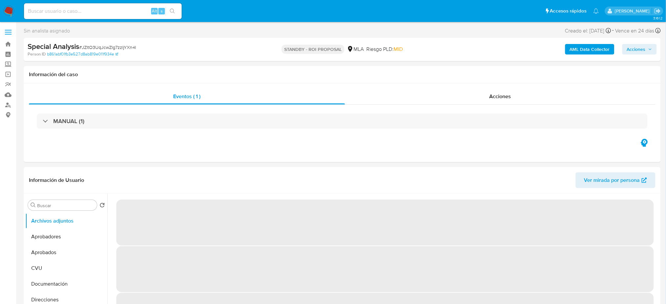
scroll to position [44, 0]
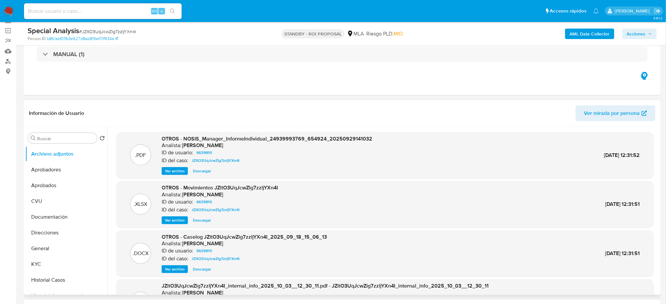
click at [178, 267] on span "Ver archivo" at bounding box center [175, 269] width 20 height 7
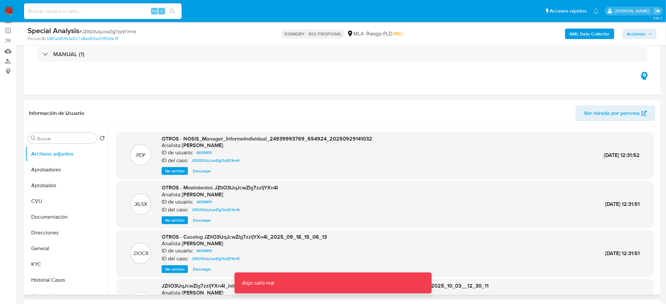
click at [173, 271] on span "Ver archivo" at bounding box center [175, 269] width 20 height 7
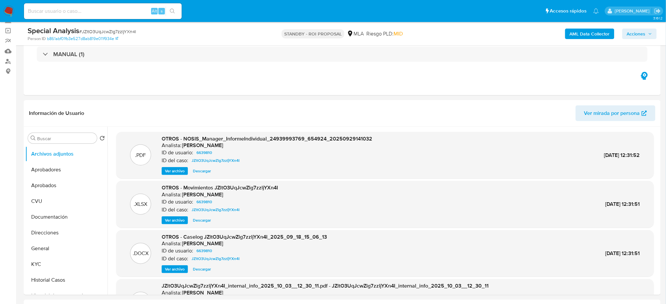
click at [118, 10] on input at bounding box center [103, 11] width 158 height 9
paste input "EXMWPurjtrFhjviIUGdnMO3h"
type input "EXMWPurjtrFhjviIUGdnMO3h"
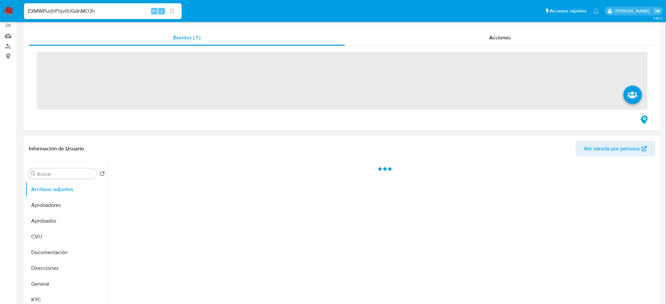
scroll to position [131, 0]
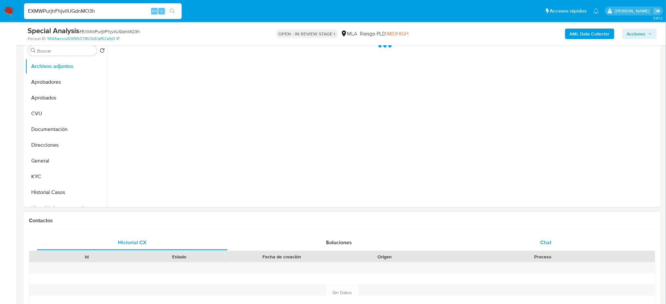
click at [564, 241] on div "Chat" at bounding box center [545, 243] width 191 height 16
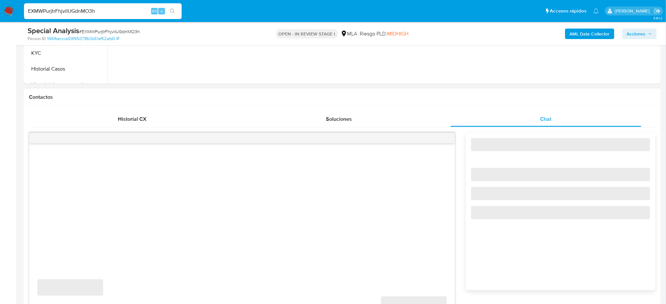
select select "10"
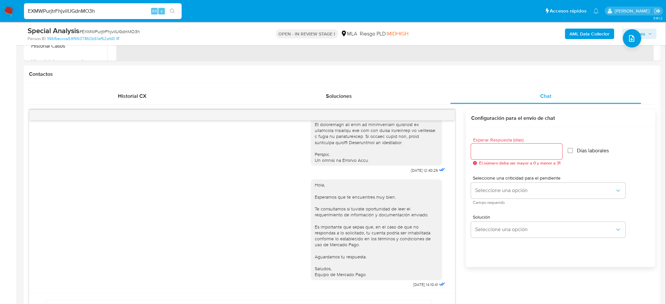
scroll to position [263, 0]
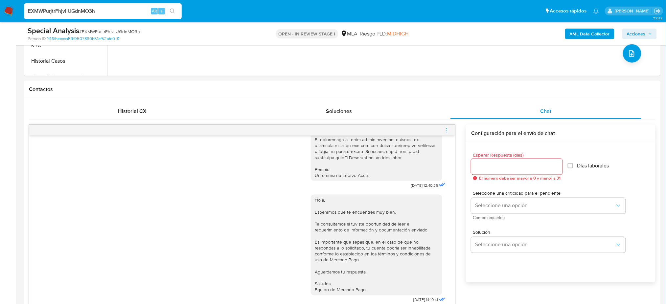
click at [448, 129] on icon "menu-action" at bounding box center [447, 130] width 6 height 6
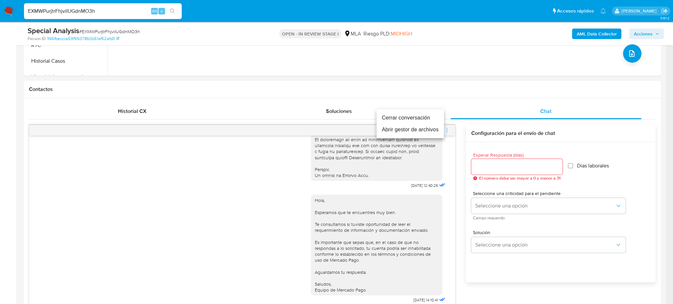
click at [410, 113] on li "Cerrar conversación" at bounding box center [409, 118] width 67 height 12
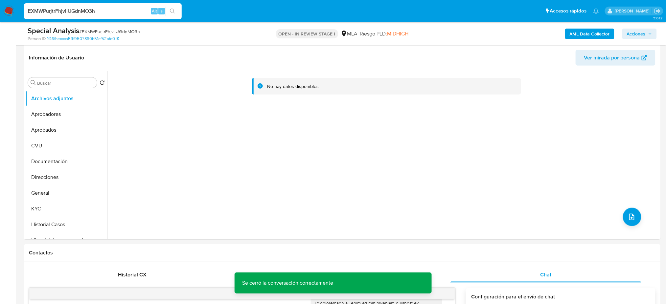
scroll to position [87, 0]
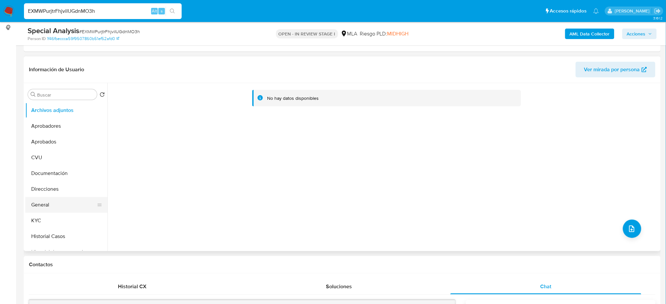
click at [53, 206] on button "General" at bounding box center [63, 205] width 77 height 16
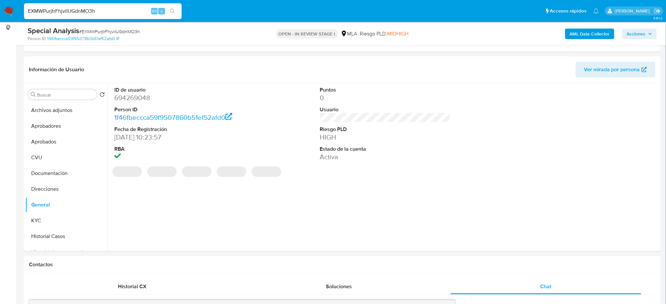
click at [127, 99] on dd "694269048" at bounding box center [179, 97] width 130 height 9
copy dd "694269048"
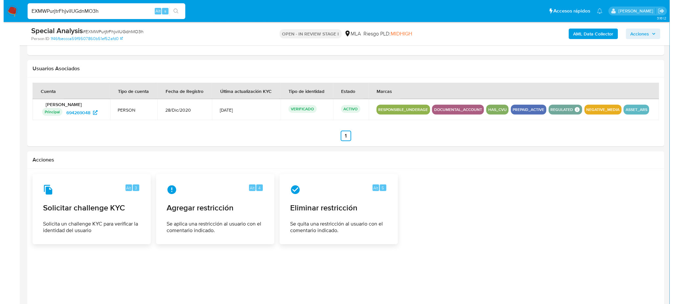
scroll to position [1006, 0]
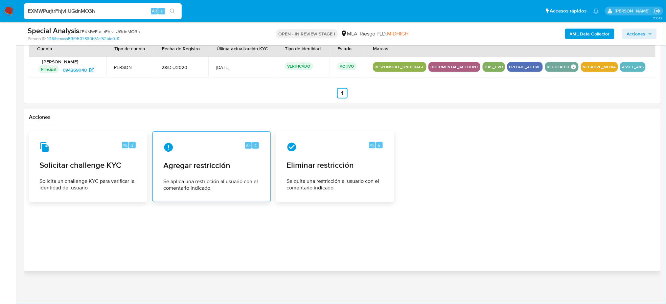
click at [207, 154] on div "Alt 4 Agregar restricción Se aplica una restricción al usuario con el comentari…" at bounding box center [211, 167] width 107 height 60
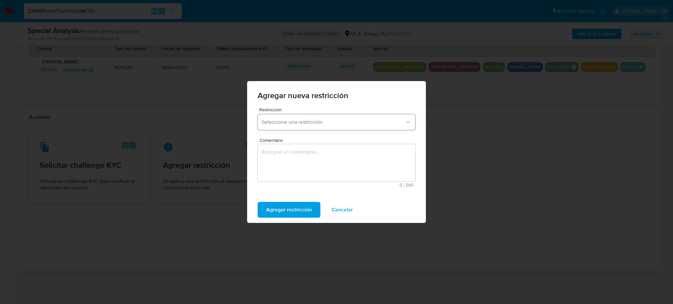
click at [297, 128] on button "Seleccione una restricción" at bounding box center [337, 122] width 158 height 16
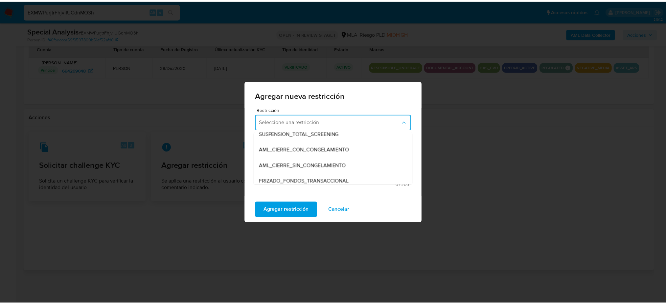
scroll to position [87, 0]
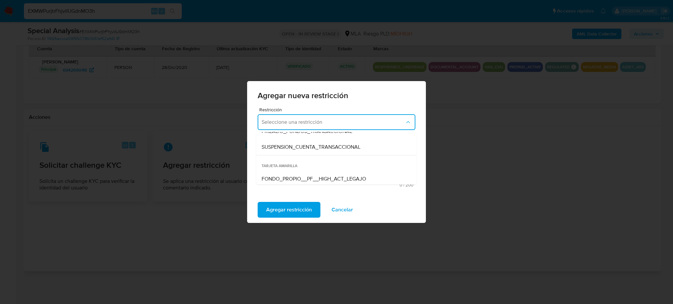
drag, startPoint x: 301, startPoint y: 145, endPoint x: 304, endPoint y: 156, distance: 11.1
click at [302, 145] on span "SUSPENSION_CUENTA_TRANSACCIONAL" at bounding box center [310, 147] width 99 height 7
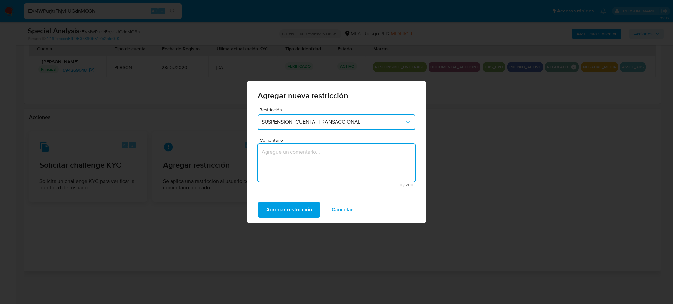
click at [308, 169] on textarea "Comentario" at bounding box center [337, 162] width 158 height 37
type textarea "AML"
click at [290, 210] on span "Agregar restricción" at bounding box center [289, 210] width 46 height 14
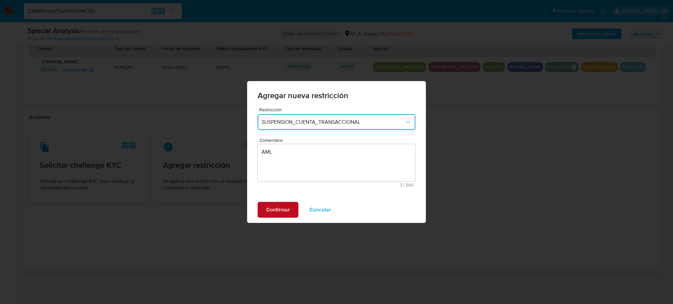
click at [285, 207] on span "Confirmar" at bounding box center [278, 210] width 24 height 14
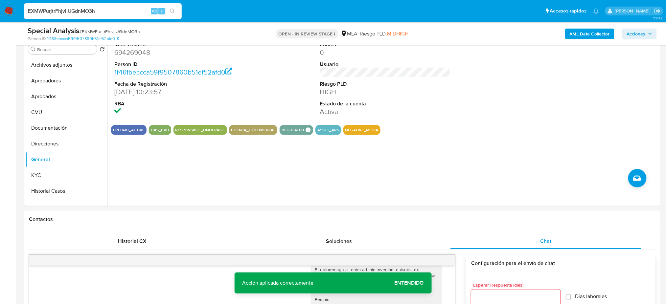
scroll to position [43, 0]
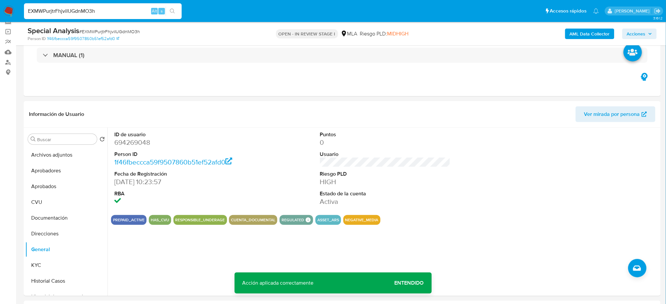
click at [576, 32] on b "AML Data Collector" at bounding box center [590, 34] width 40 height 11
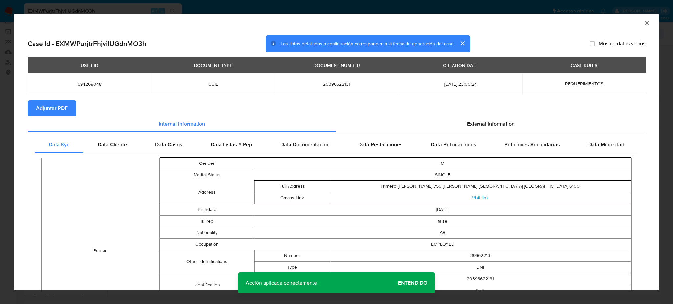
click at [62, 107] on span "Adjuntar PDF" at bounding box center [52, 108] width 32 height 14
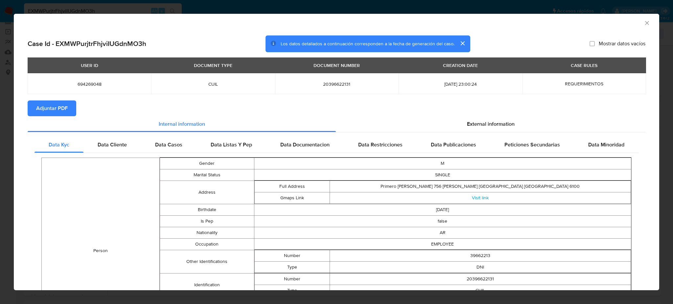
click at [644, 25] on icon "Cerrar ventana" at bounding box center [647, 23] width 7 height 7
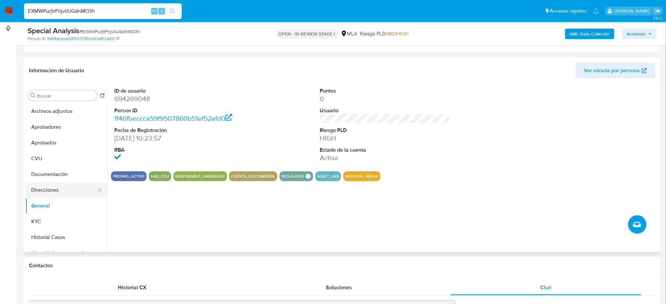
scroll to position [87, 0]
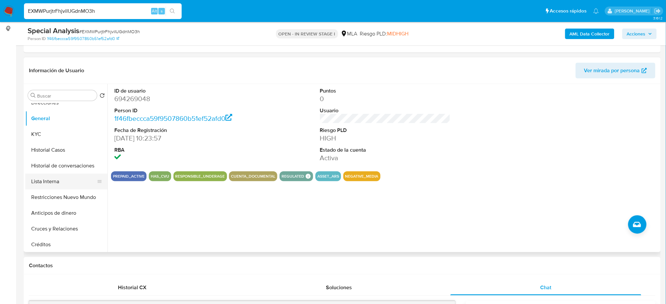
click at [53, 183] on button "Lista Interna" at bounding box center [63, 182] width 77 height 16
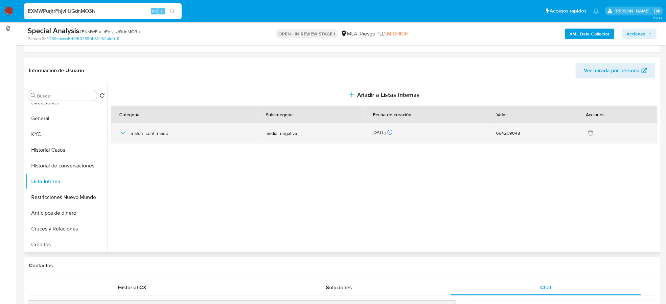
click at [119, 131] on icon "button" at bounding box center [123, 133] width 8 height 8
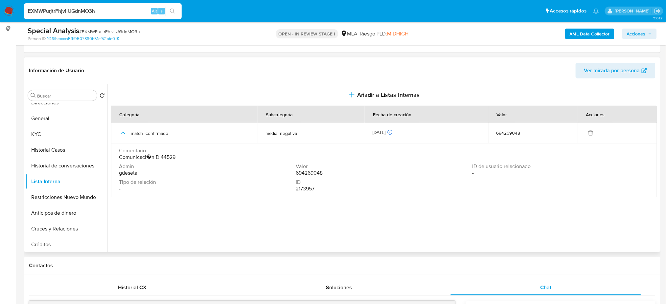
drag, startPoint x: 177, startPoint y: 156, endPoint x: 119, endPoint y: 155, distance: 58.2
click at [119, 155] on div "Comentario Comunicaci�n D 44529" at bounding box center [384, 153] width 530 height 13
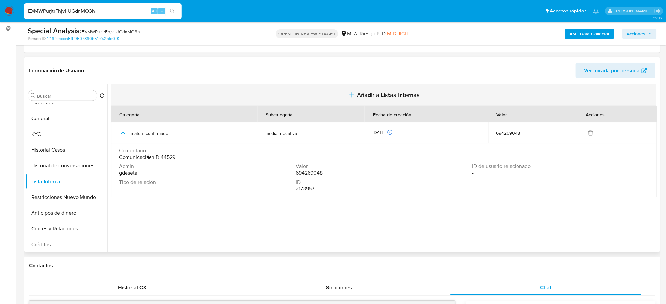
click at [360, 95] on span "Añadir a Listas Internas" at bounding box center [388, 94] width 62 height 7
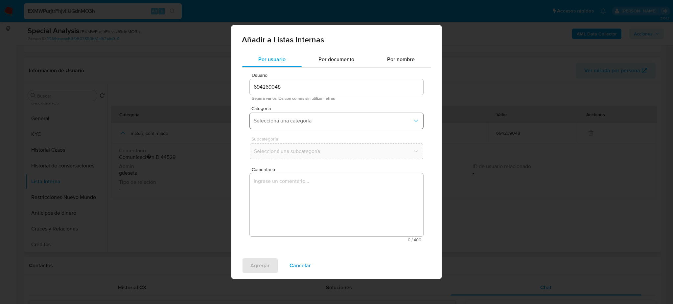
click at [297, 121] on span "Seleccioná una categoría" at bounding box center [333, 121] width 159 height 7
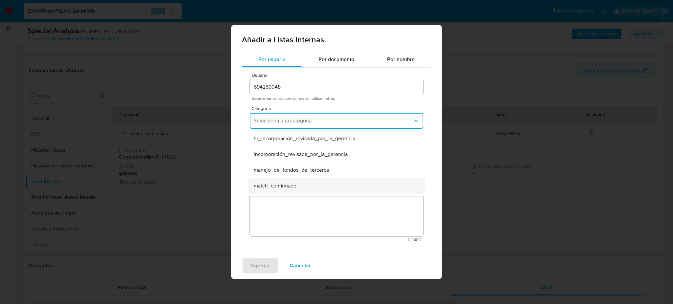
click at [295, 182] on div "match_confirmado" at bounding box center [335, 186] width 162 height 16
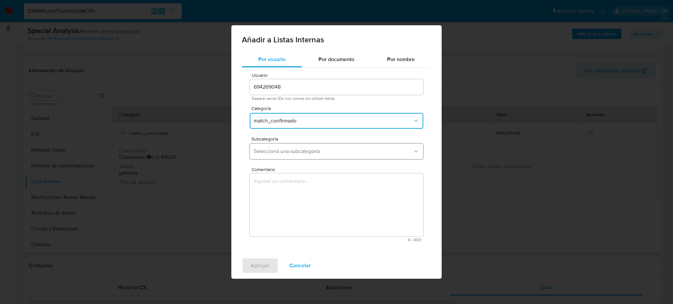
click at [342, 154] on span "Seleccioná una subcategoría" at bounding box center [333, 151] width 159 height 7
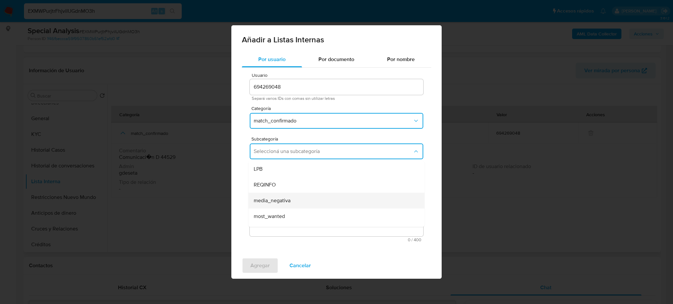
click at [357, 199] on div "media_negativa" at bounding box center [335, 201] width 162 height 16
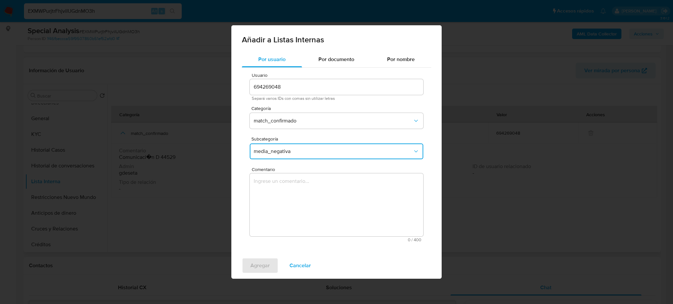
click at [343, 201] on textarea "Comentario" at bounding box center [336, 204] width 173 height 63
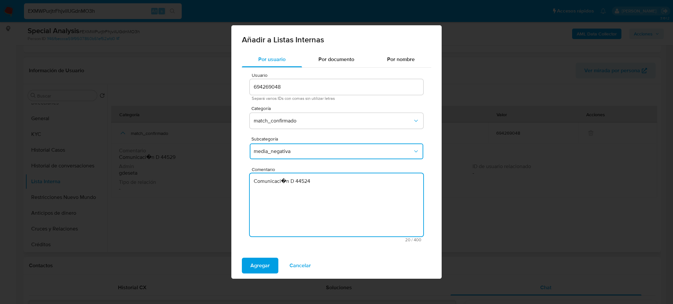
click at [284, 181] on textarea "Comunicaci�n D 44524" at bounding box center [336, 204] width 173 height 63
click at [314, 182] on textarea "Comunicación D 44524" at bounding box center [336, 204] width 173 height 63
type textarea "Comunicación D 44527"
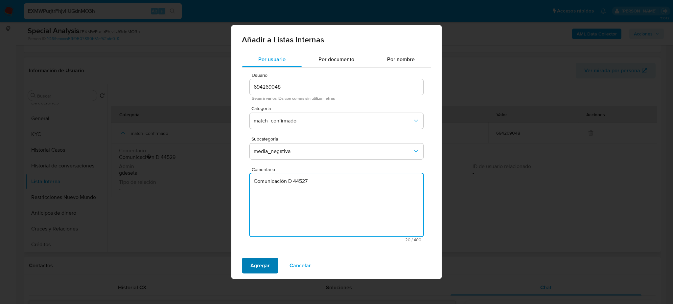
click at [263, 264] on span "Agregar" at bounding box center [259, 266] width 19 height 14
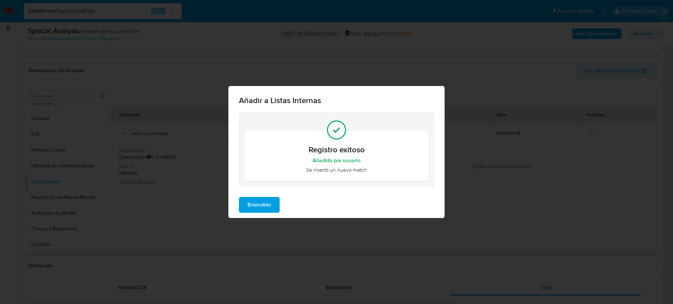
click at [247, 209] on span "Entendido" at bounding box center [259, 205] width 24 height 14
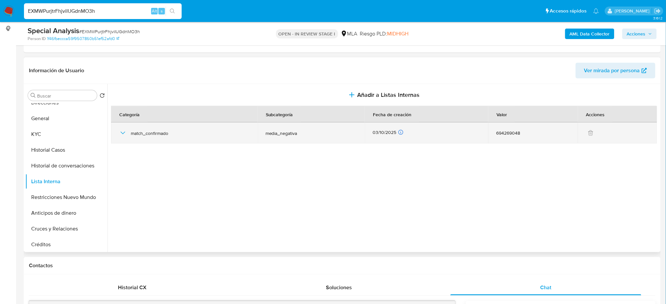
click at [125, 132] on icon "button" at bounding box center [123, 133] width 8 height 8
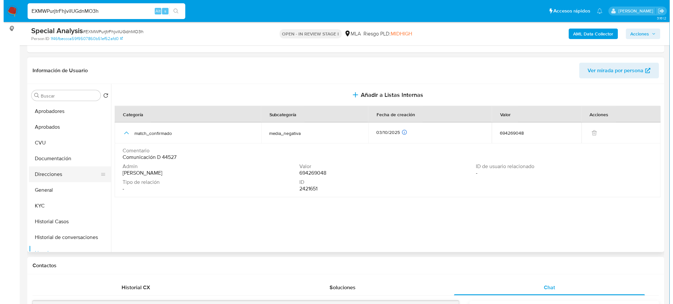
scroll to position [0, 0]
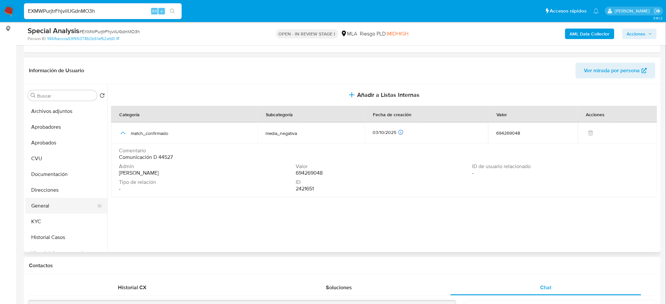
click at [57, 200] on button "General" at bounding box center [63, 206] width 77 height 16
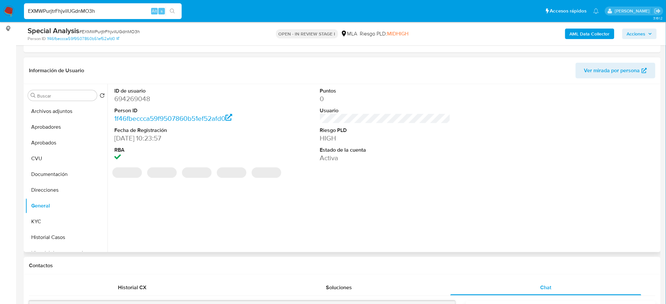
click at [130, 96] on dd "694269048" at bounding box center [179, 98] width 130 height 9
copy dd "694269048"
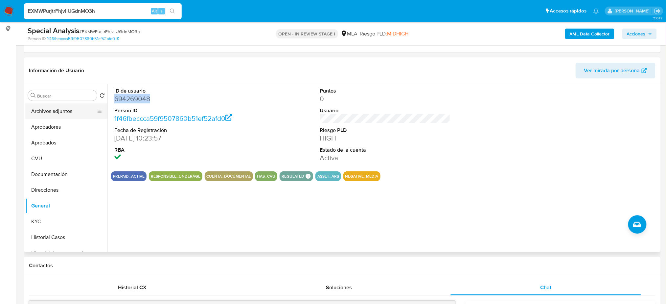
click at [71, 113] on button "Archivos adjuntos" at bounding box center [63, 111] width 77 height 16
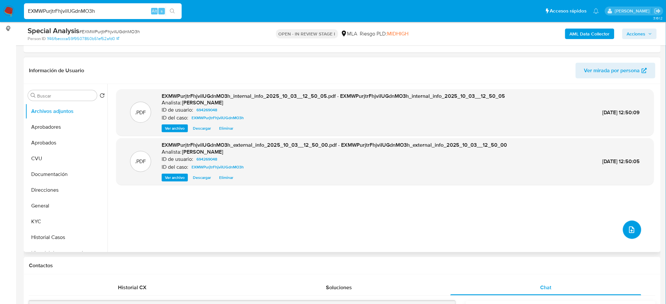
click at [628, 231] on icon "upload-file" at bounding box center [632, 230] width 8 height 8
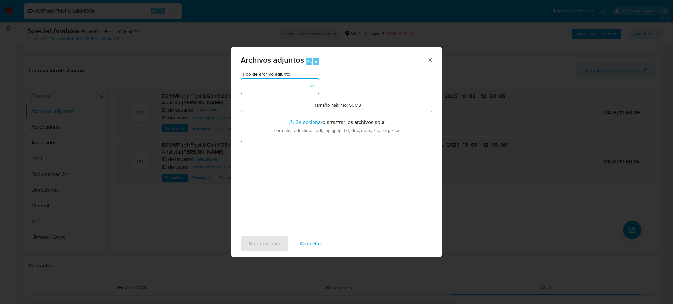
click at [298, 86] on button "button" at bounding box center [279, 87] width 79 height 16
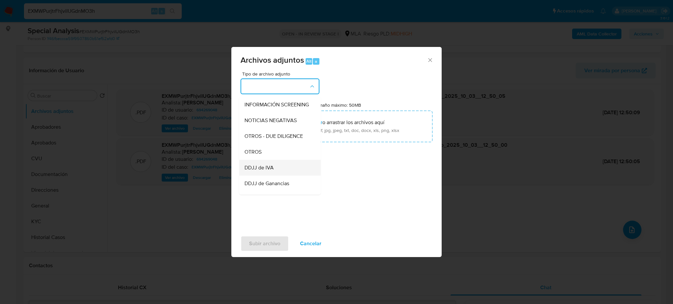
scroll to position [87, 0]
click at [258, 146] on span "OTROS" at bounding box center [252, 143] width 17 height 7
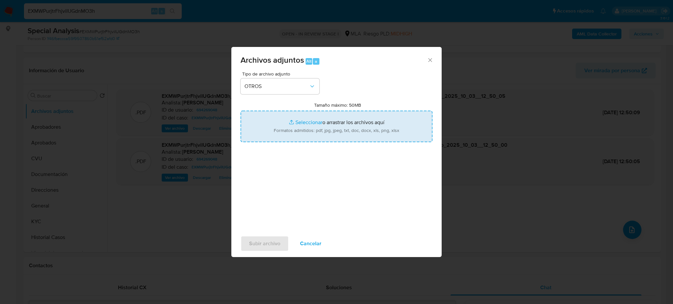
click at [297, 129] on input "Tamaño máximo: 50MB Seleccionar archivos" at bounding box center [336, 127] width 192 height 32
type input "C:\fakepath\Caselog EXMWPurjtrFhjviIUGdnMO3h_2025_09_18_14_57_27.docx"
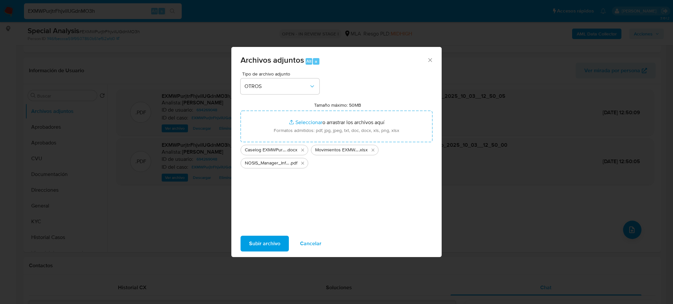
click at [263, 245] on span "Subir archivo" at bounding box center [264, 244] width 31 height 14
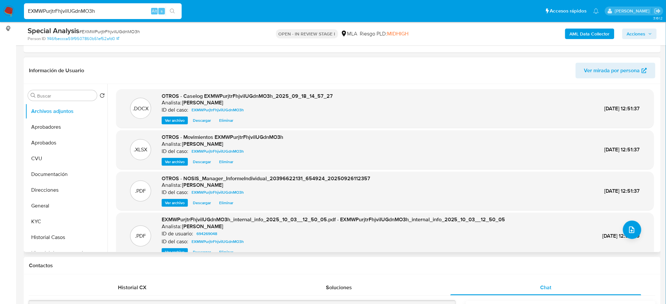
click at [174, 120] on span "Ver archivo" at bounding box center [175, 120] width 20 height 7
click at [108, 30] on span "# EXMWPurjtrFhjviIUGdnMO3h" at bounding box center [109, 31] width 61 height 7
copy span "EXMWPurjtrFhjviIUGdnMO3h"
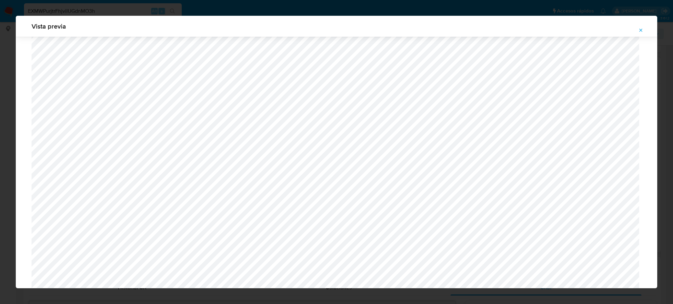
scroll to position [162, 0]
click at [643, 31] on icon "Attachment preview" at bounding box center [640, 30] width 5 height 5
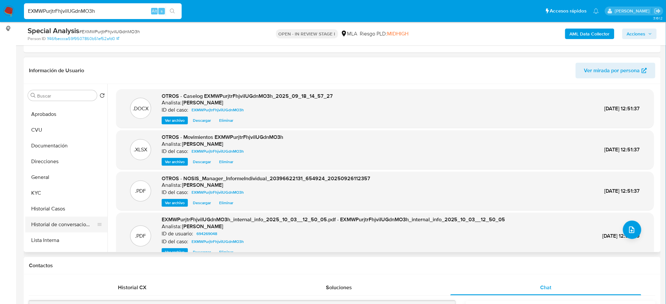
scroll to position [44, 0]
click at [57, 239] on button "Restricciones Nuevo Mundo" at bounding box center [63, 241] width 77 height 16
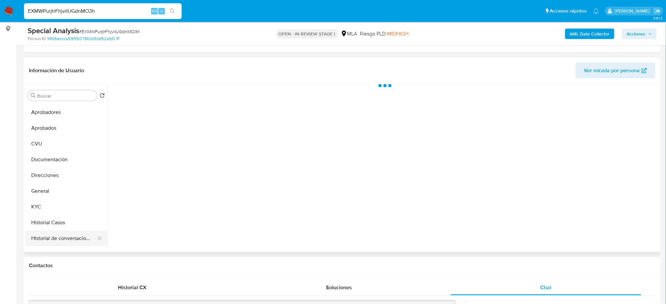
scroll to position [0, 0]
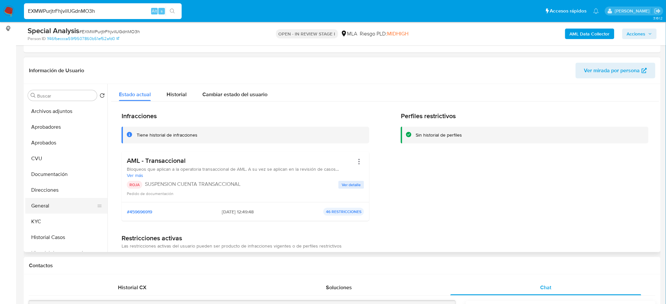
click at [60, 204] on button "General" at bounding box center [63, 206] width 77 height 16
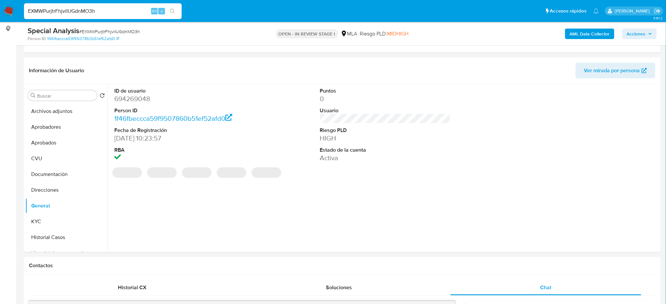
click at [138, 99] on dd "694269048" at bounding box center [179, 98] width 130 height 9
copy dd "694269048"
click at [636, 34] on span "Acciones" at bounding box center [636, 34] width 19 height 11
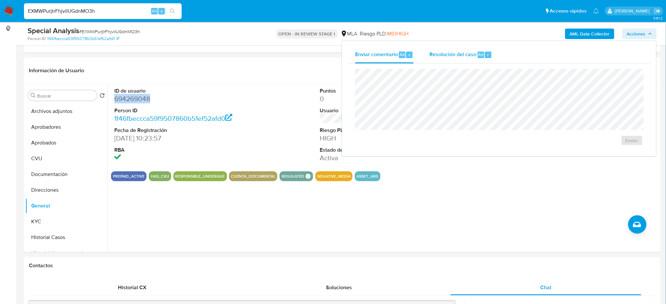
click at [454, 58] on div "Resolución del caso Alt r" at bounding box center [460, 54] width 63 height 17
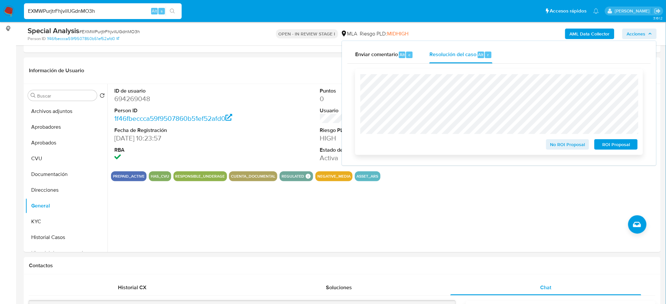
click at [630, 149] on span "ROI Proposal" at bounding box center [616, 144] width 34 height 9
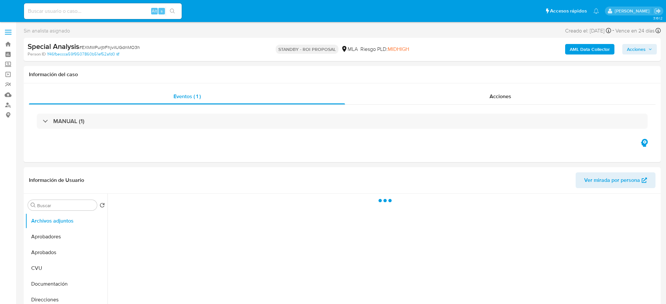
select select "10"
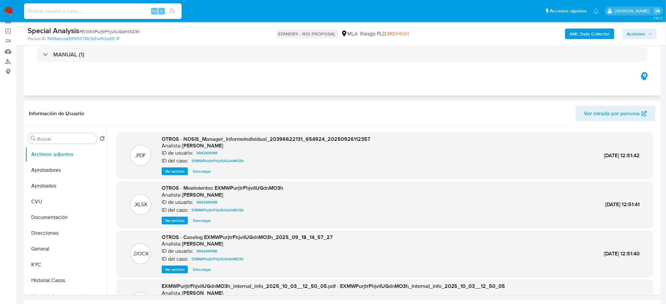
scroll to position [44, 0]
click at [46, 263] on button "KYC" at bounding box center [63, 265] width 77 height 16
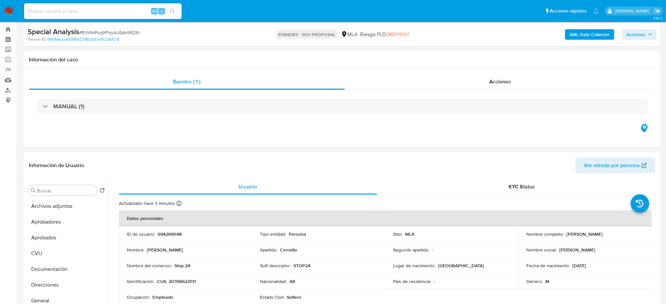
scroll to position [0, 0]
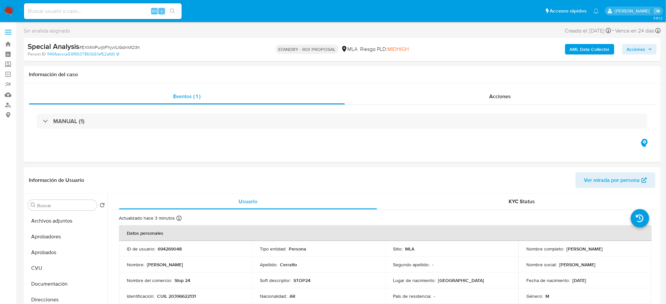
click at [9, 11] on img at bounding box center [8, 11] width 11 height 11
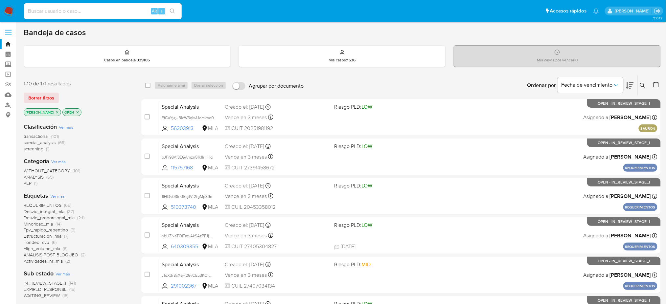
click at [135, 10] on input at bounding box center [103, 11] width 158 height 9
paste input "vQ9ZC0CX5b6lT4QcW3zvugAT"
type input "vQ9ZC0CX5b6lT4QcW3zvugAT"
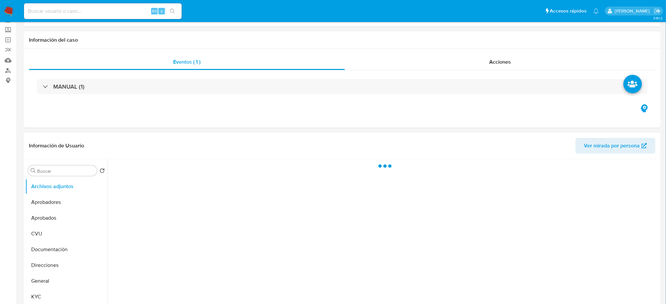
scroll to position [87, 0]
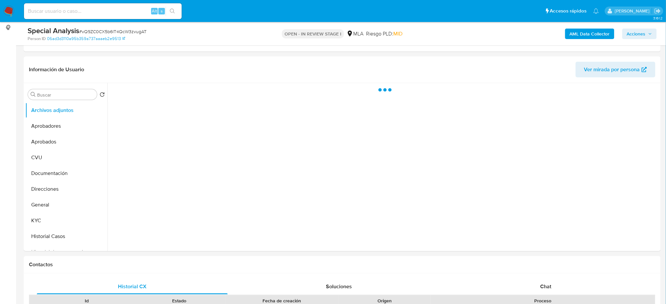
select select "10"
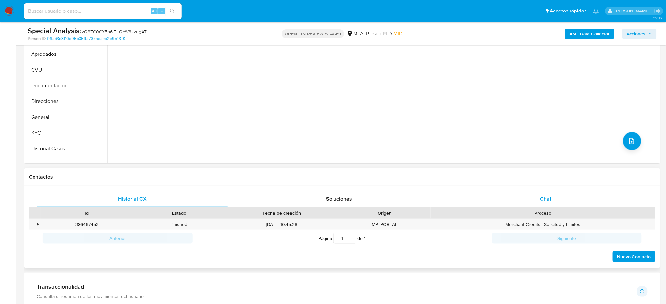
click at [529, 206] on div "Chat" at bounding box center [545, 199] width 191 height 16
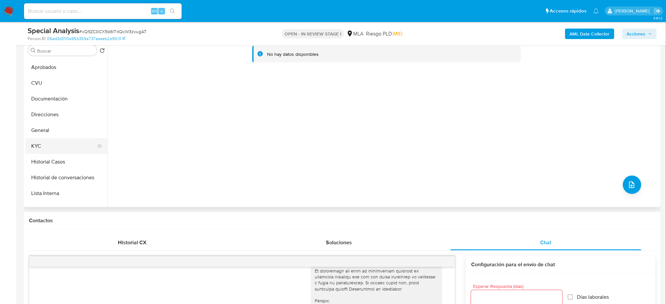
scroll to position [44, 0]
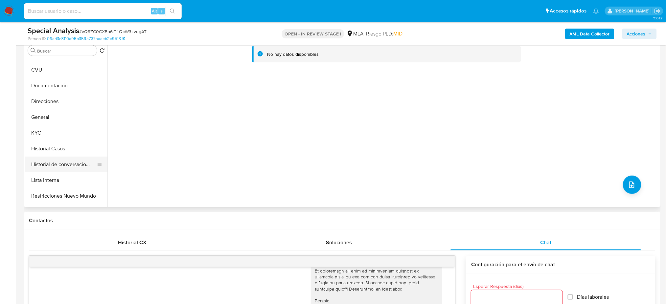
click at [63, 163] on button "Historial de conversaciones" at bounding box center [63, 165] width 77 height 16
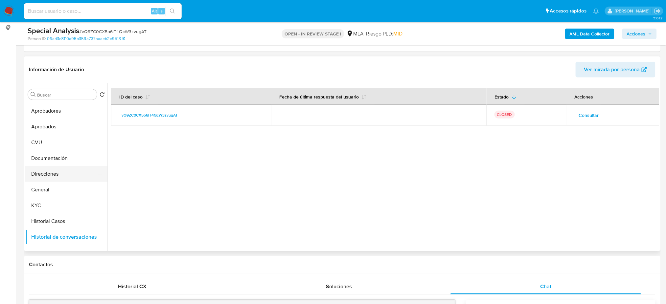
scroll to position [0, 0]
click at [61, 202] on button "General" at bounding box center [63, 205] width 77 height 16
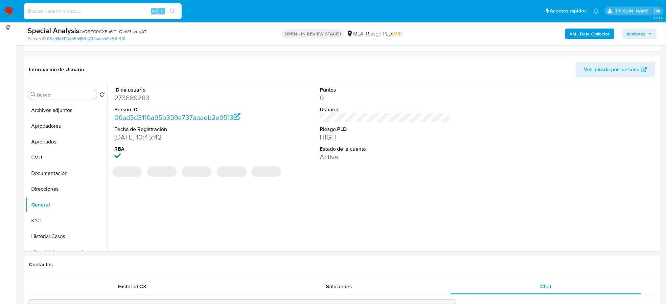
click at [124, 98] on dd "273889283" at bounding box center [179, 97] width 130 height 9
copy dd "273889283"
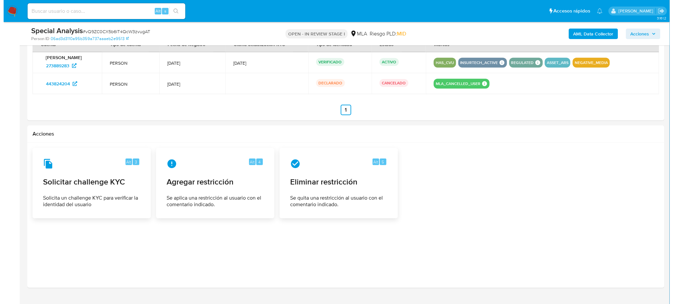
scroll to position [1027, 0]
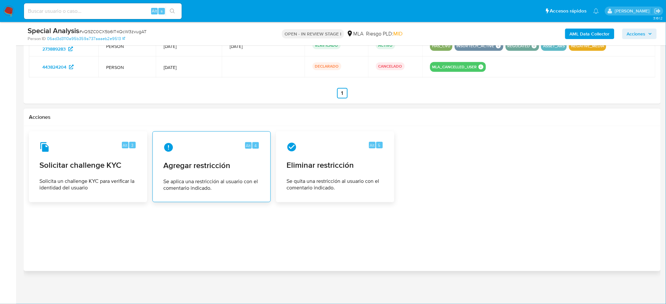
click at [181, 143] on div "Alt 4" at bounding box center [211, 147] width 97 height 11
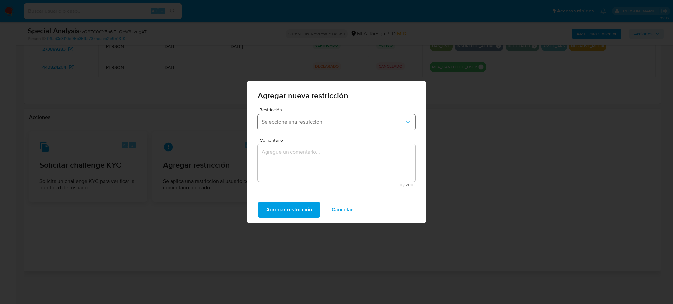
click at [283, 123] on span "Seleccione una restricción" at bounding box center [332, 122] width 143 height 7
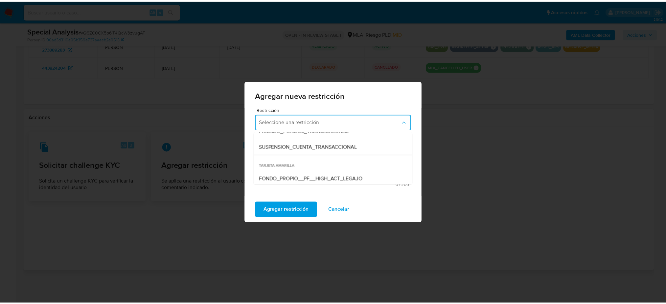
scroll to position [87, 0]
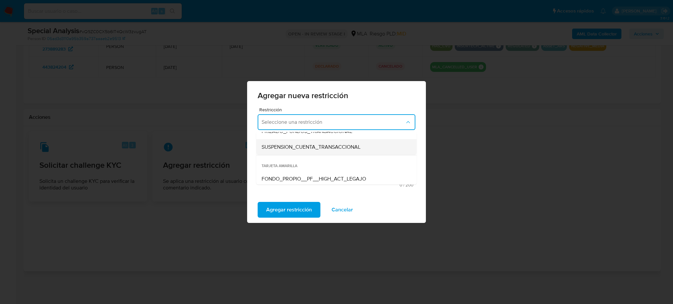
click at [301, 150] on span "SUSPENSION_CUENTA_TRANSACCIONAL" at bounding box center [310, 147] width 99 height 7
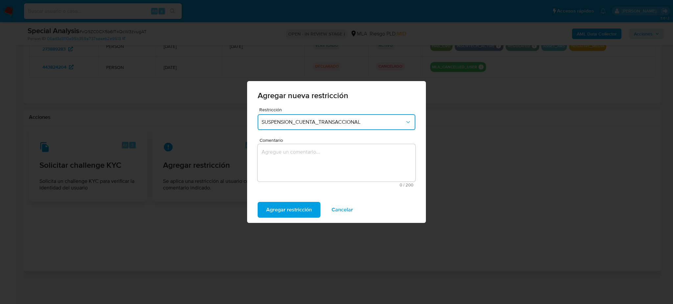
click at [307, 165] on textarea "Comentario" at bounding box center [337, 162] width 158 height 37
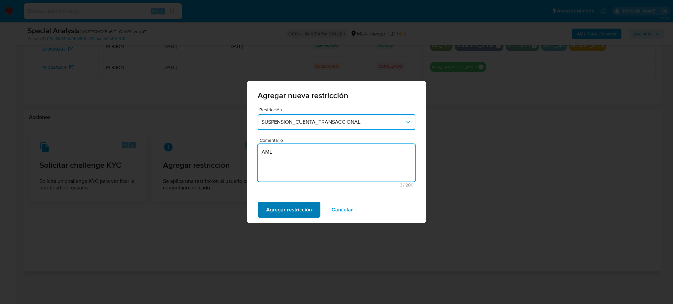
type textarea "AML"
click at [296, 210] on span "Agregar restricción" at bounding box center [289, 210] width 46 height 14
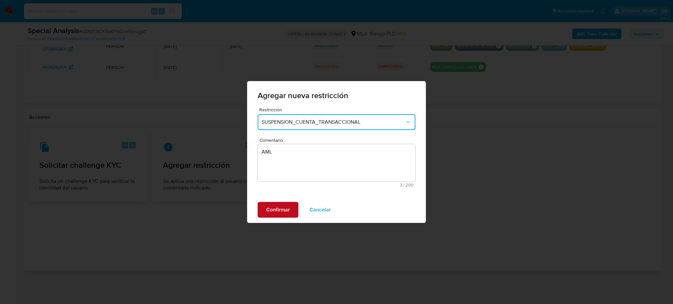
click at [281, 213] on span "Confirmar" at bounding box center [278, 210] width 24 height 14
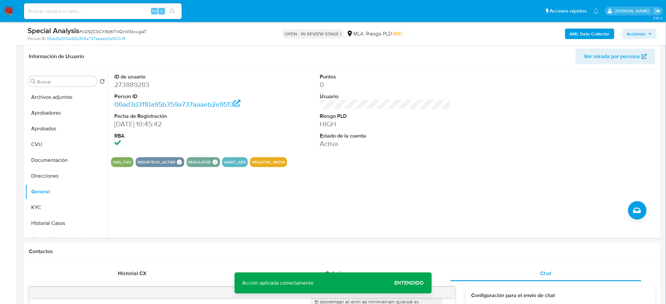
scroll to position [20, 0]
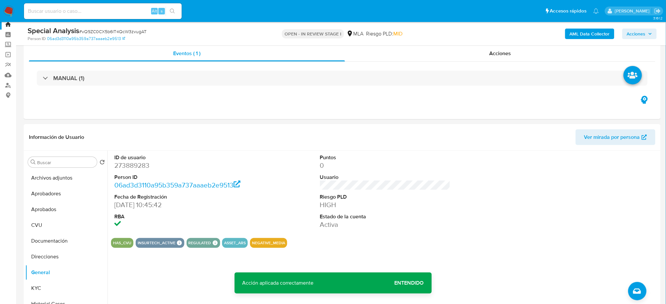
click at [578, 37] on b "AML Data Collector" at bounding box center [590, 34] width 40 height 11
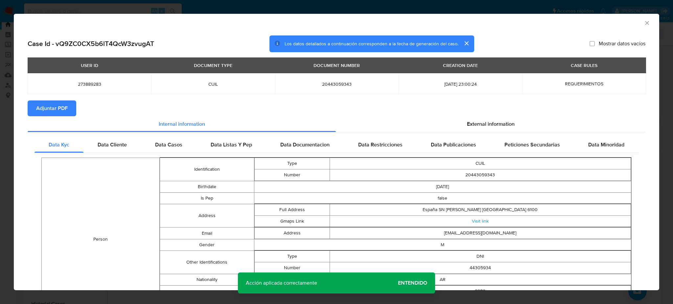
click at [58, 113] on span "Adjuntar PDF" at bounding box center [52, 108] width 32 height 14
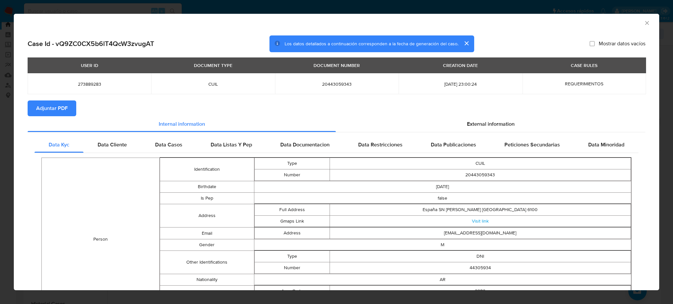
click at [644, 22] on icon "Cerrar ventana" at bounding box center [647, 23] width 7 height 7
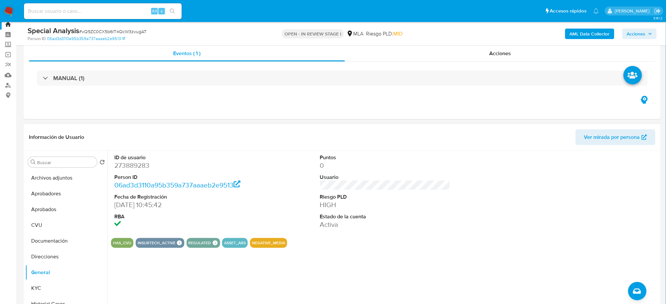
click at [130, 170] on dd "273889283" at bounding box center [179, 165] width 130 height 9
click at [130, 169] on dd "273889283" at bounding box center [179, 165] width 130 height 9
copy dd "273889283"
click at [42, 179] on button "Archivos adjuntos" at bounding box center [63, 178] width 77 height 16
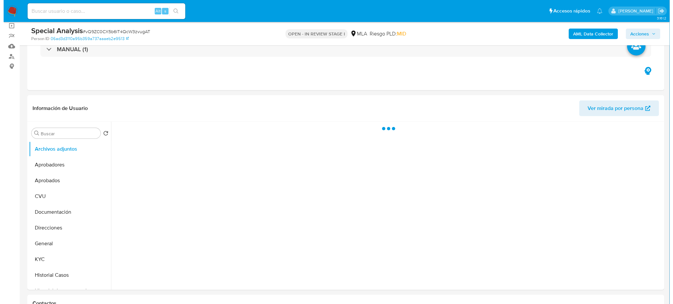
scroll to position [64, 0]
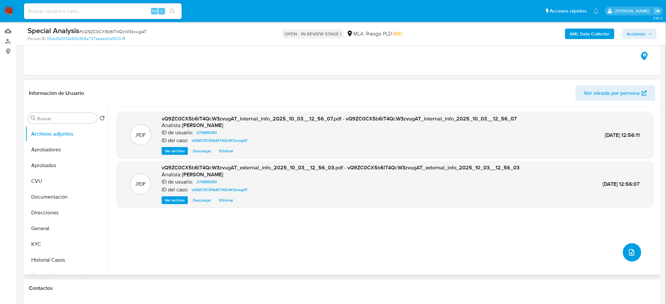
click at [632, 251] on icon "upload-file" at bounding box center [632, 253] width 8 height 8
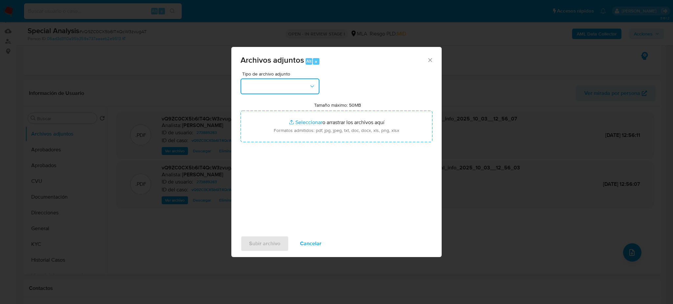
click at [286, 79] on button "button" at bounding box center [279, 87] width 79 height 16
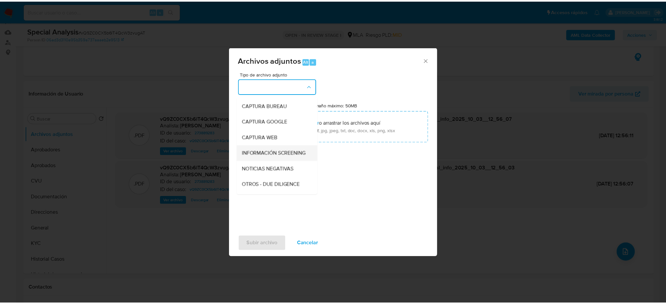
scroll to position [44, 0]
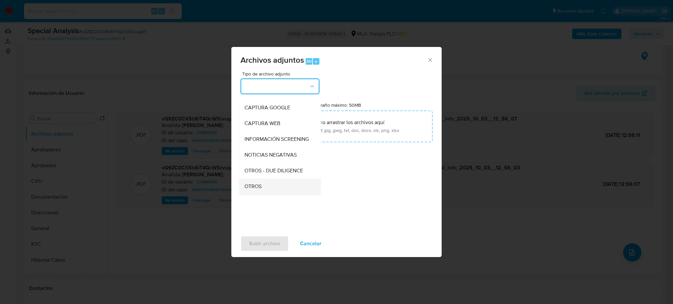
click at [264, 189] on div "OTROS" at bounding box center [277, 187] width 67 height 16
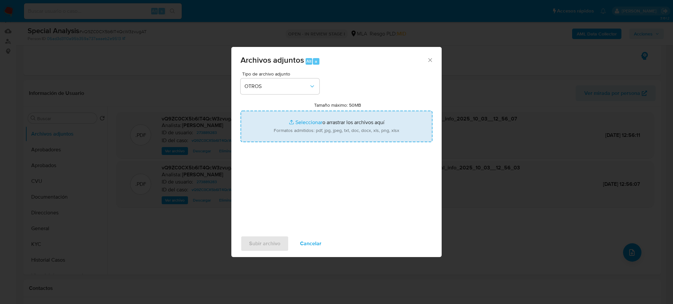
click at [311, 131] on input "Tamaño máximo: 50MB Seleccionar archivos" at bounding box center [336, 127] width 192 height 32
type input "C:\fakepath\Caselog vQ9ZC0CX5b6lT4QcW3zvugAT_2025_09_18_14_58_27.docx"
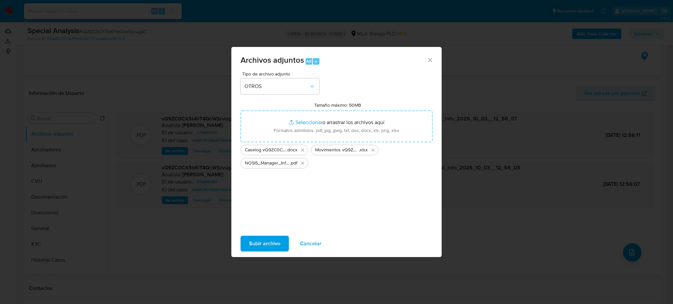
click at [270, 237] on span "Subir archivo" at bounding box center [264, 244] width 31 height 14
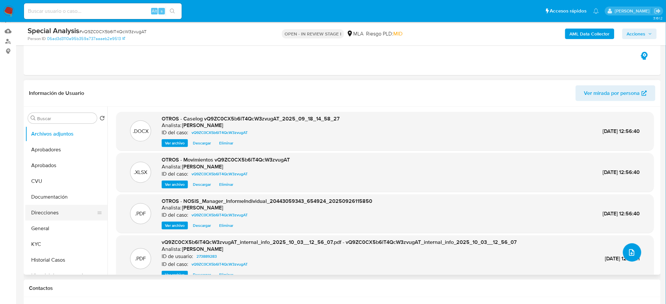
scroll to position [87, 0]
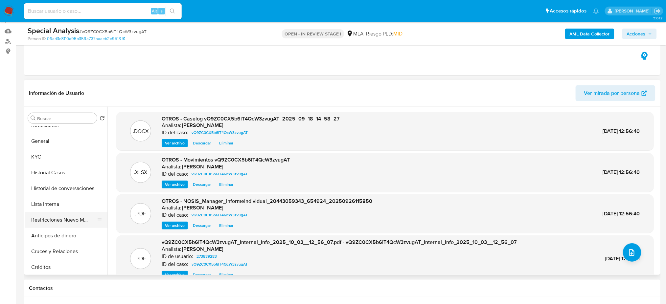
click at [62, 219] on button "Restricciones Nuevo Mundo" at bounding box center [63, 220] width 77 height 16
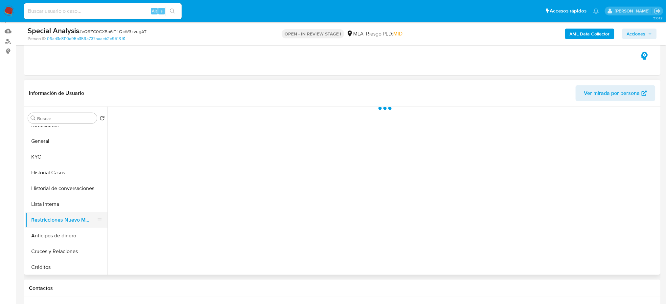
scroll to position [0, 0]
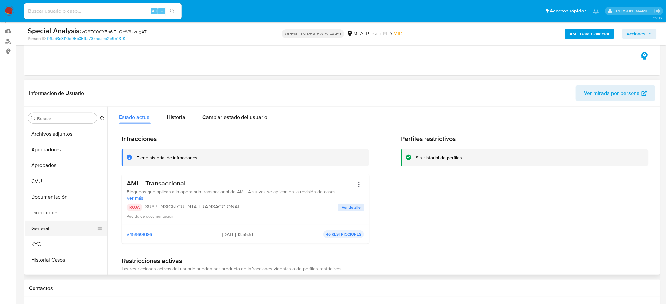
click at [57, 225] on button "General" at bounding box center [63, 229] width 77 height 16
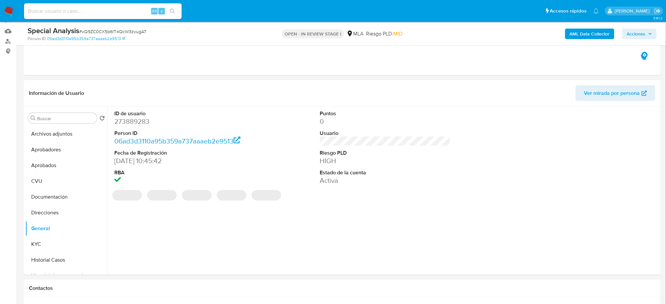
click at [128, 119] on dd "273889283" at bounding box center [179, 121] width 130 height 9
copy dd "273889283"
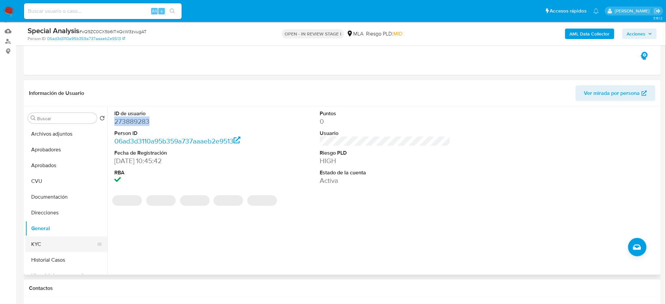
click at [53, 251] on button "KYC" at bounding box center [63, 245] width 77 height 16
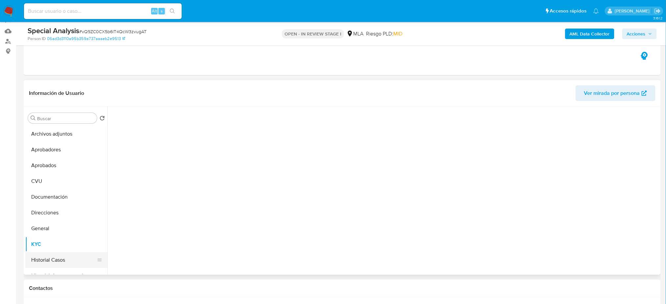
click at [52, 257] on button "Historial Casos" at bounding box center [63, 260] width 77 height 16
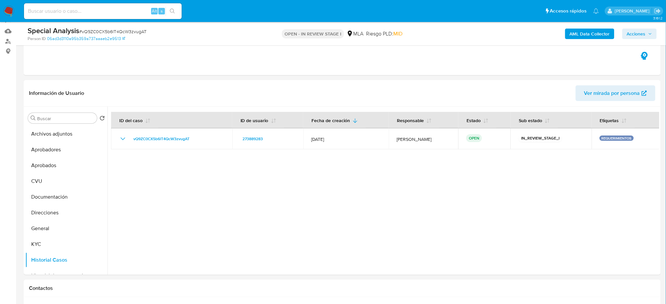
click at [639, 35] on span "Acciones" at bounding box center [636, 34] width 19 height 11
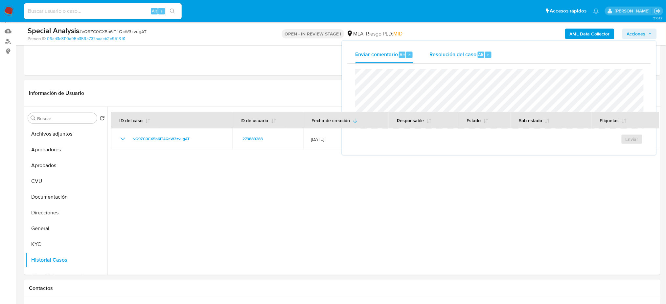
click at [456, 51] on span "Resolución del caso" at bounding box center [452, 55] width 47 height 8
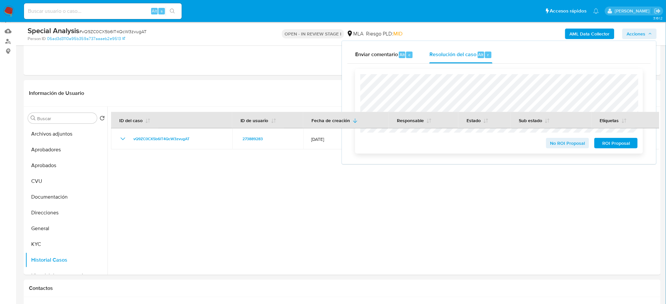
click at [623, 147] on span "ROI Proposal" at bounding box center [616, 143] width 34 height 9
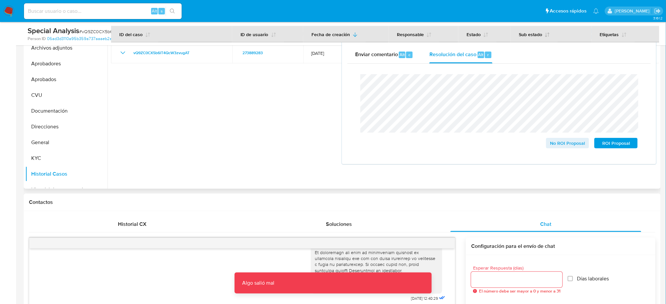
scroll to position [151, 0]
click at [613, 147] on span "ROI Proposal" at bounding box center [616, 143] width 34 height 9
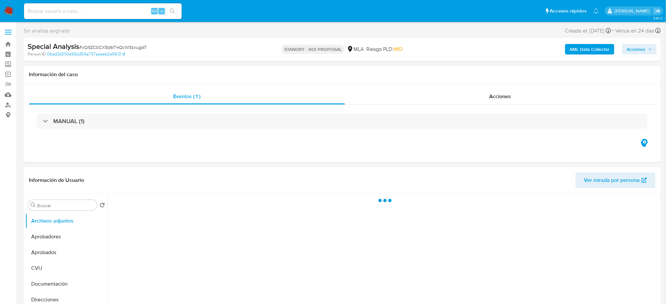
click at [129, 48] on span "# vQ9ZC0CX5b6lT4QcW3zvugAT" at bounding box center [112, 47] width 67 height 7
click at [129, 47] on span "# vQ9ZC0CX5b6lT4QcW3zvugAT" at bounding box center [112, 47] width 67 height 7
copy span "vQ9ZC0CX5b6lT4QcW3zvugAT"
select select "10"
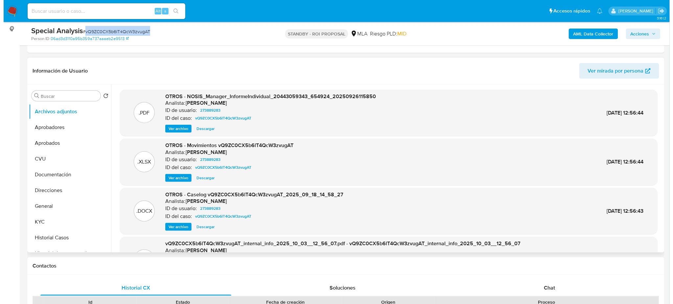
scroll to position [87, 0]
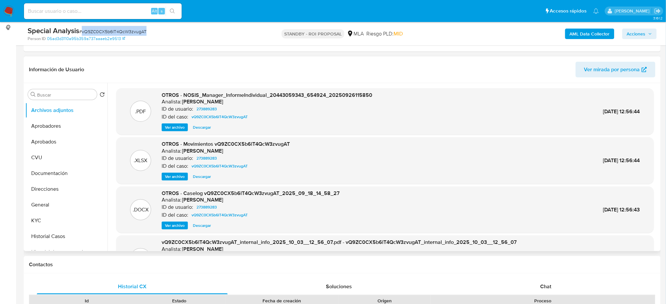
click at [172, 226] on span "Ver archivo" at bounding box center [175, 225] width 20 height 7
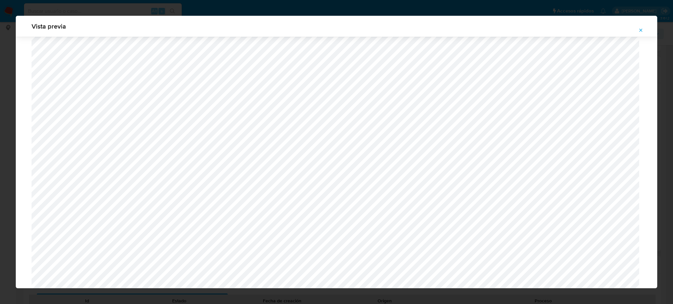
scroll to position [206, 0]
click at [643, 30] on icon "Attachment preview" at bounding box center [640, 30] width 5 height 5
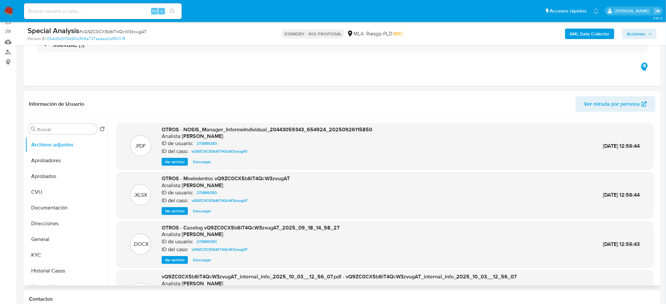
scroll to position [0, 0]
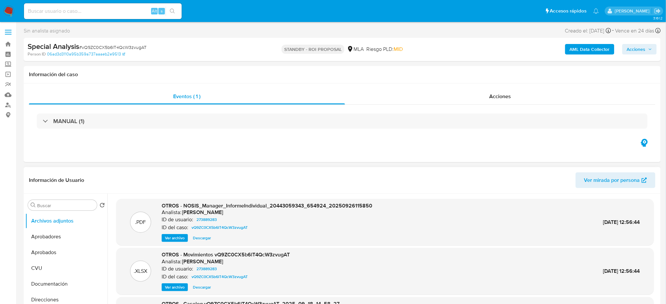
click at [10, 9] on img at bounding box center [8, 11] width 11 height 11
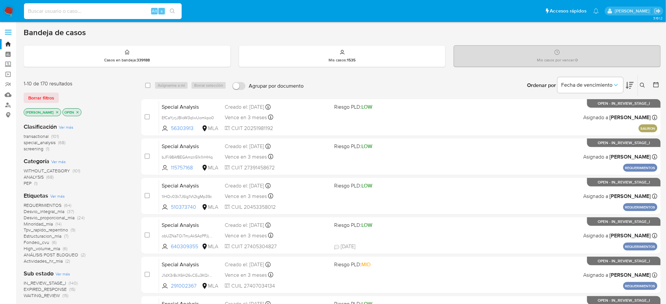
click at [88, 12] on input at bounding box center [103, 11] width 158 height 9
paste input "vWLlrtwcJnVZAq7D2nJmNfeb"
type input "vWLlrtwcJnVZAq7D2nJmNfeb"
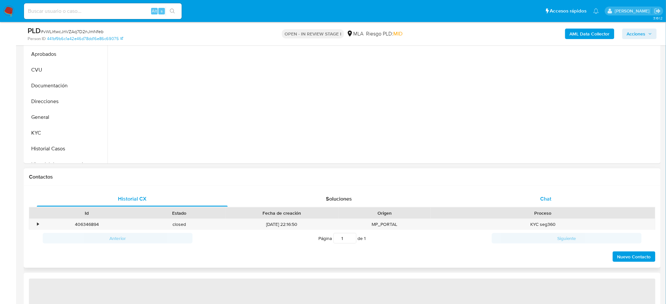
click at [547, 200] on span "Chat" at bounding box center [545, 199] width 11 height 8
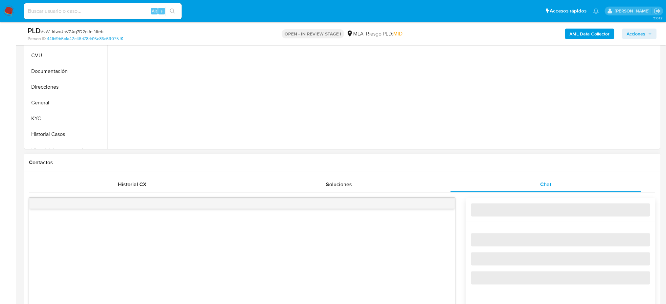
select select "10"
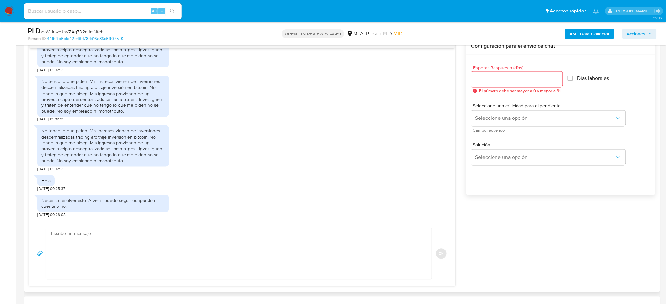
scroll to position [644, 0]
click at [118, 10] on input at bounding box center [103, 11] width 158 height 9
paste input "SM4QQvgu4lpxfXN91uztbbHg"
type input "SM4QQvgu4lpxfXN91uztbbHg"
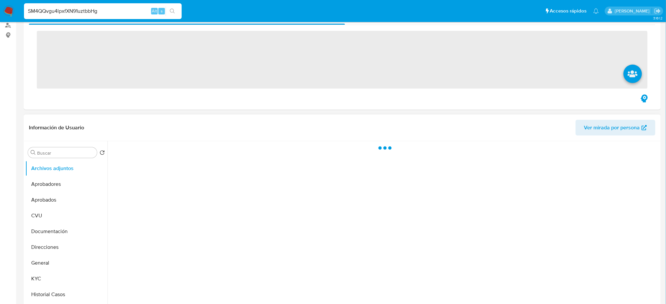
scroll to position [219, 0]
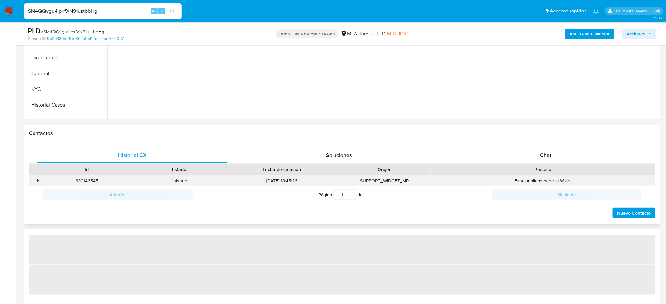
click at [528, 182] on div "Funcionalidades de la Wallet" at bounding box center [543, 180] width 224 height 11
select select "10"
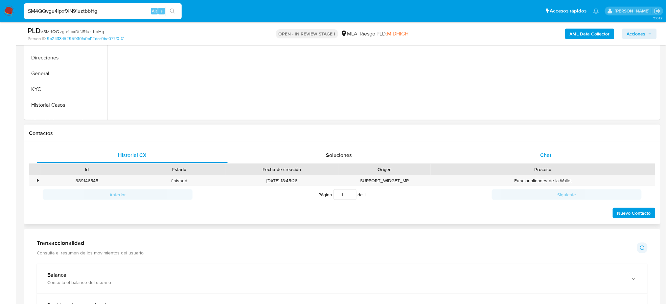
click at [555, 151] on div "Chat" at bounding box center [545, 155] width 191 height 16
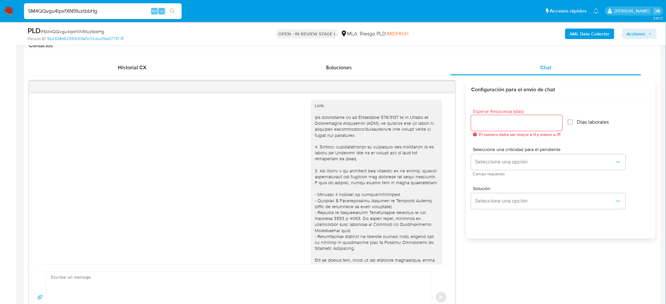
scroll to position [548, 0]
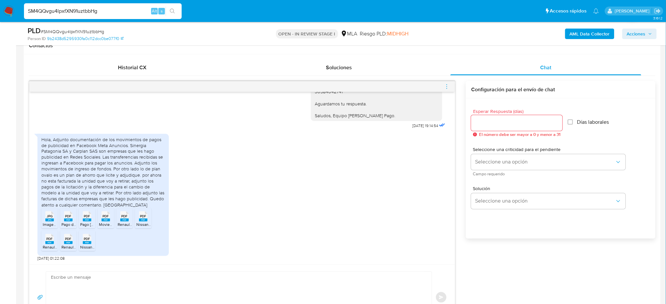
drag, startPoint x: 111, startPoint y: 15, endPoint x: 0, endPoint y: 28, distance: 111.5
paste input "okmFwsaEjBW55YLTbO9OVW5A"
type input "okmFwsaEjBW55YLTbO9OVW5A"
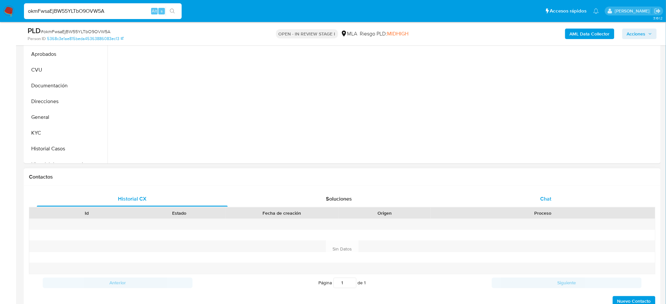
click at [584, 200] on div "Chat" at bounding box center [545, 199] width 191 height 16
select select "10"
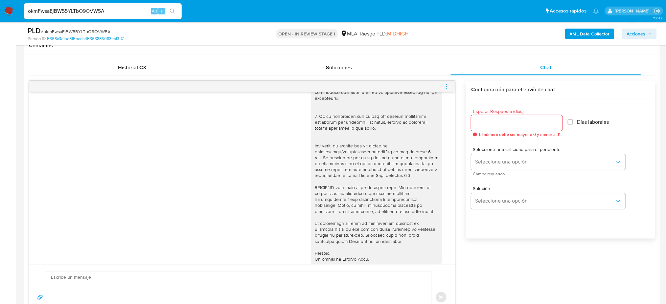
scroll to position [5, 0]
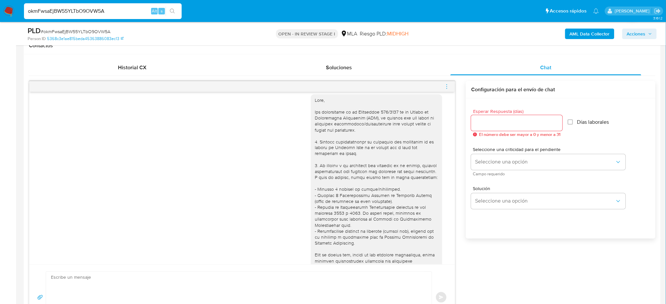
drag, startPoint x: 123, startPoint y: 9, endPoint x: 0, endPoint y: 14, distance: 122.6
click at [0, 14] on nav "Pausado Ver notificaciones okmFwsaEjBW55YLTbO9OVW5A Alt s Accesos rápidos Presi…" at bounding box center [333, 11] width 666 height 22
paste input "IiPinXrSjnvnELEZR1uMvE6E"
type input "IiPinXrSjnvnELEZR1uMvE6E"
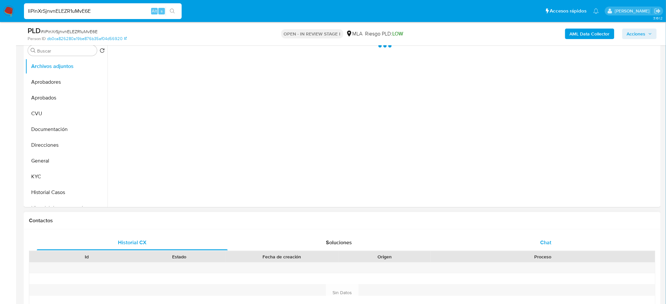
click at [560, 241] on div "Chat" at bounding box center [545, 243] width 191 height 16
select select "10"
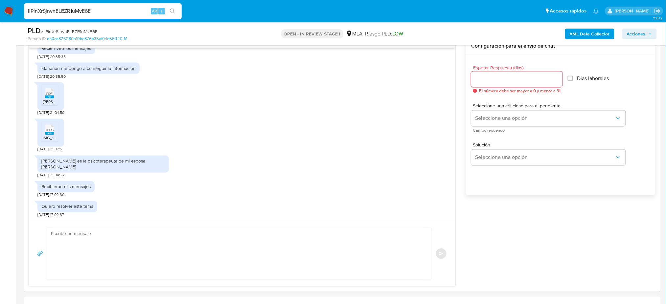
scroll to position [306, 0]
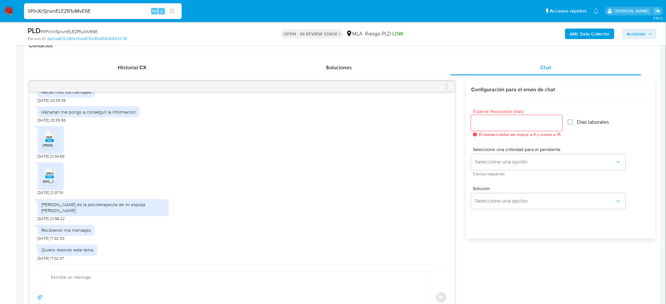
drag, startPoint x: 100, startPoint y: 9, endPoint x: 0, endPoint y: 20, distance: 100.5
click at [0, 20] on nav "Pausado Ver notificaciones IiPinXrSjnvnELEZR1uMvE6E Alt s Accesos rápidos Presi…" at bounding box center [333, 11] width 666 height 22
paste input "Qk4aKMa7qPXaulZ1O5m9XvPi"
type input "Qk4aKMa7qPXaulZ1O5m9XvPi"
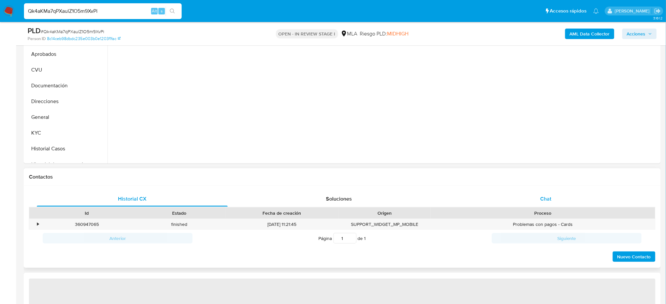
click at [539, 198] on div "Chat" at bounding box center [545, 199] width 191 height 16
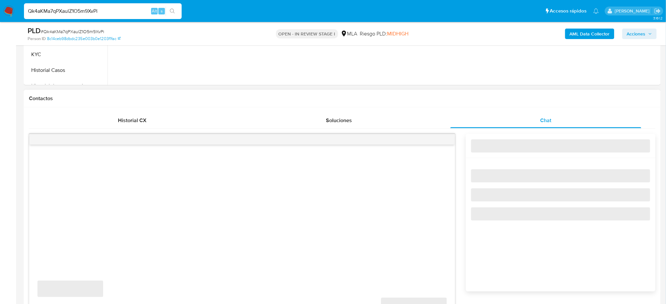
select select "10"
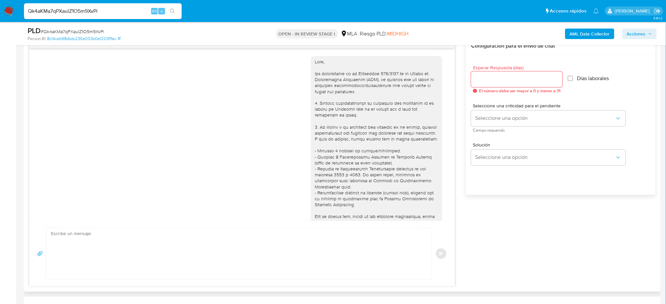
scroll to position [412, 0]
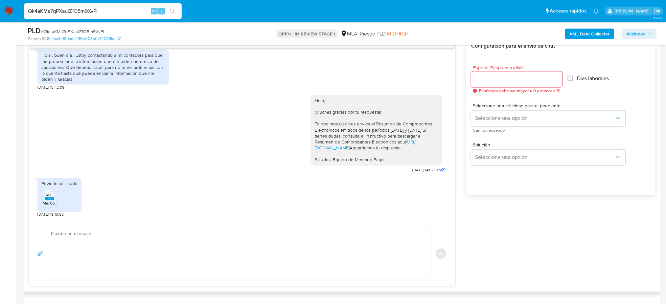
click at [56, 204] on span "Mis Comprobantes Emitidos - CUIT 20314322313.pdf" at bounding box center [89, 204] width 93 height 6
drag, startPoint x: 101, startPoint y: 12, endPoint x: 0, endPoint y: 15, distance: 101.2
click at [0, 15] on nav "Pausado Ver notificaciones Qk4aKMa7qPXaulZ1O5m9XvPi Alt s Accesos rápidos Presi…" at bounding box center [333, 11] width 666 height 22
paste input "AFdw37HA0WksmBNWcXt0DiDZ"
type input "AFdw37HA0WksmBNWcXt0DiDZ"
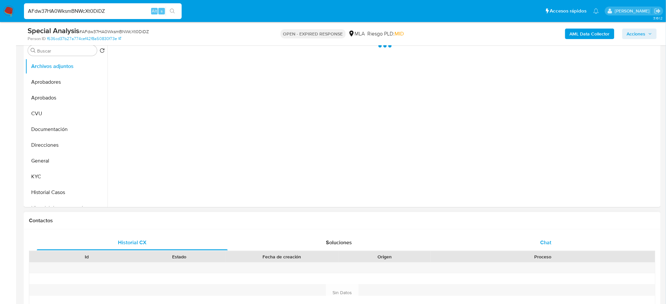
click at [558, 239] on div "Chat" at bounding box center [545, 243] width 191 height 16
select select "10"
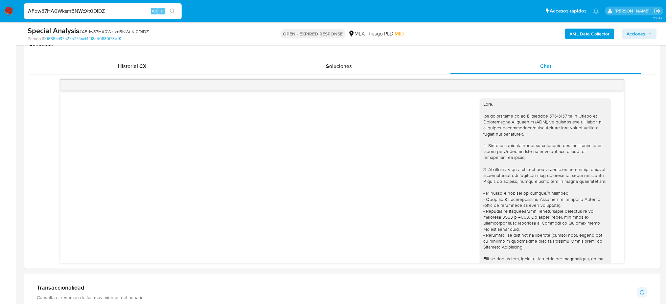
scroll to position [219, 0]
